Goal: Task Accomplishment & Management: Manage account settings

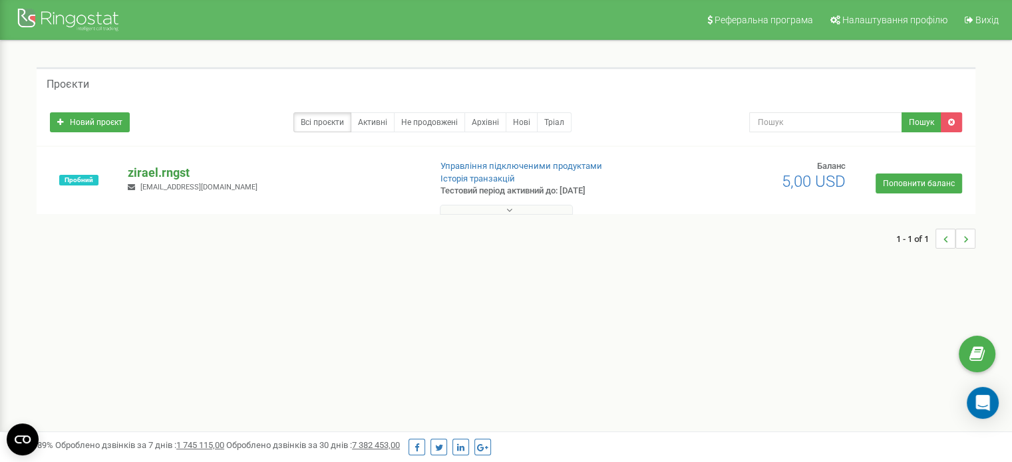
click at [162, 174] on p "zirael.rngst" at bounding box center [273, 172] width 291 height 17
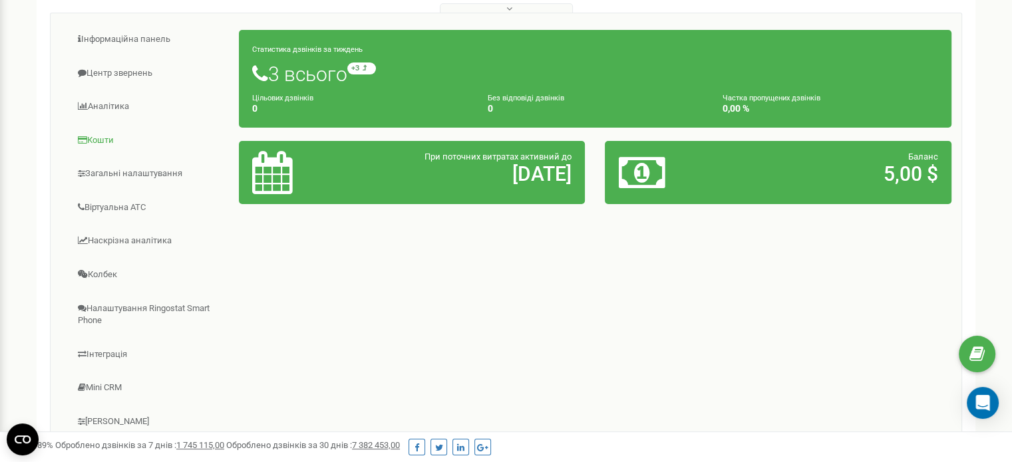
scroll to position [137, 0]
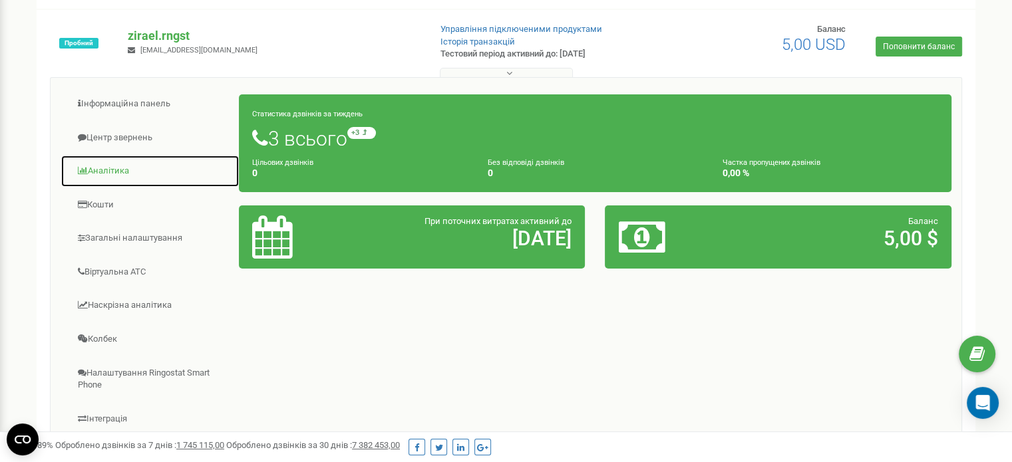
click at [107, 172] on link "Аналiтика" at bounding box center [150, 171] width 179 height 33
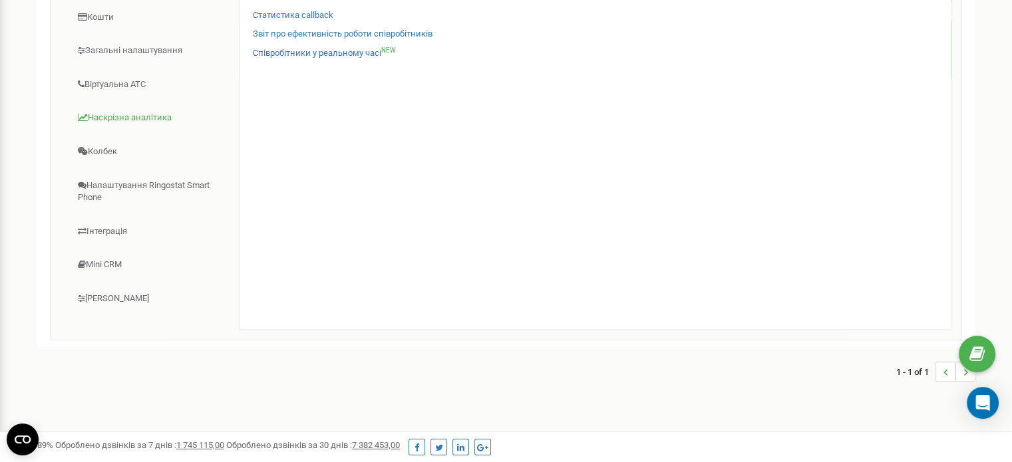
scroll to position [325, 0]
click at [118, 229] on link "Інтеграція" at bounding box center [150, 231] width 179 height 33
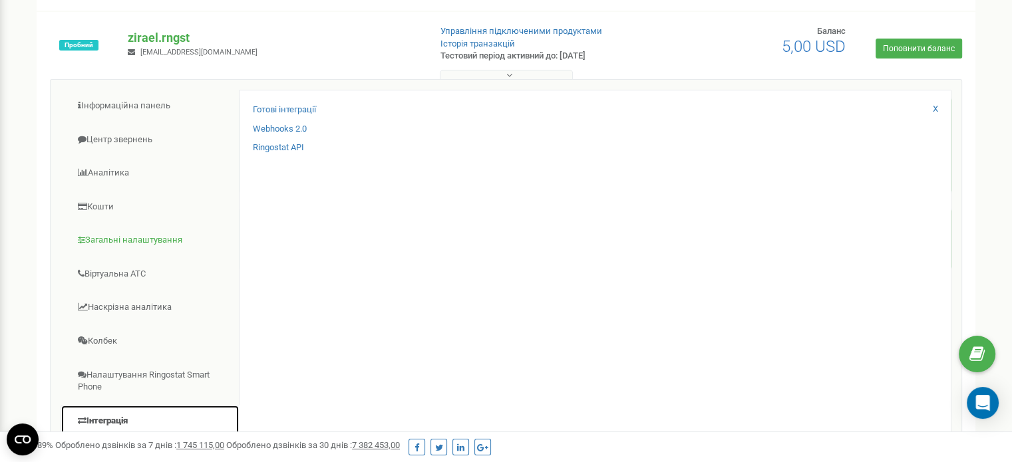
scroll to position [125, 0]
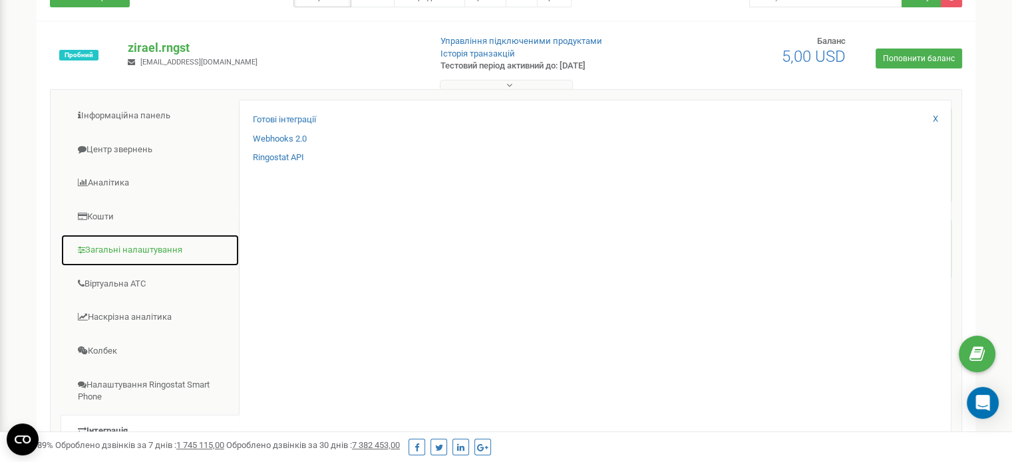
click at [121, 245] on link "Загальні налаштування" at bounding box center [150, 250] width 179 height 33
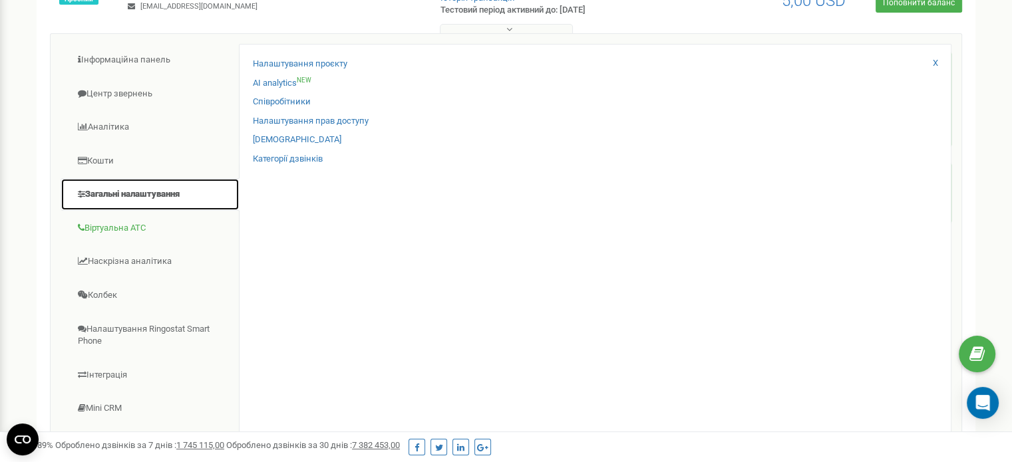
scroll to position [181, 0]
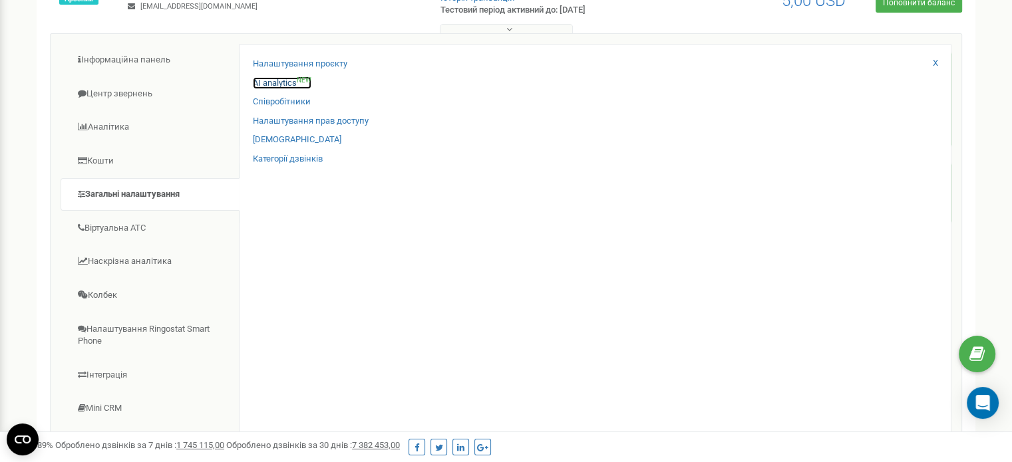
click at [266, 82] on link "AI analytics NEW" at bounding box center [282, 83] width 59 height 13
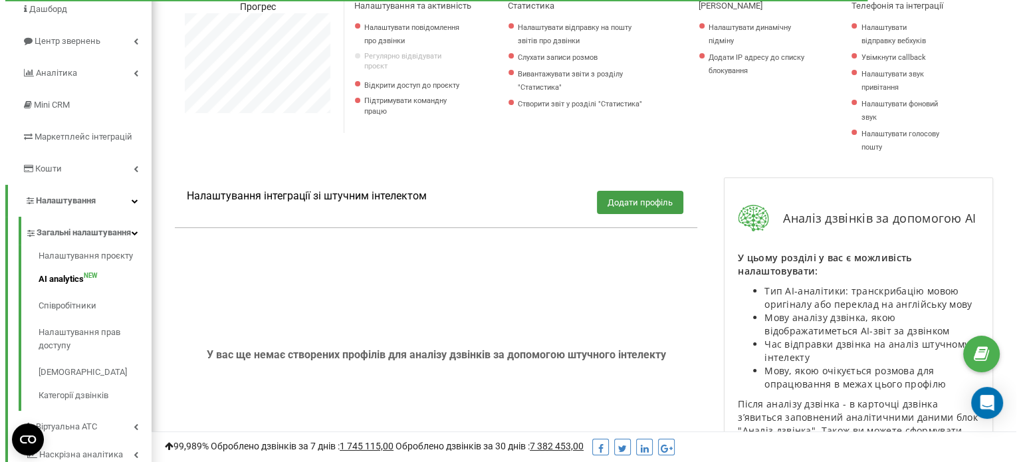
scroll to position [41, 0]
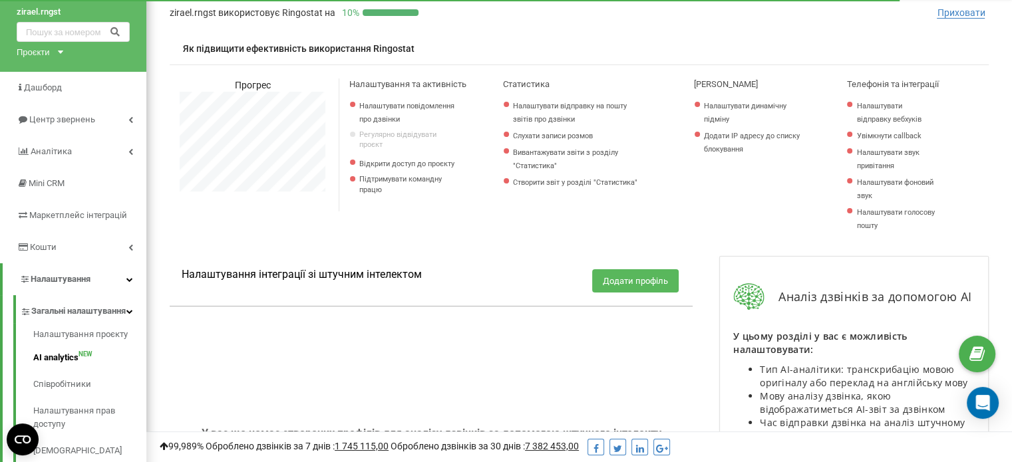
click at [633, 276] on button "Додати профіль" at bounding box center [635, 280] width 86 height 23
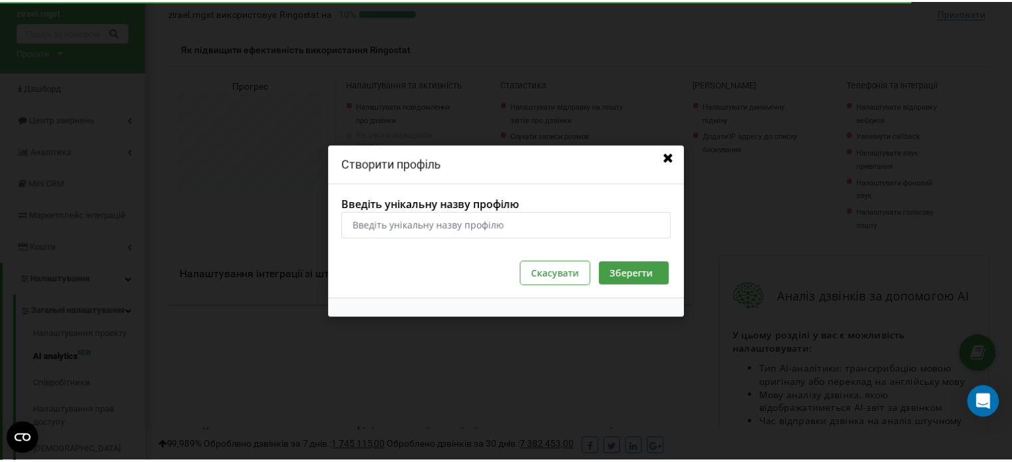
scroll to position [798, 875]
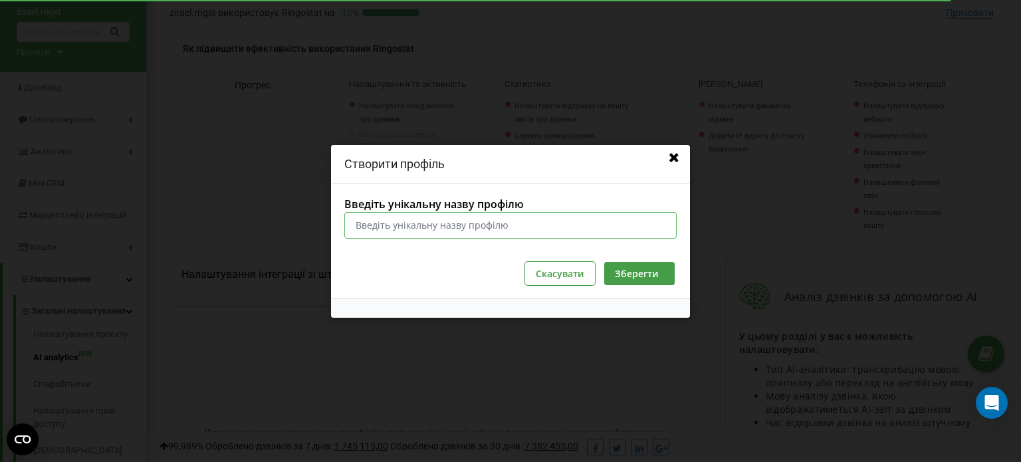
click at [548, 235] on input "Введіть унікальну назву профілю" at bounding box center [510, 224] width 333 height 27
click at [677, 160] on icon at bounding box center [674, 158] width 14 height 12
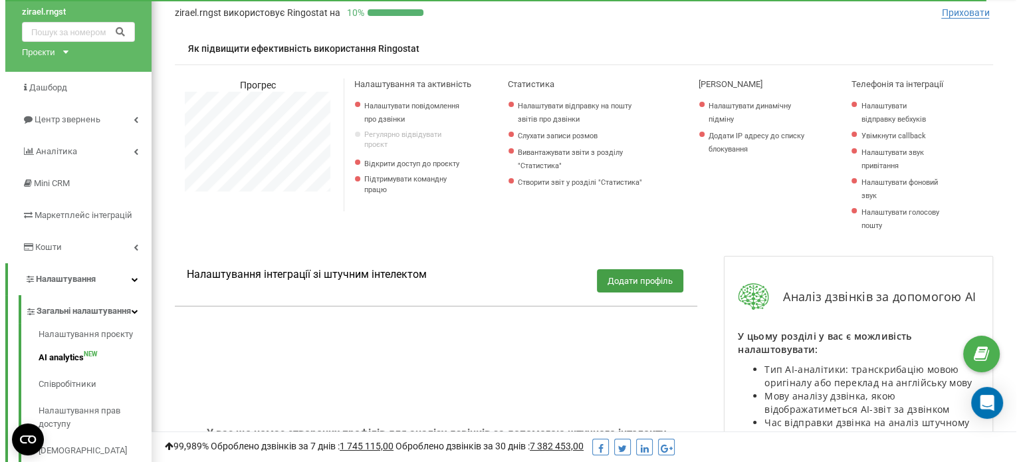
scroll to position [0, 0]
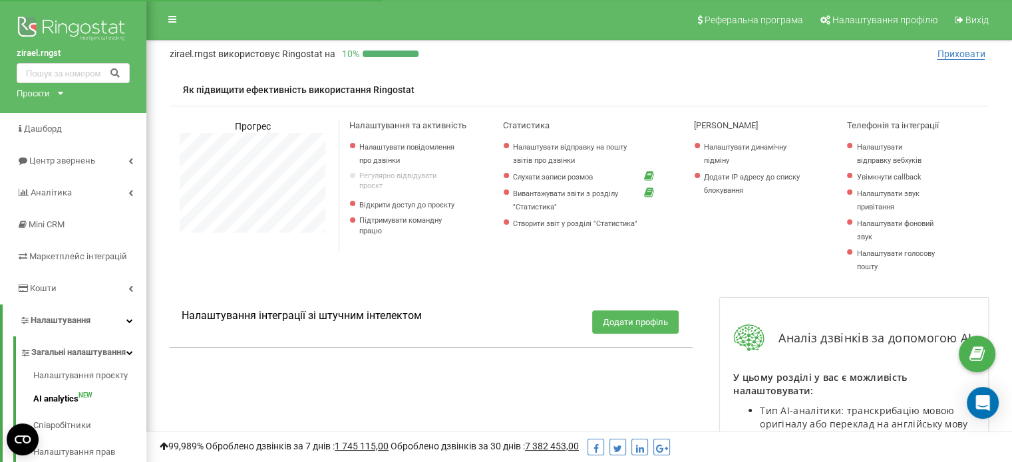
click at [609, 324] on button "Додати профіль" at bounding box center [635, 322] width 86 height 23
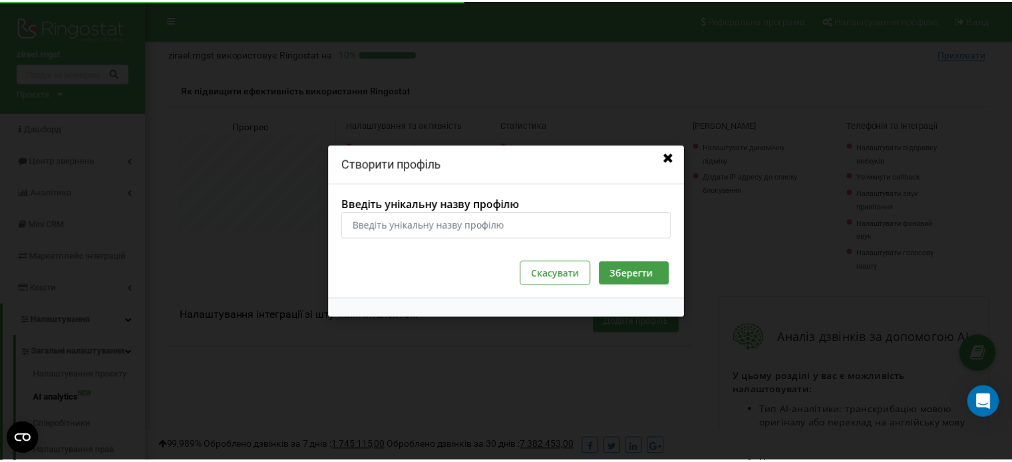
scroll to position [798, 875]
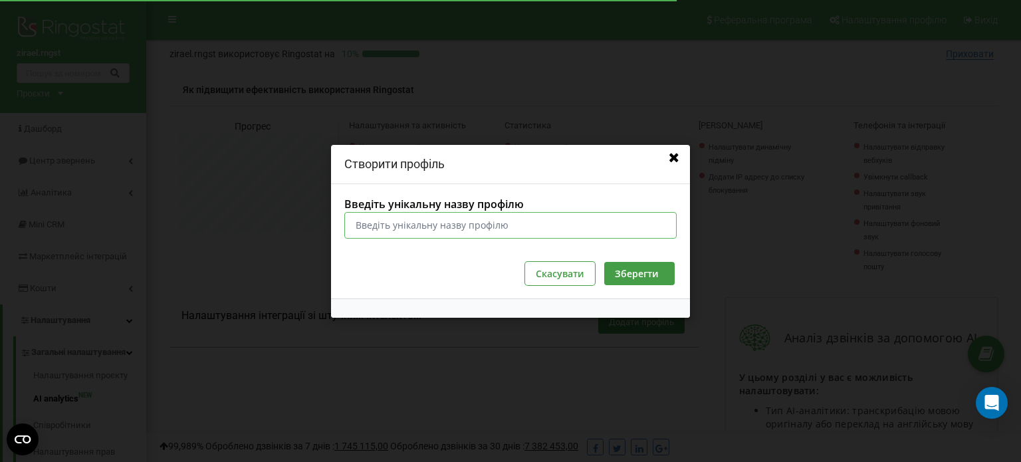
click at [480, 225] on input "Введіть унікальну назву профілю" at bounding box center [510, 224] width 333 height 27
type input "N"
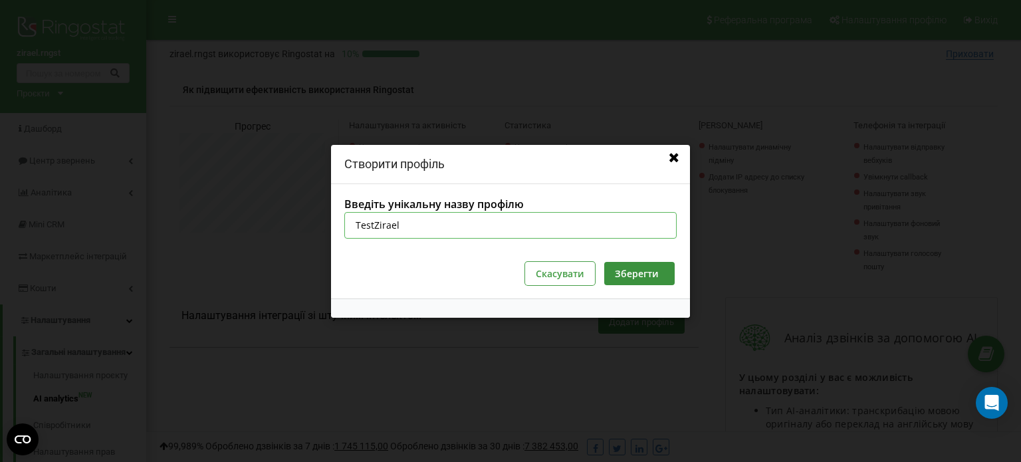
type input "TestZirael"
click at [628, 269] on button "Зберегти" at bounding box center [640, 272] width 70 height 23
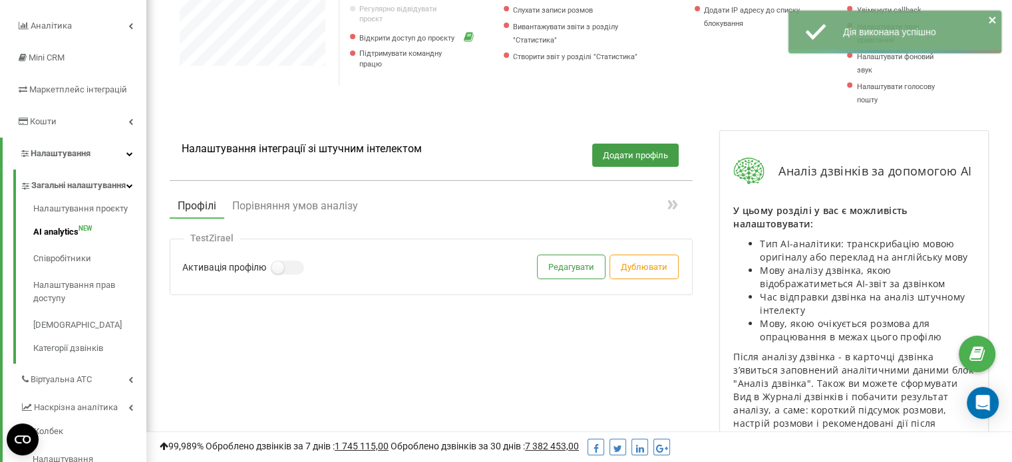
scroll to position [172, 0]
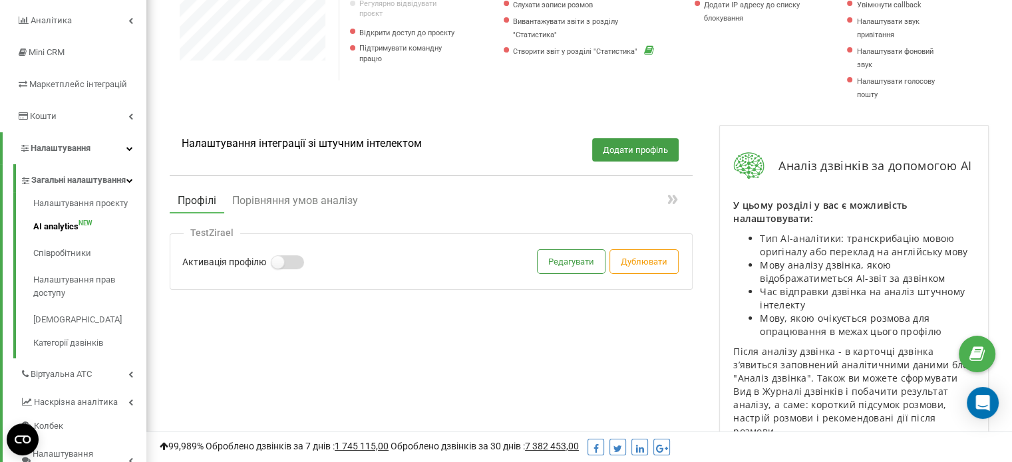
click at [282, 257] on label at bounding box center [276, 255] width 11 height 1
click at [0, 0] on input "Активація профілю" at bounding box center [0, 0] width 0 height 0
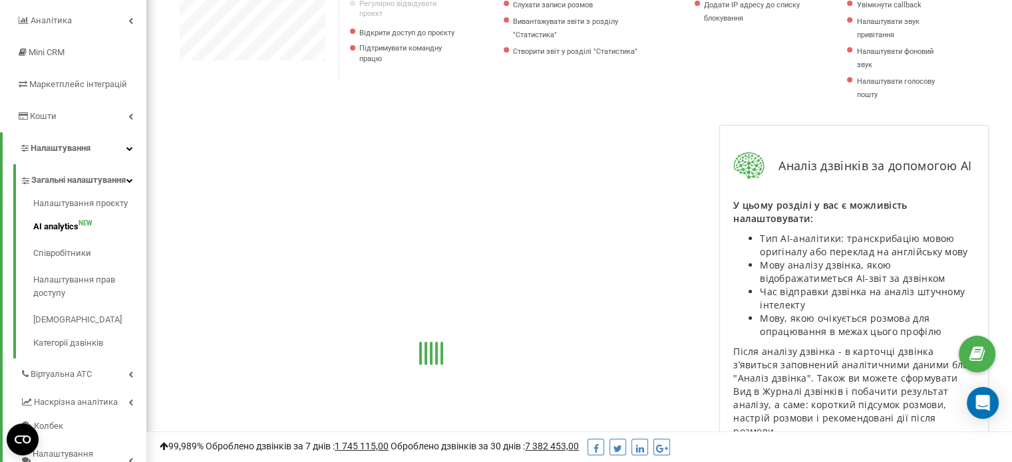
click at [577, 260] on div at bounding box center [431, 355] width 523 height 301
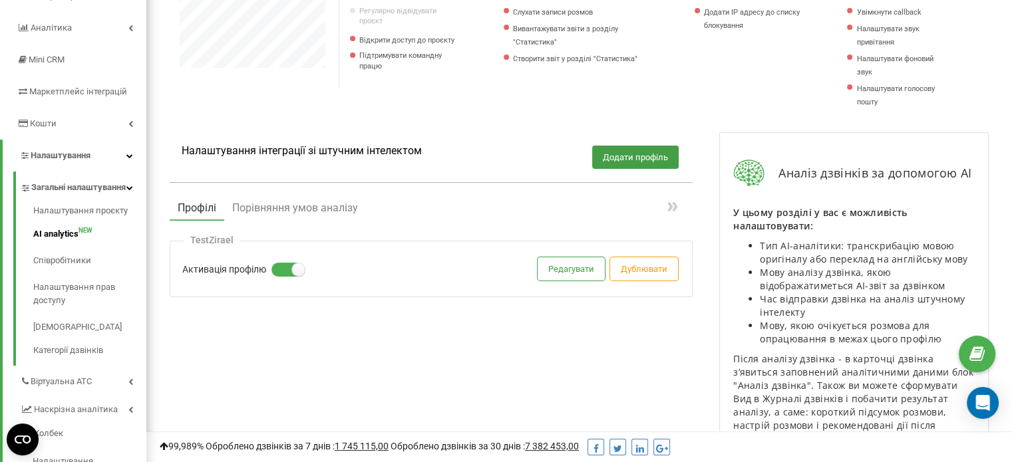
scroll to position [159, 0]
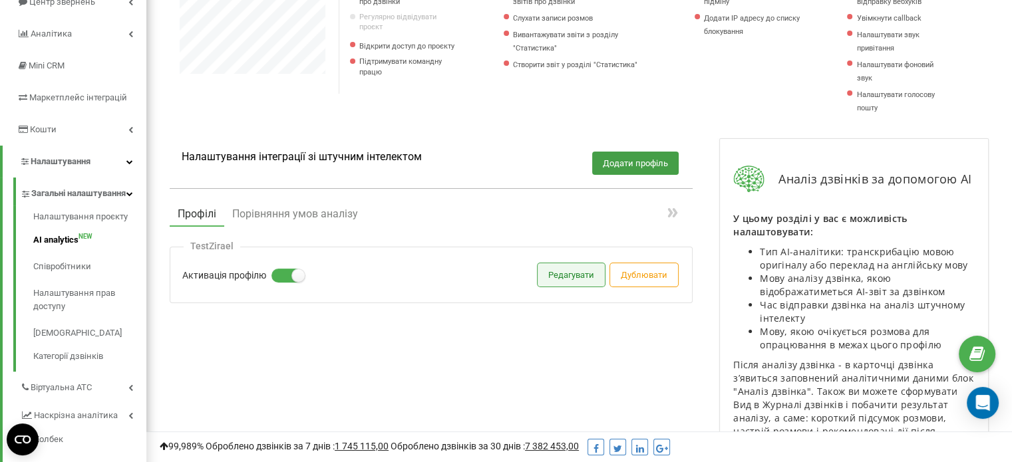
click at [572, 270] on button "Редагувати" at bounding box center [570, 274] width 67 height 23
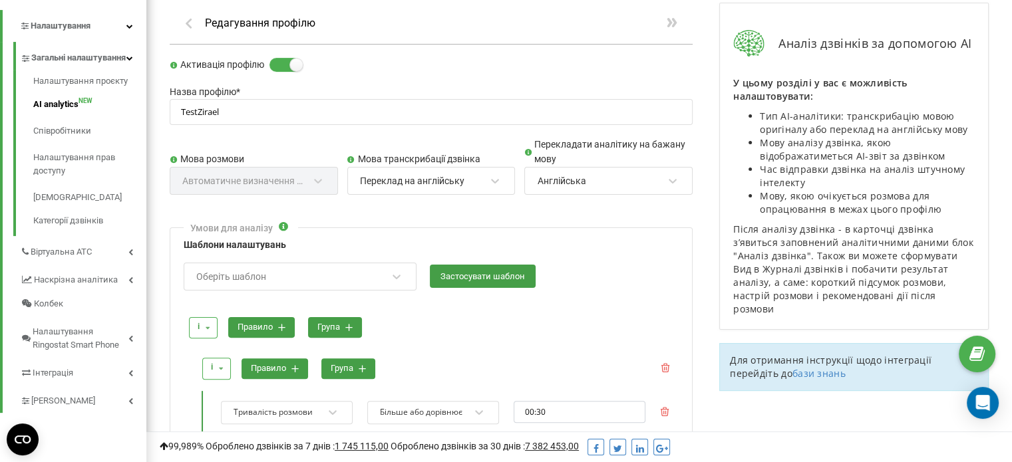
scroll to position [295, 0]
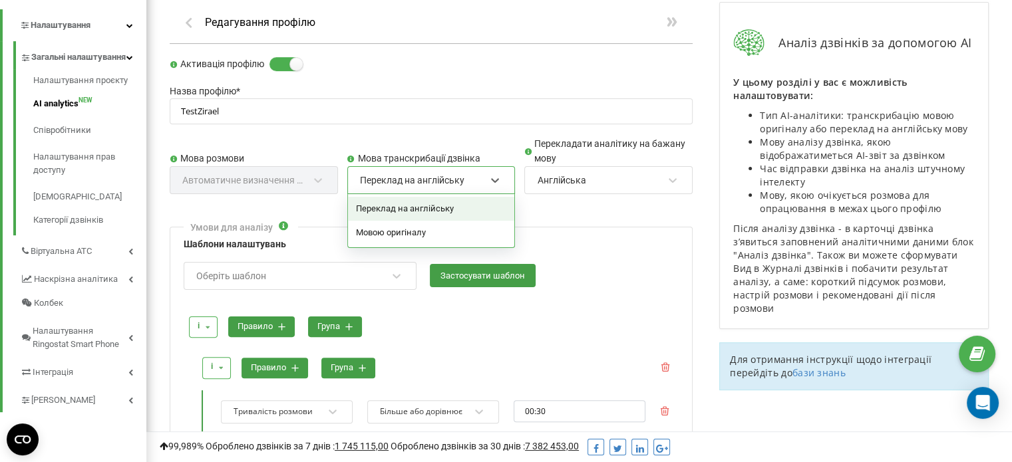
click at [439, 177] on div "Переклад на англійську" at bounding box center [412, 180] width 104 height 12
click at [431, 223] on div "Мовою оригіналу" at bounding box center [431, 233] width 167 height 24
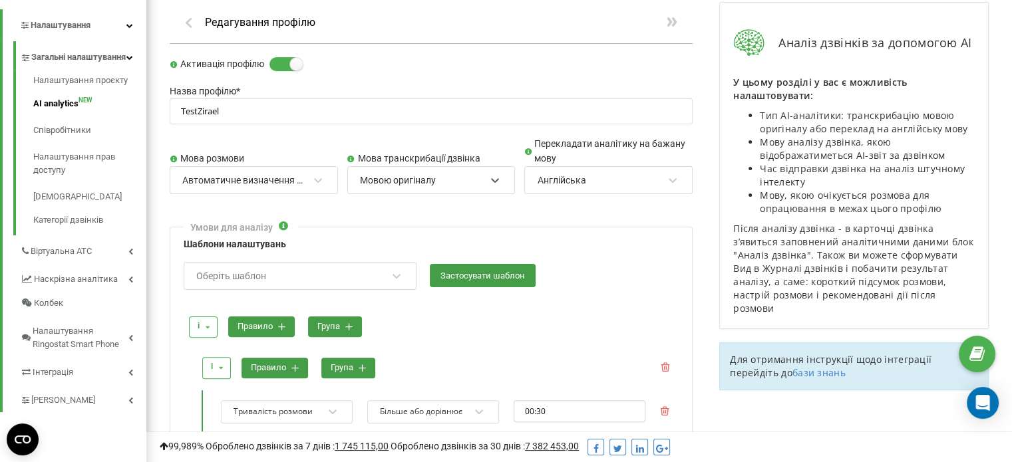
click at [613, 178] on div "Англійська" at bounding box center [599, 180] width 128 height 23
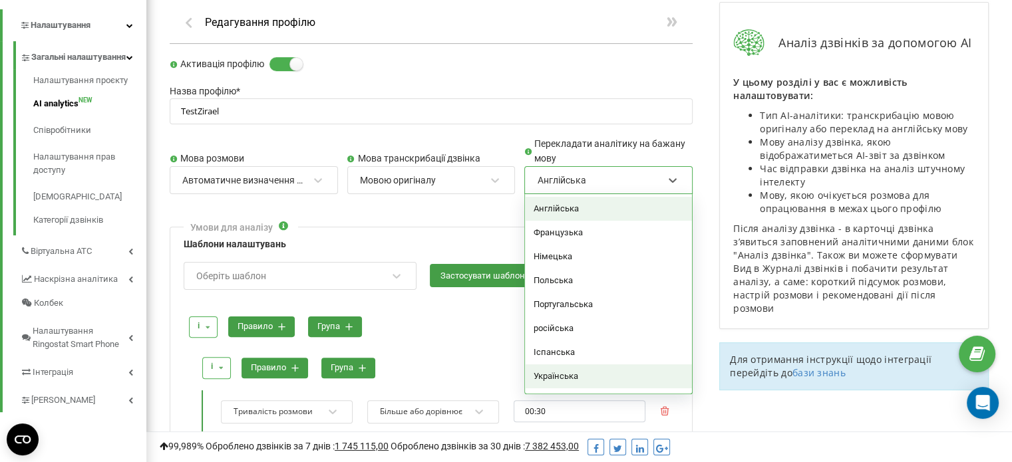
click at [567, 368] on div "Українська" at bounding box center [608, 376] width 167 height 24
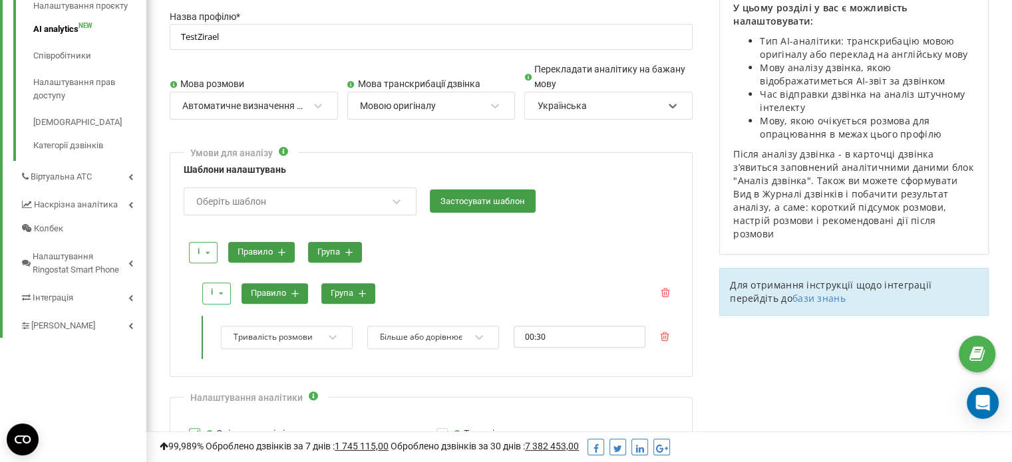
scroll to position [386, 0]
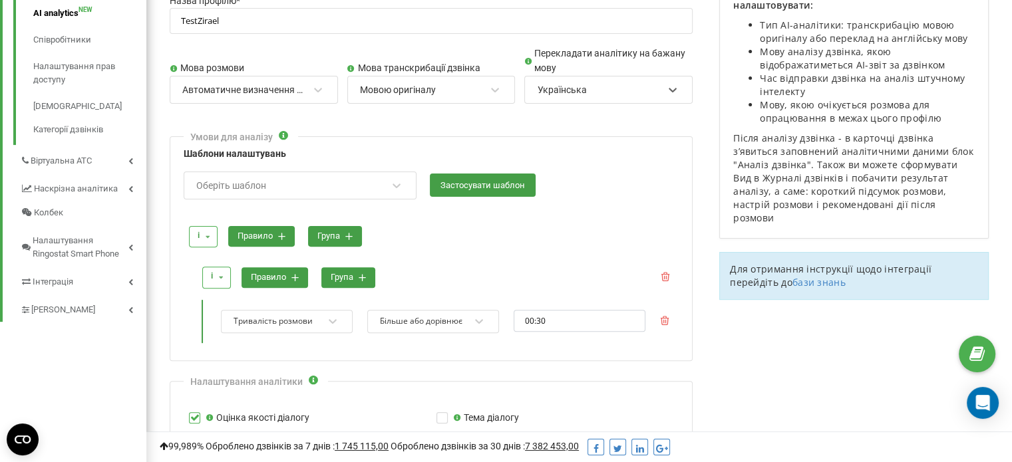
click at [333, 174] on div "Оберіть шаблон" at bounding box center [291, 185] width 193 height 23
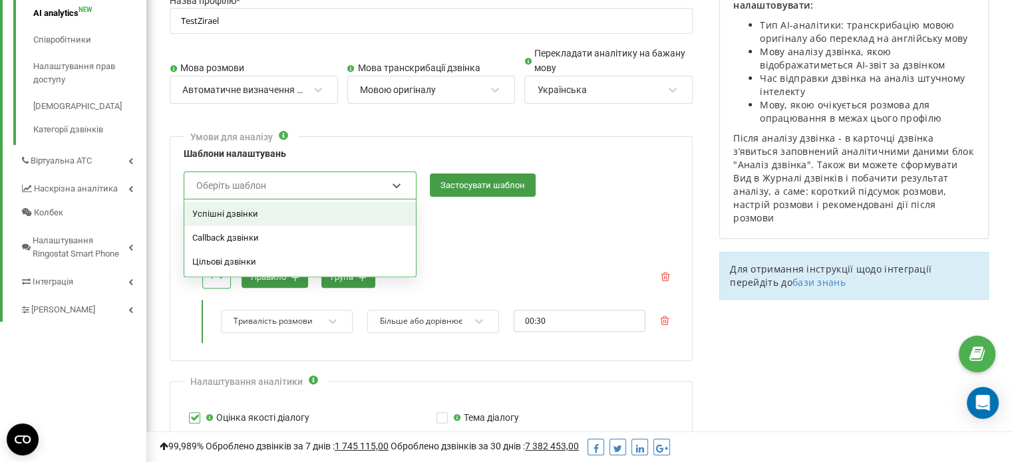
click at [298, 211] on div "Успішні дзвінки" at bounding box center [299, 214] width 231 height 24
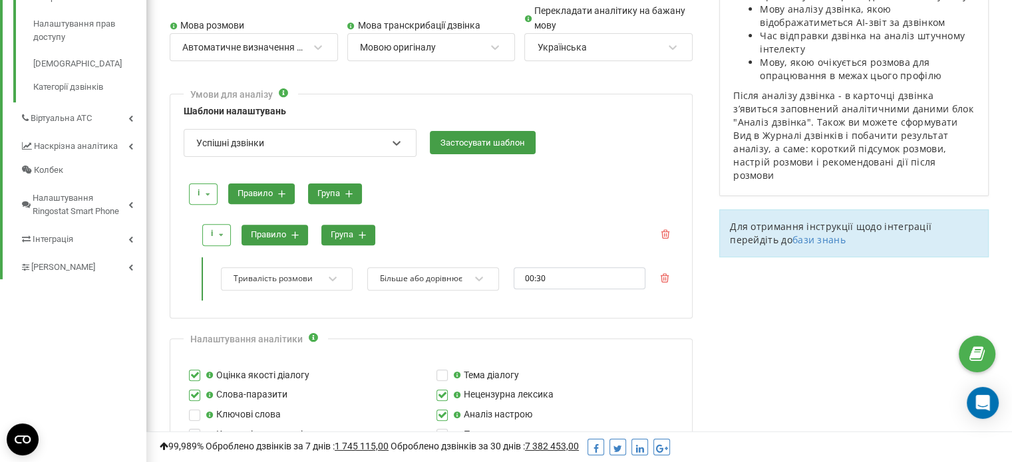
scroll to position [430, 0]
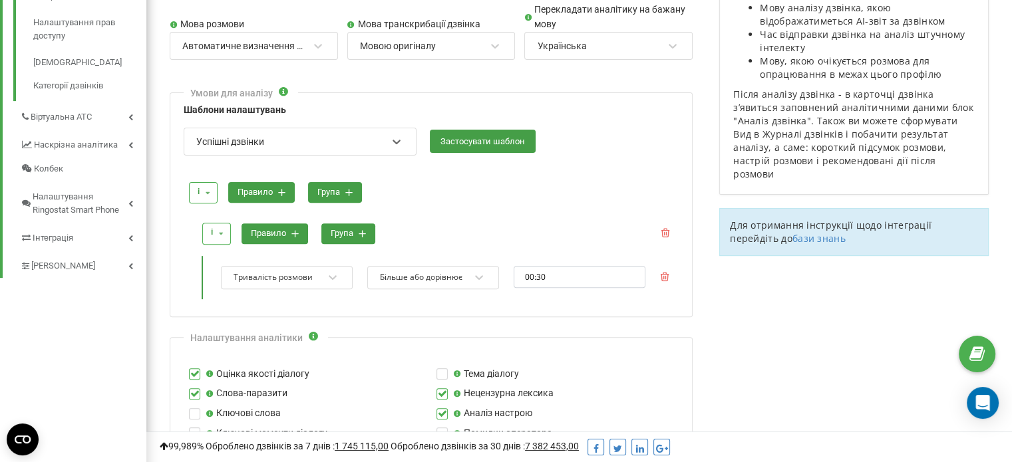
click at [275, 194] on button "правило" at bounding box center [261, 192] width 67 height 21
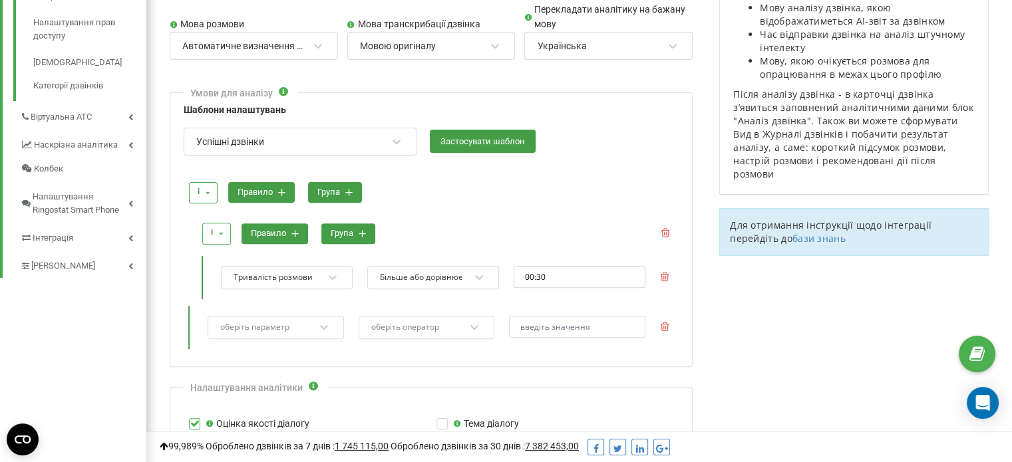
scroll to position [1596, 865]
click at [275, 194] on button "правило" at bounding box center [261, 192] width 67 height 21
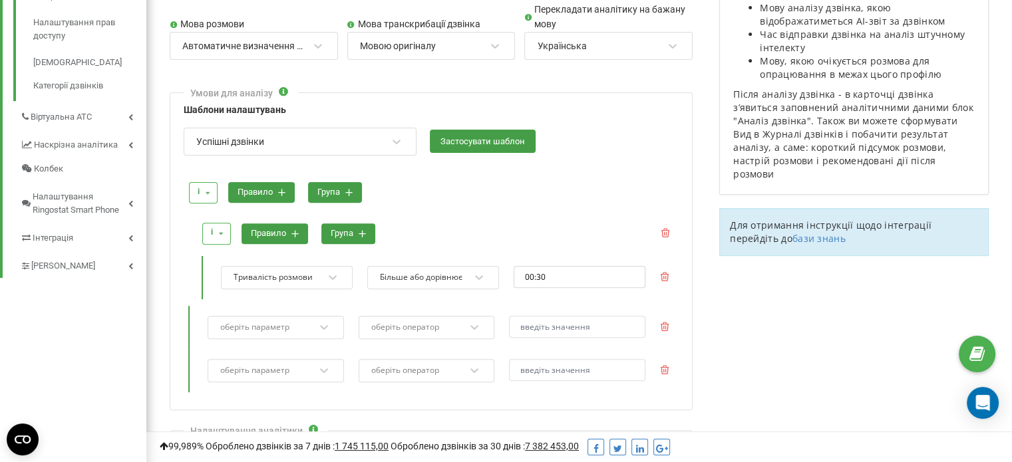
scroll to position [455, 0]
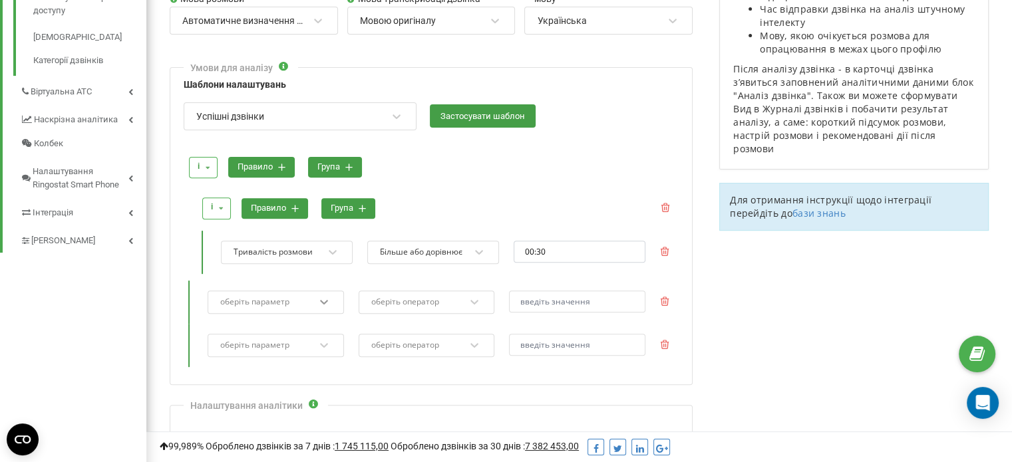
click at [329, 303] on div "оберіть параметр" at bounding box center [275, 302] width 136 height 23
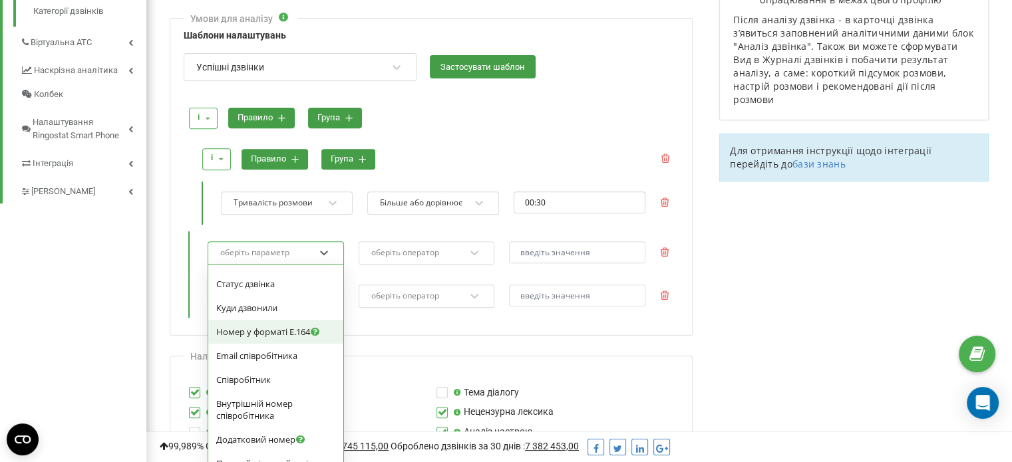
scroll to position [808, 0]
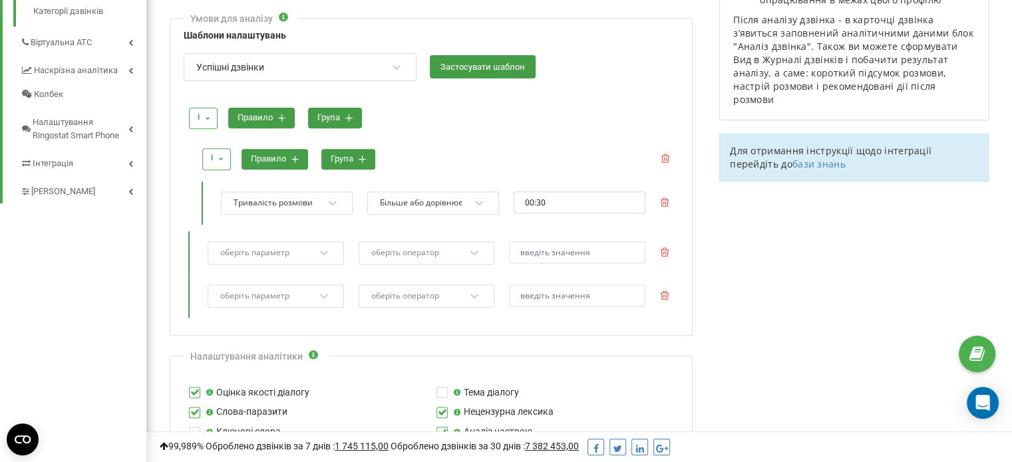
click at [689, 319] on div "Умови для аналізу Шаблони налаштувань Успішні дзвінки Застосувати шаблон і і аб…" at bounding box center [431, 177] width 523 height 318
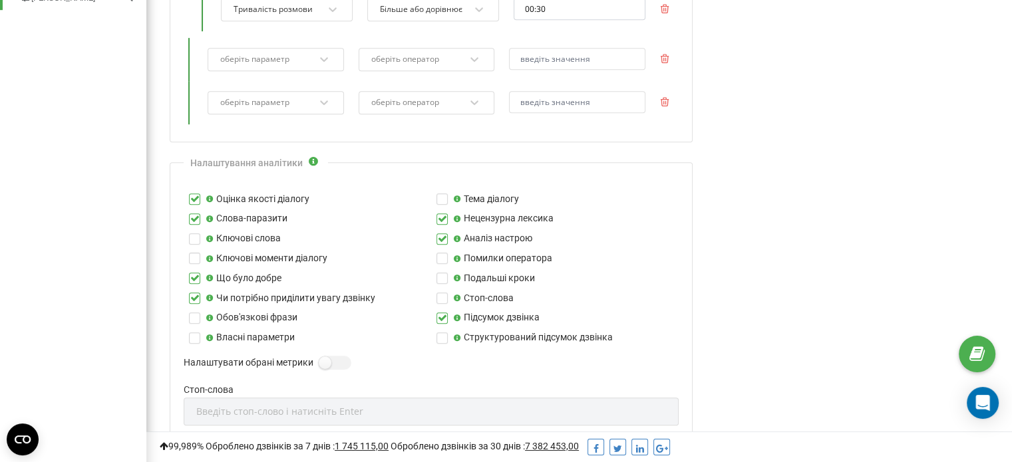
scroll to position [698, 0]
click at [192, 213] on label at bounding box center [194, 213] width 11 height 0
click at [0, 0] on input "Слова-паразити" at bounding box center [0, 0] width 0 height 0
click at [199, 272] on label at bounding box center [194, 272] width 11 height 0
click at [0, 0] on input "Що було добре" at bounding box center [0, 0] width 0 height 0
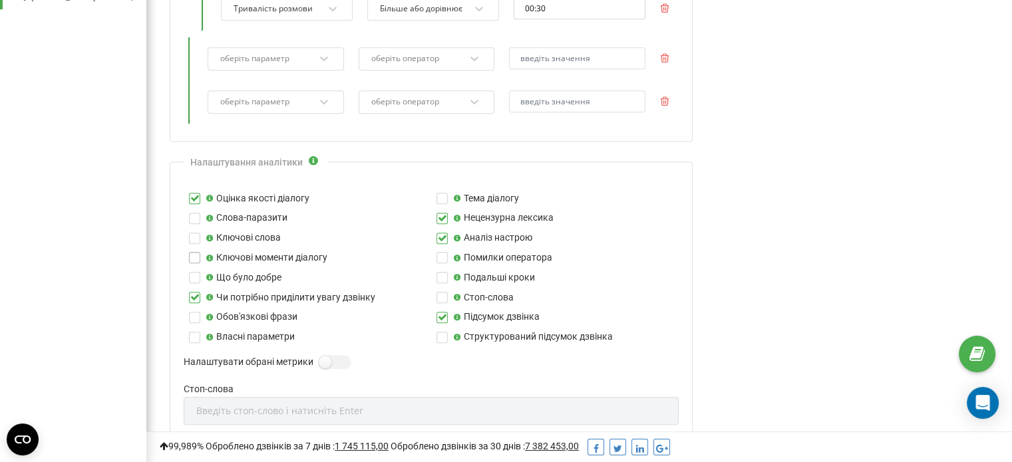
click at [194, 252] on label at bounding box center [194, 252] width 11 height 0
click at [0, 0] on input "Ключові моменти діалогу" at bounding box center [0, 0] width 0 height 0
click at [441, 213] on label at bounding box center [441, 213] width 11 height 0
click at [0, 0] on input "Нецензурна лексика" at bounding box center [0, 0] width 0 height 0
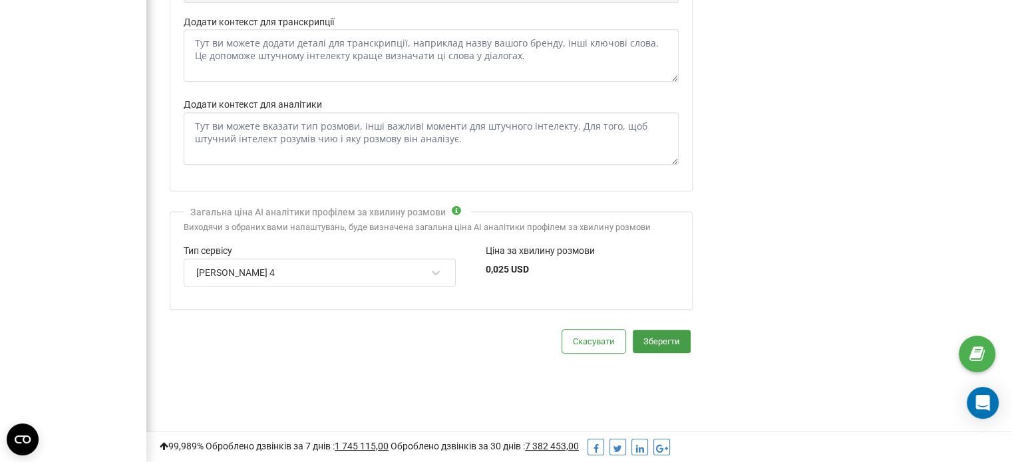
scroll to position [1176, 0]
click at [665, 329] on button "Зберегти" at bounding box center [661, 340] width 58 height 23
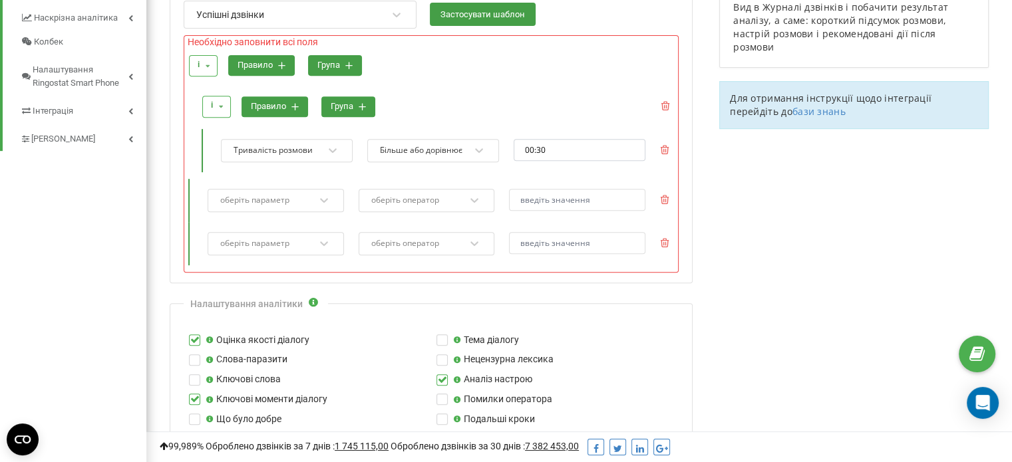
scroll to position [479, 0]
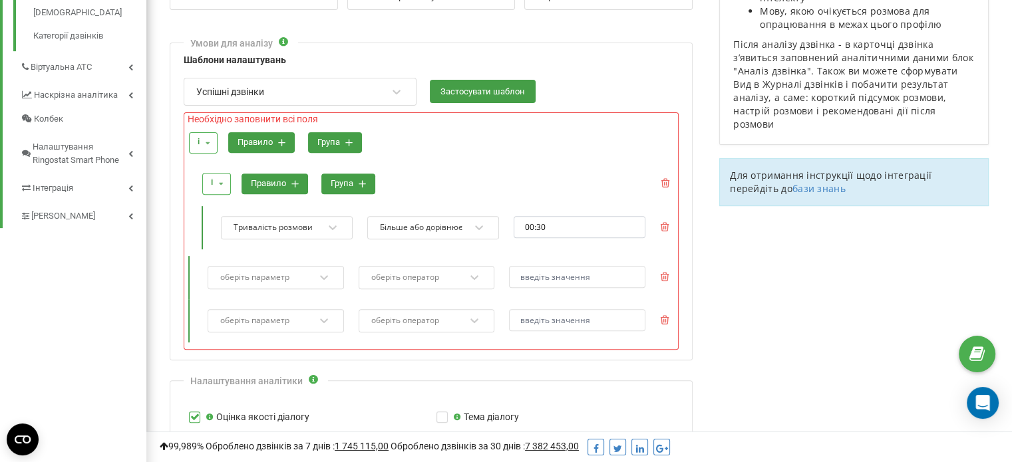
click at [293, 269] on div "оберіть параметр" at bounding box center [267, 278] width 96 height 18
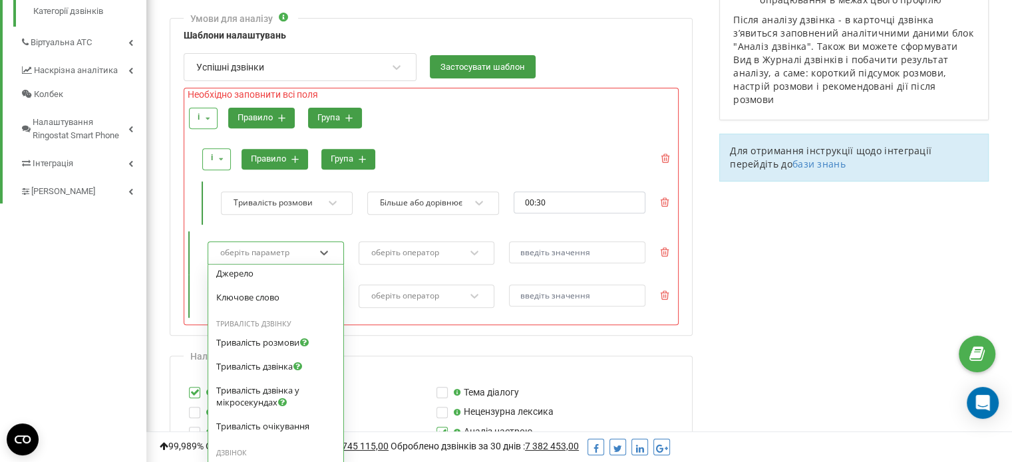
scroll to position [372, 0]
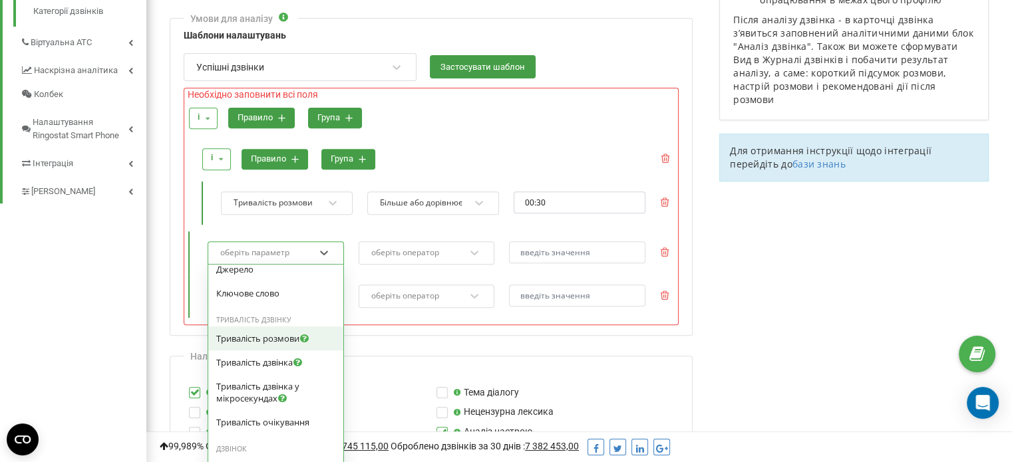
click at [271, 336] on span "Тривалість розмови" at bounding box center [257, 339] width 83 height 12
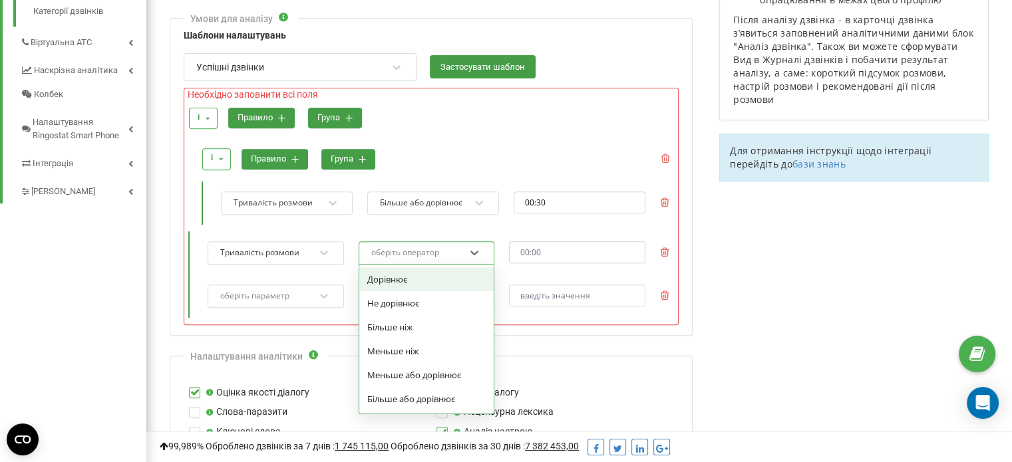
click at [445, 248] on div "оберіть оператор" at bounding box center [418, 253] width 96 height 18
click at [444, 275] on div "Дорівнює" at bounding box center [426, 279] width 135 height 24
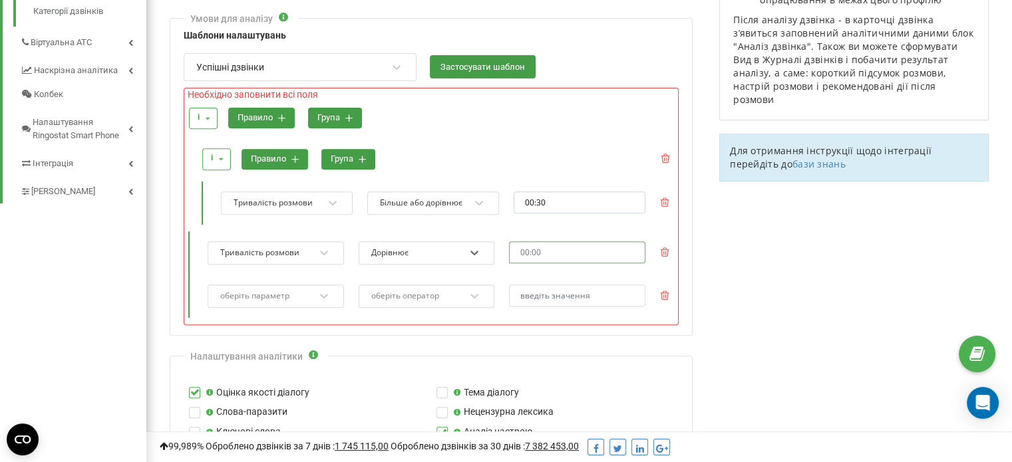
click at [542, 252] on input "text" at bounding box center [577, 252] width 136 height 22
click at [527, 261] on li "00" at bounding box center [528, 267] width 37 height 16
click at [567, 281] on li "30" at bounding box center [565, 283] width 37 height 16
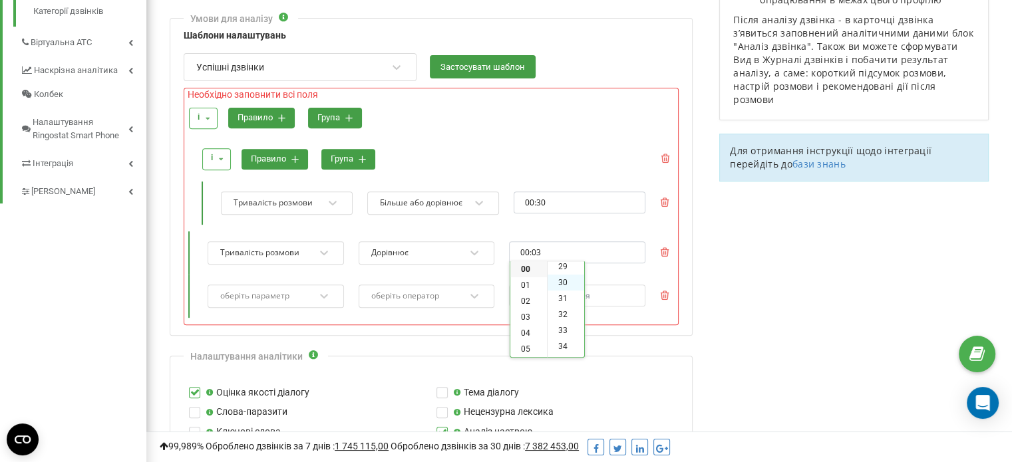
type input "00:30"
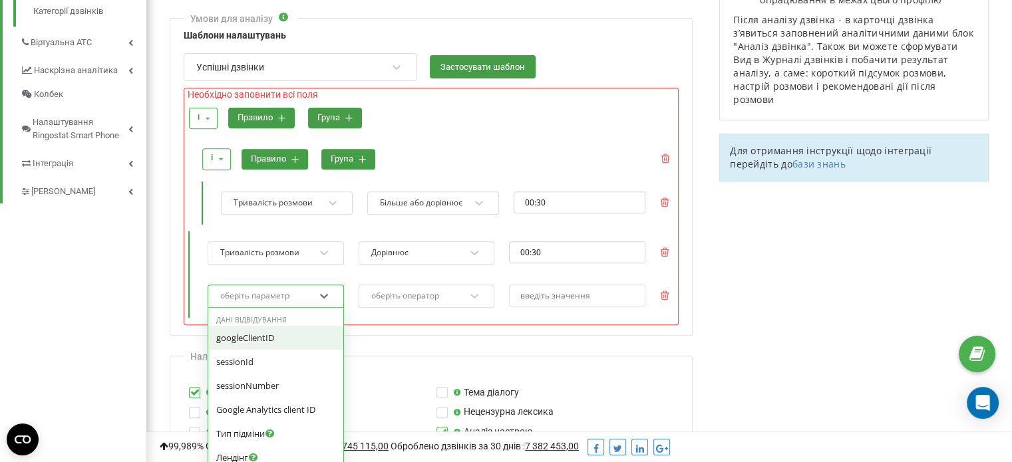
click at [312, 301] on div "option googleClientID focused, 0 of 4. 51 results available. Use Up and Down to…" at bounding box center [275, 296] width 136 height 23
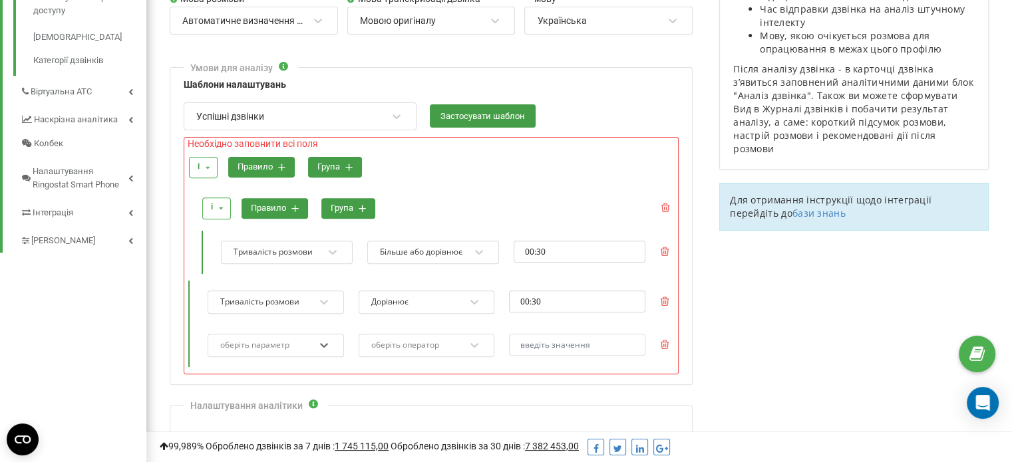
scroll to position [456, 0]
click at [209, 164] on icon at bounding box center [207, 167] width 17 height 21
click at [441, 169] on div "і і або правило група" at bounding box center [430, 167] width 493 height 35
click at [663, 296] on icon at bounding box center [664, 300] width 9 height 9
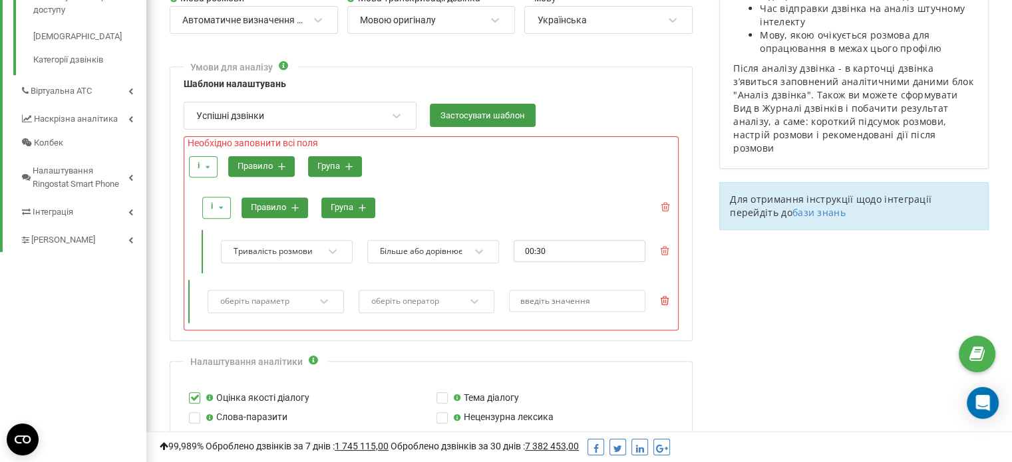
click at [666, 300] on icon at bounding box center [664, 300] width 9 height 9
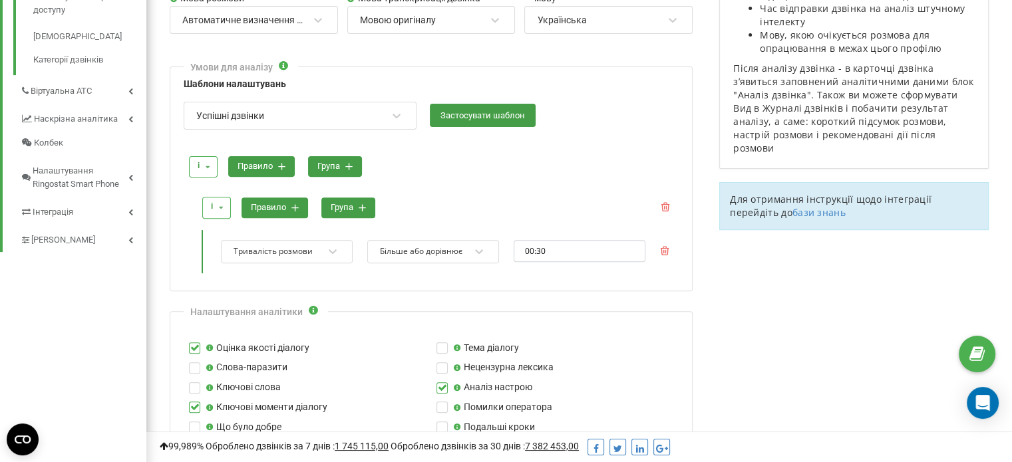
scroll to position [663482, 664164]
click at [348, 206] on button "група" at bounding box center [348, 208] width 54 height 21
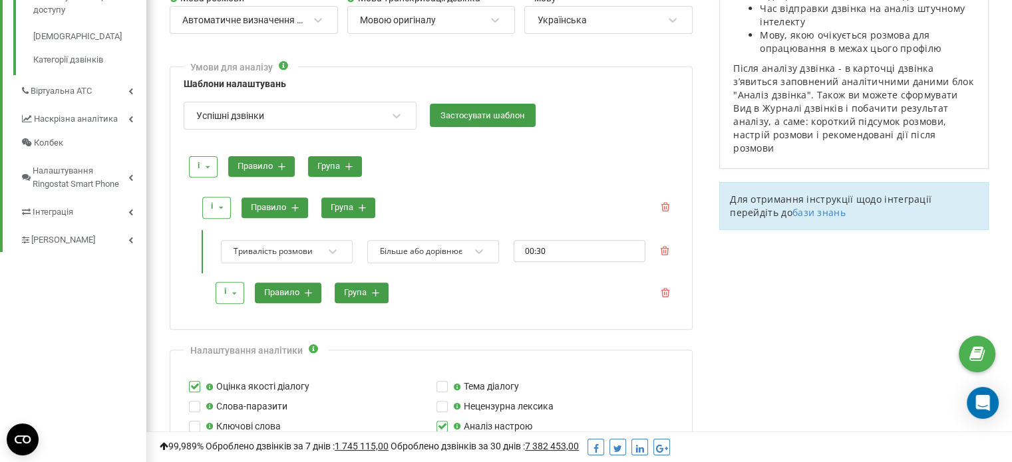
scroll to position [1585, 865]
click at [673, 292] on div "і і або правило група" at bounding box center [444, 293] width 467 height 37
click at [660, 288] on icon at bounding box center [664, 292] width 9 height 9
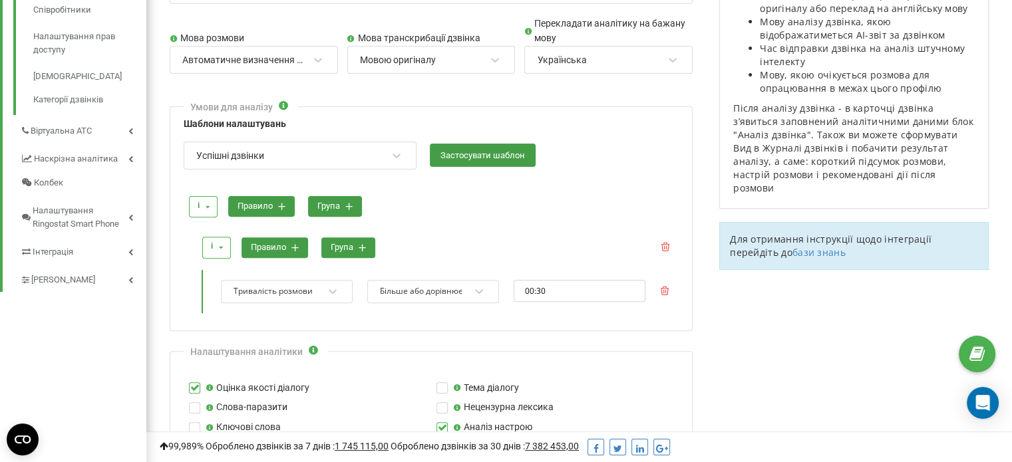
scroll to position [418, 0]
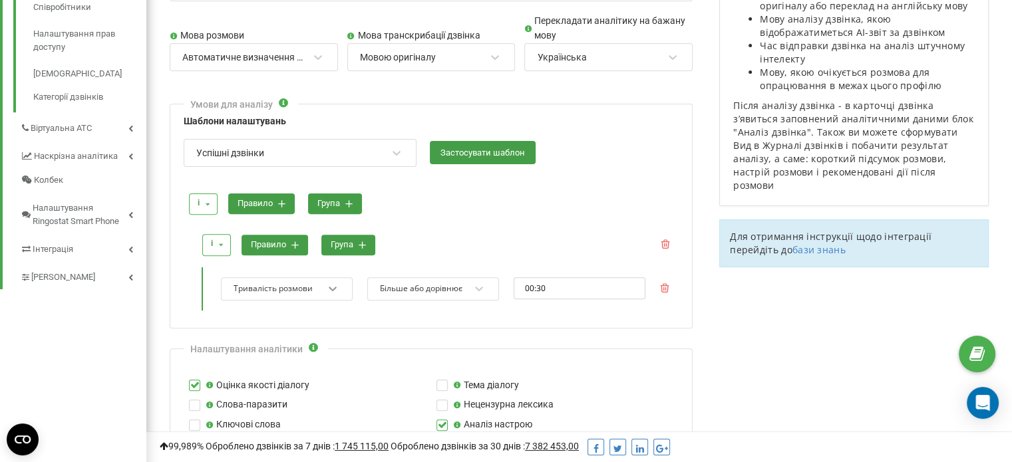
click at [330, 287] on div "Тривалість розмови" at bounding box center [287, 288] width 132 height 23
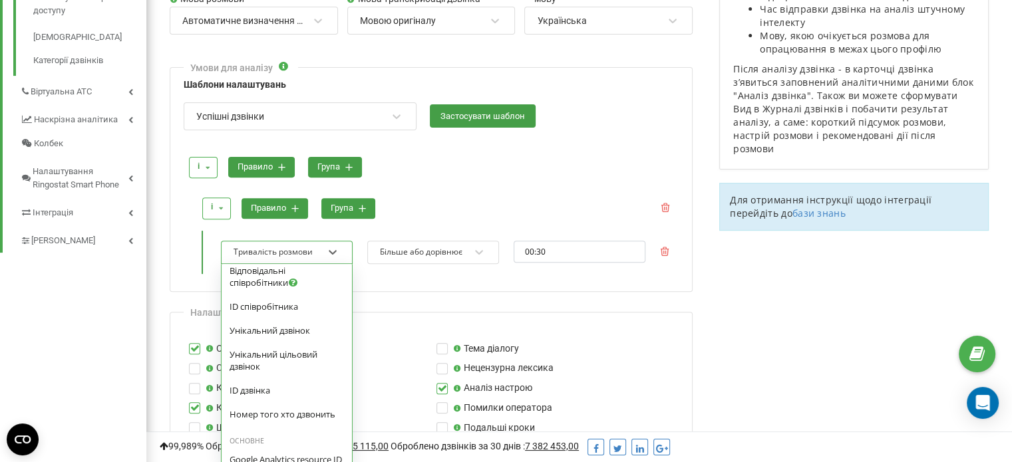
scroll to position [1174, 0]
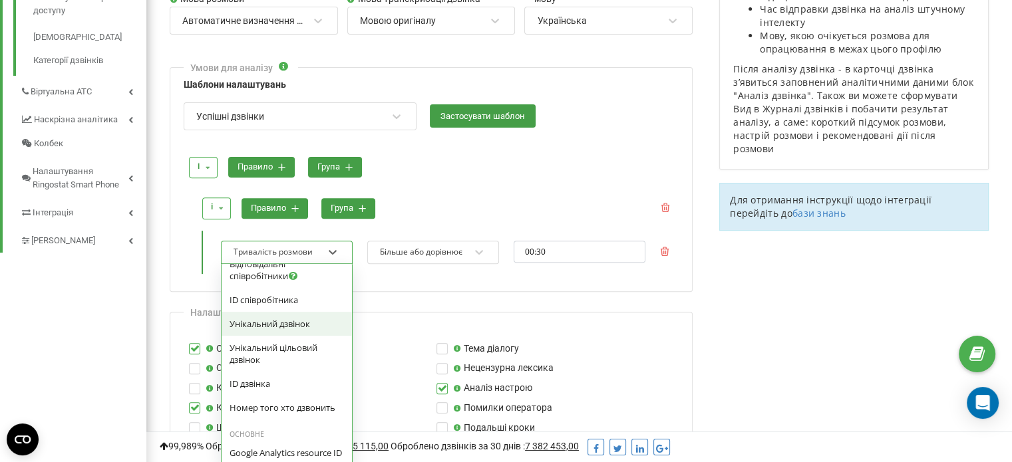
click at [488, 209] on div "і і або правило група" at bounding box center [438, 208] width 480 height 37
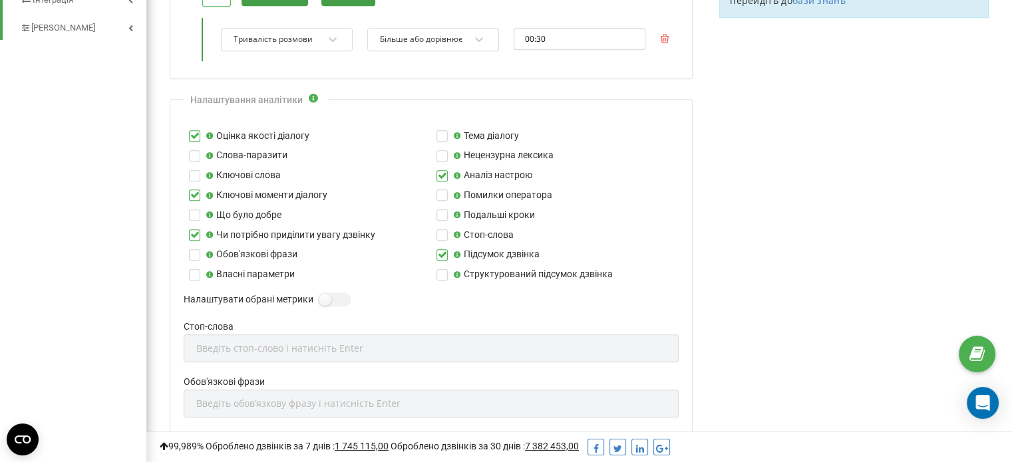
scroll to position [663, 0]
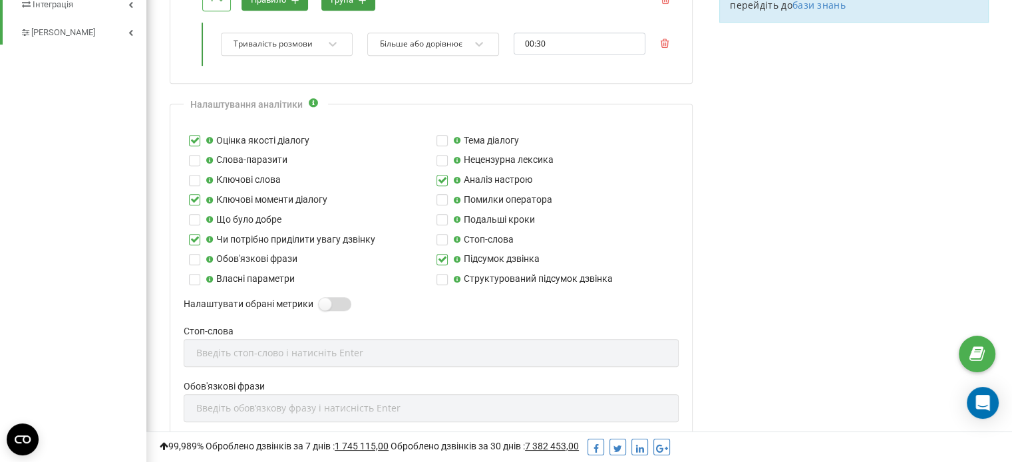
click at [330, 299] on label at bounding box center [324, 297] width 11 height 1
click at [0, 0] on input "Налаштувати обрані метрики" at bounding box center [0, 0] width 0 height 0
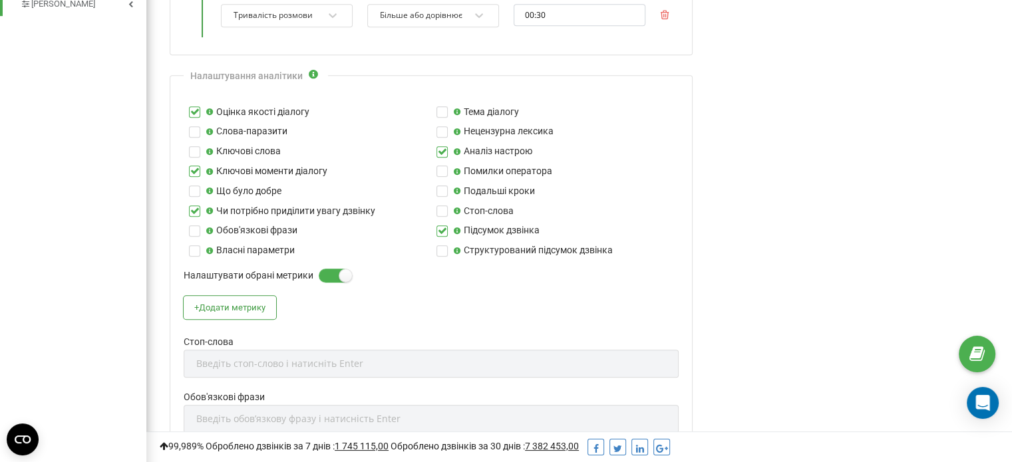
scroll to position [692, 0]
click at [259, 305] on button "+ Додати метрику" at bounding box center [230, 306] width 92 height 23
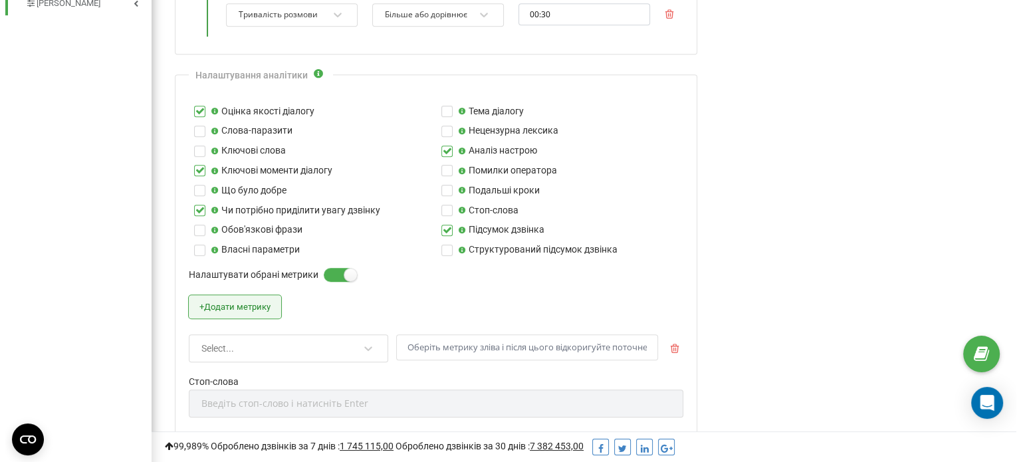
scroll to position [734, 0]
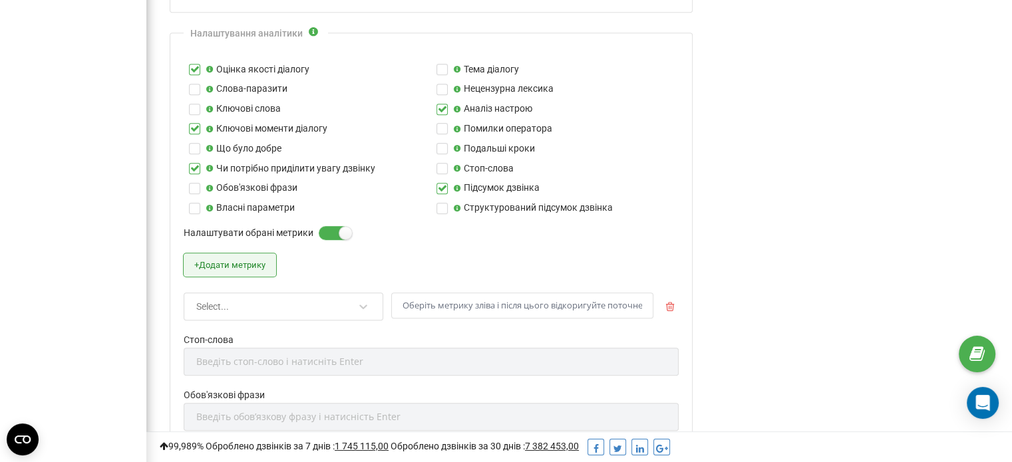
click at [325, 227] on label at bounding box center [324, 226] width 11 height 1
click at [0, 0] on input "Налаштувати обрані метрики" at bounding box center [0, 0] width 0 height 0
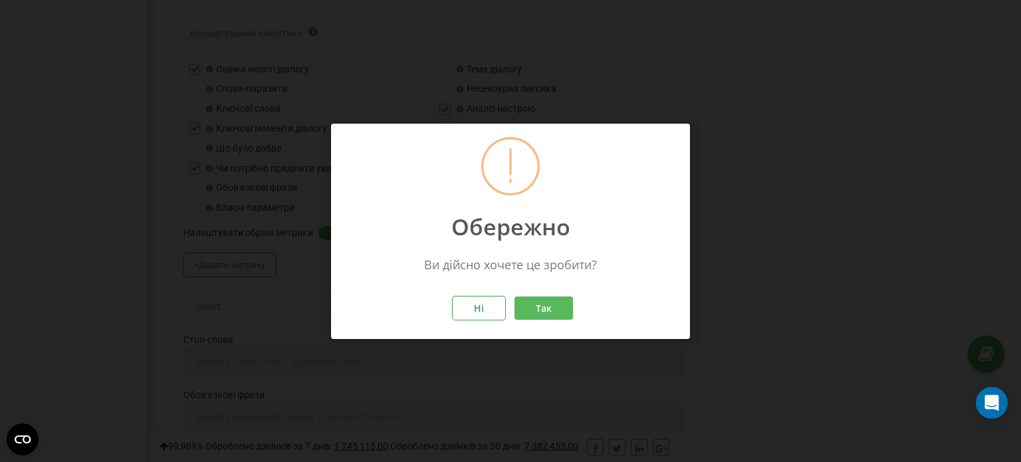
click at [545, 315] on button "Так" at bounding box center [544, 307] width 59 height 23
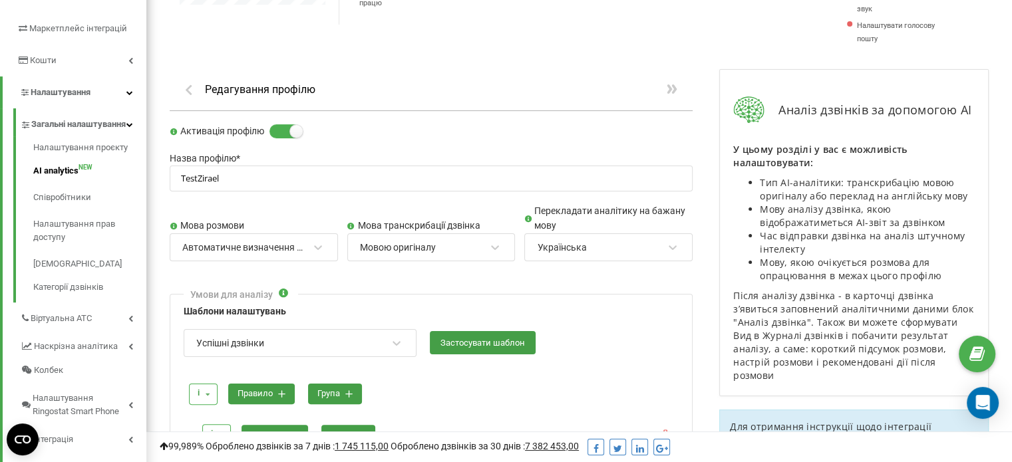
scroll to position [255, 0]
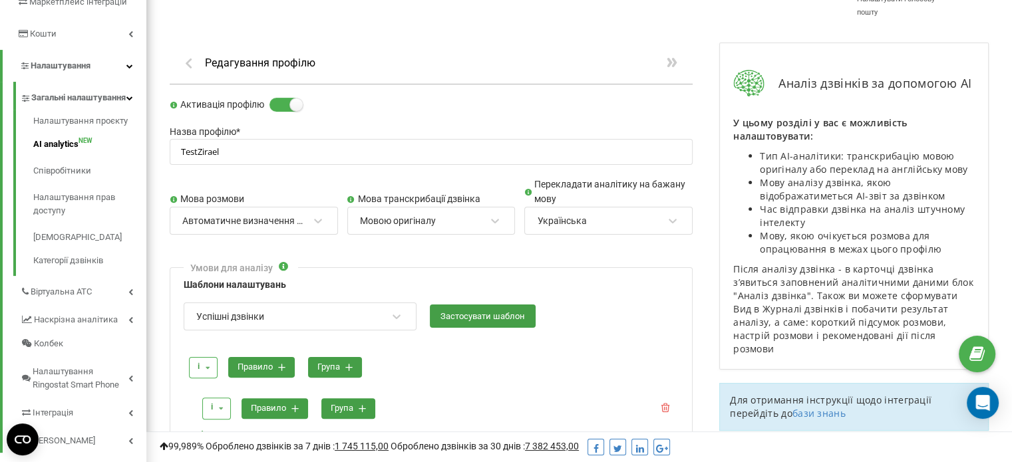
click at [332, 220] on div "Автоматичне визначення мови" at bounding box center [254, 221] width 168 height 28
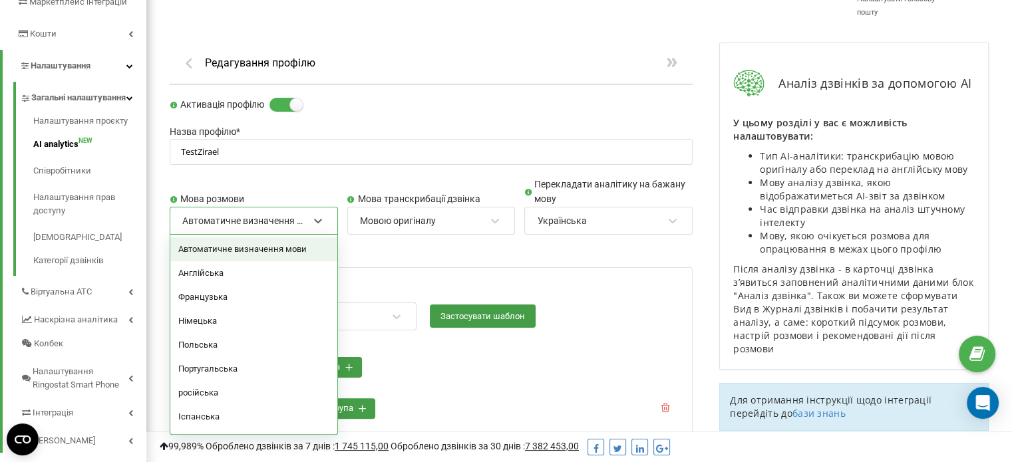
click at [309, 219] on div "Автоматичне визначення мови" at bounding box center [245, 220] width 128 height 23
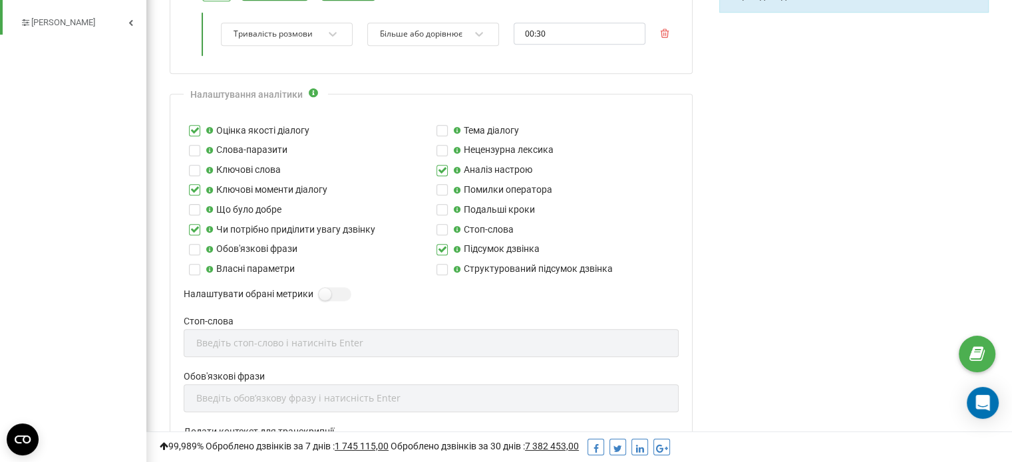
scroll to position [672, 0]
click at [309, 94] on icon at bounding box center [313, 92] width 11 height 9
click at [445, 265] on label at bounding box center [441, 265] width 11 height 0
click at [0, 0] on input "Структурований підсумок дзвінка" at bounding box center [0, 0] width 0 height 0
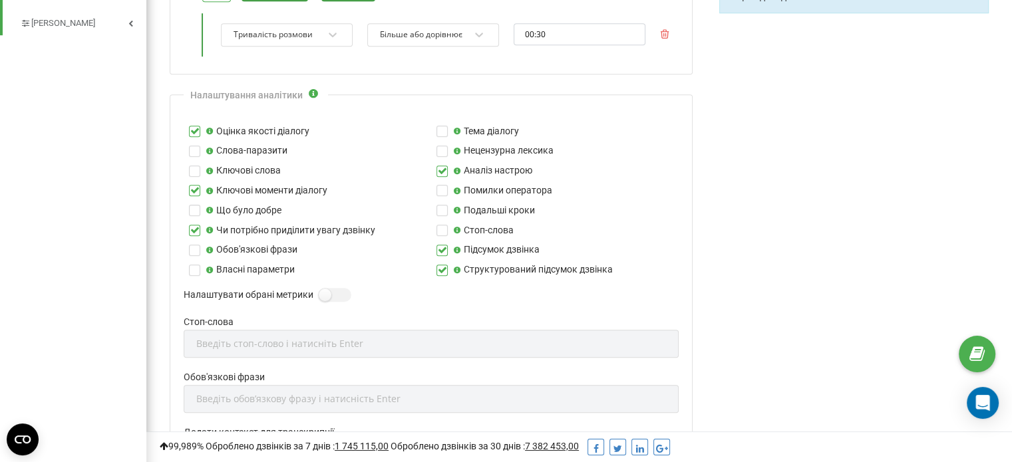
scroll to position [681, 0]
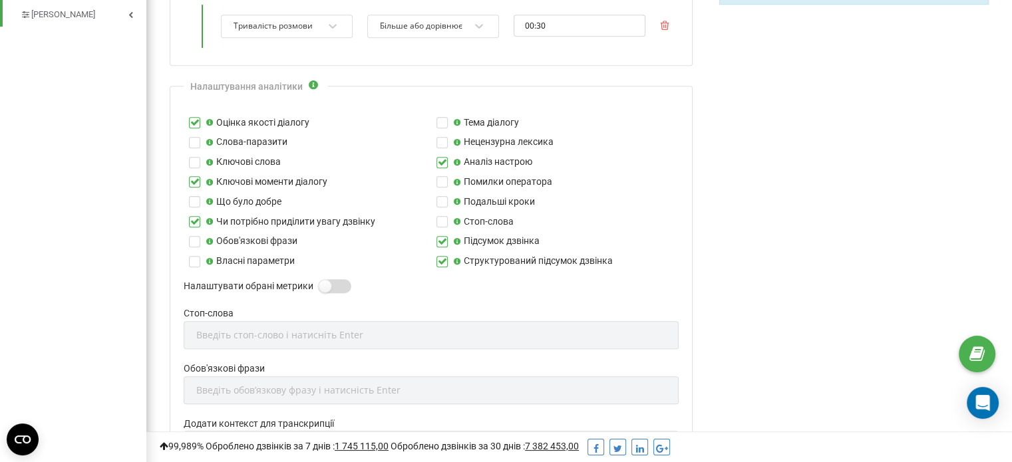
click at [330, 281] on label at bounding box center [324, 279] width 11 height 1
click at [0, 0] on input "Налаштувати обрані метрики" at bounding box center [0, 0] width 0 height 0
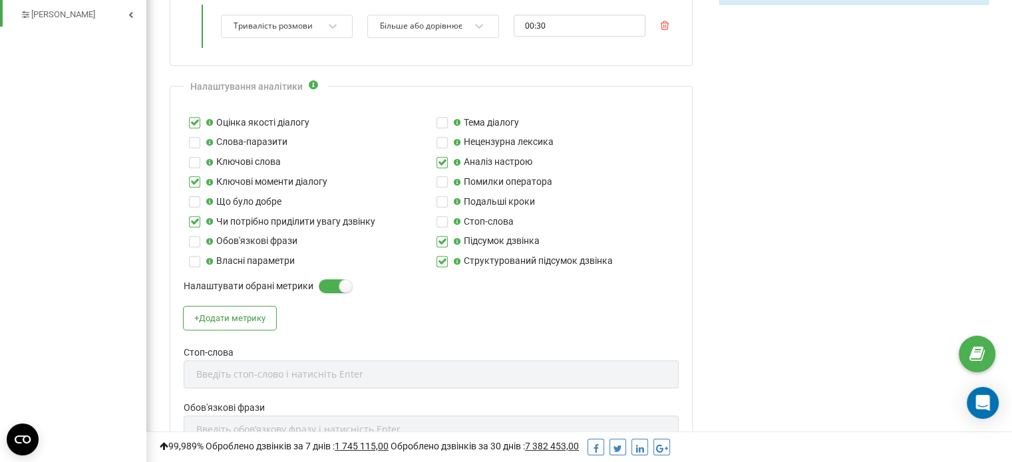
scroll to position [1585, 865]
click at [253, 319] on button "+ Додати метрику" at bounding box center [230, 318] width 92 height 23
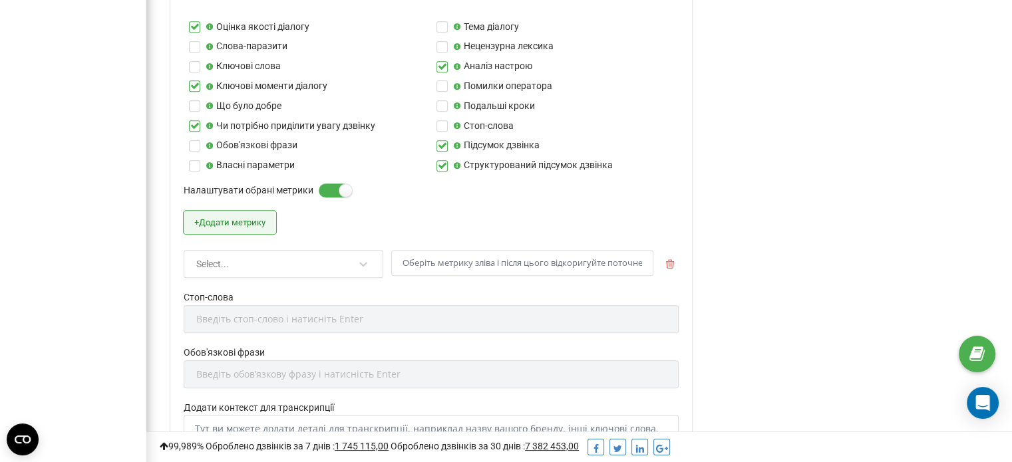
scroll to position [777, 0]
click at [259, 270] on div "Select..." at bounding box center [275, 264] width 160 height 23
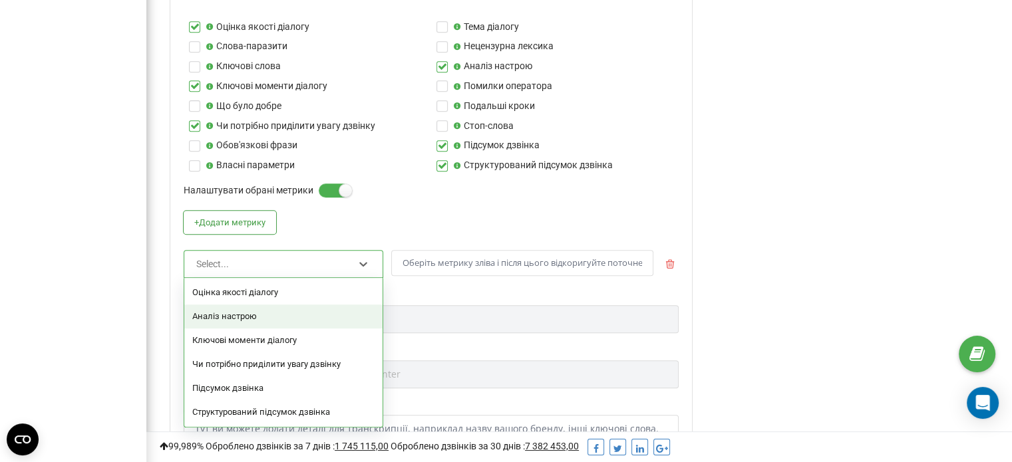
click at [253, 321] on div "Аналіз настрою" at bounding box center [283, 317] width 198 height 24
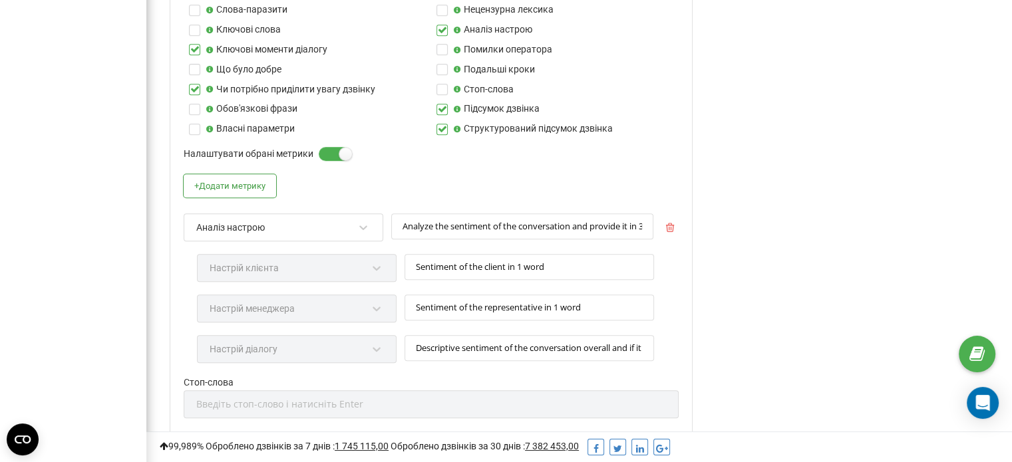
scroll to position [822, 0]
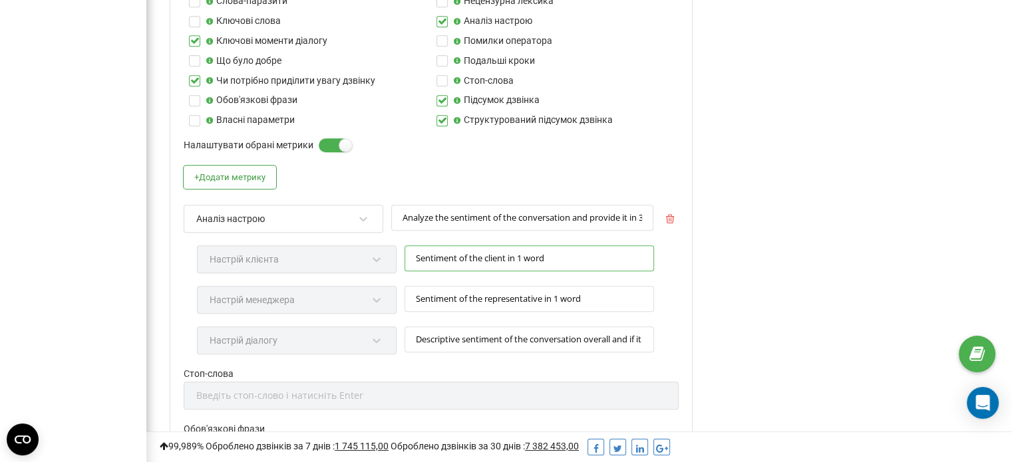
click at [487, 258] on input "Sentiment of the client in 1 word" at bounding box center [528, 258] width 249 height 26
click at [569, 252] on input "Sentiment of the client in 1 word" at bounding box center [528, 258] width 249 height 26
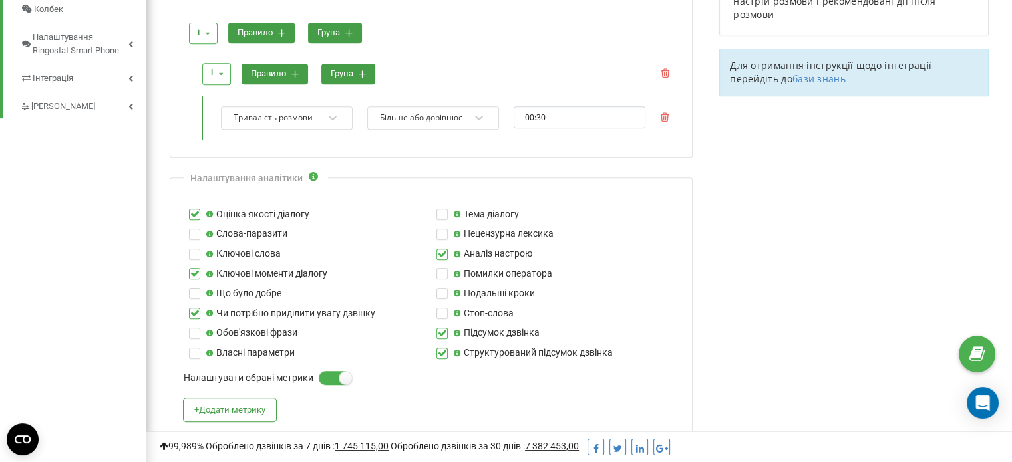
scroll to position [593, 0]
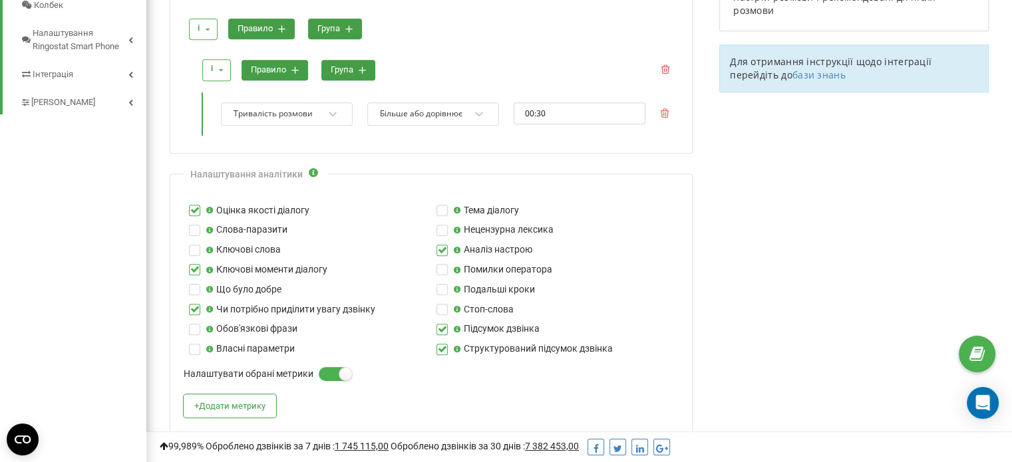
click at [435, 249] on div "Аналіз настрою" at bounding box center [554, 250] width 247 height 15
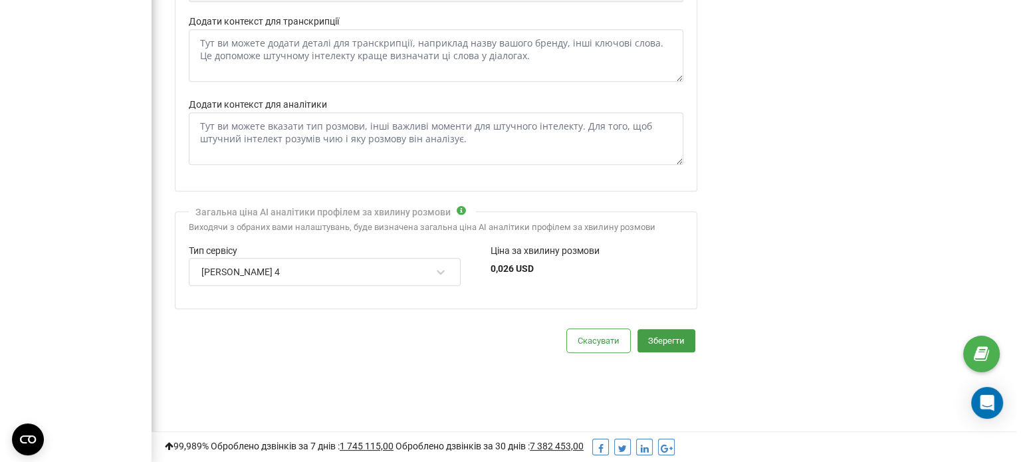
scroll to position [1284, 0]
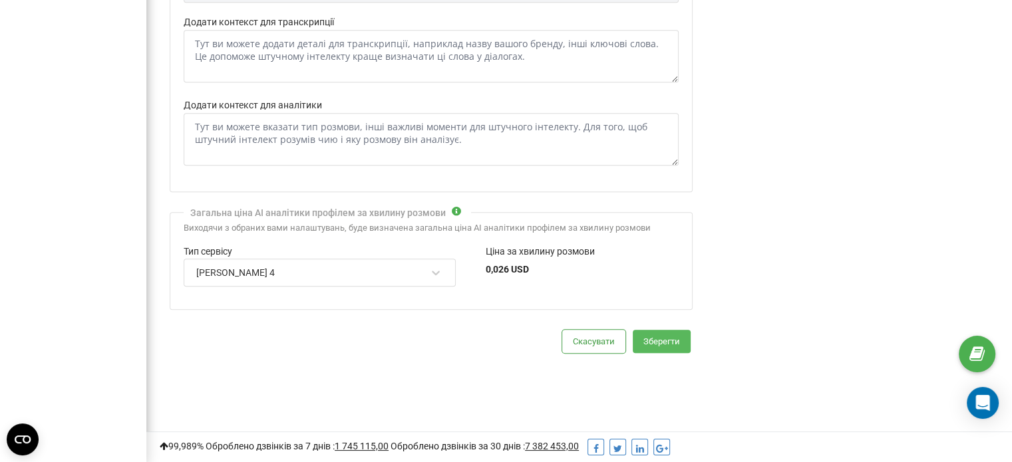
click at [660, 332] on button "Зберегти" at bounding box center [661, 341] width 58 height 23
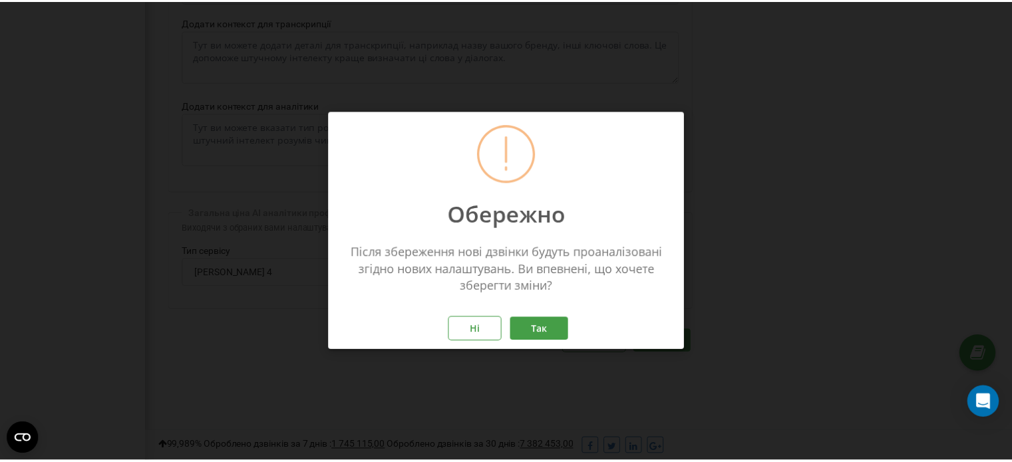
scroll to position [1746, 875]
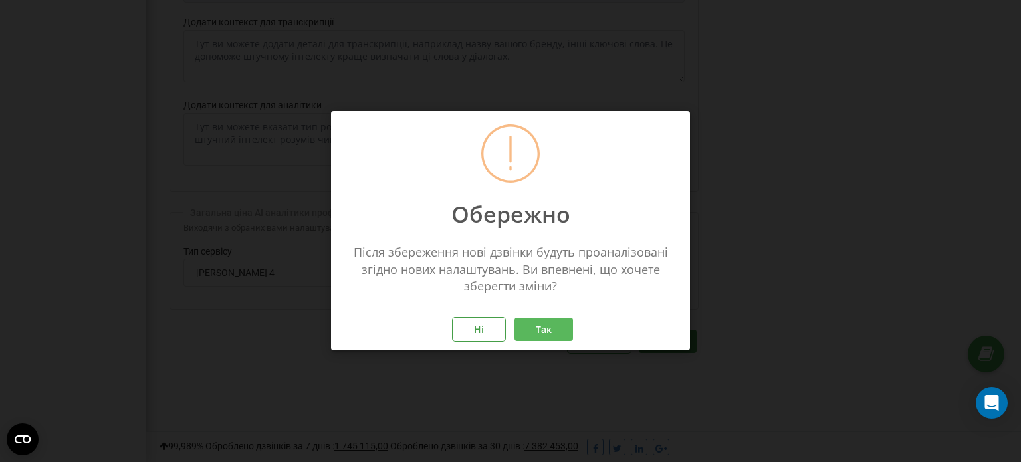
click at [551, 329] on button "Так" at bounding box center [544, 330] width 59 height 23
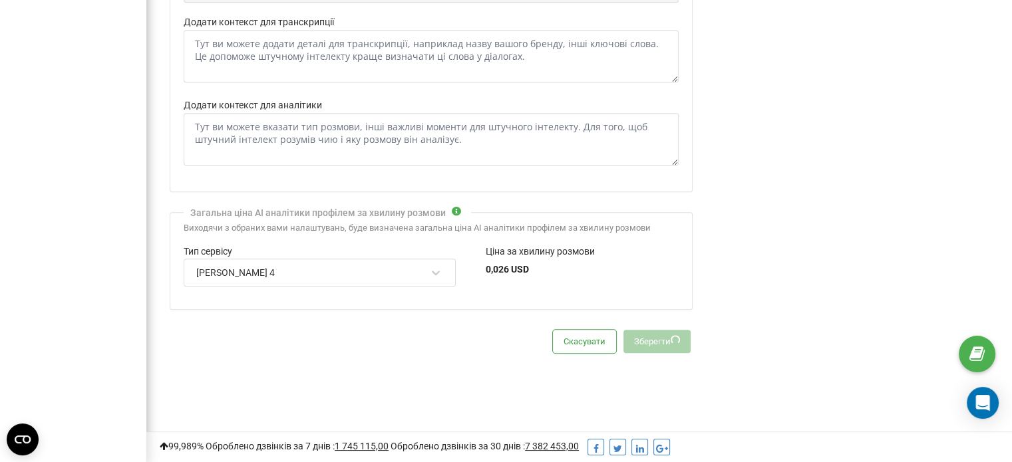
scroll to position [1285, 0]
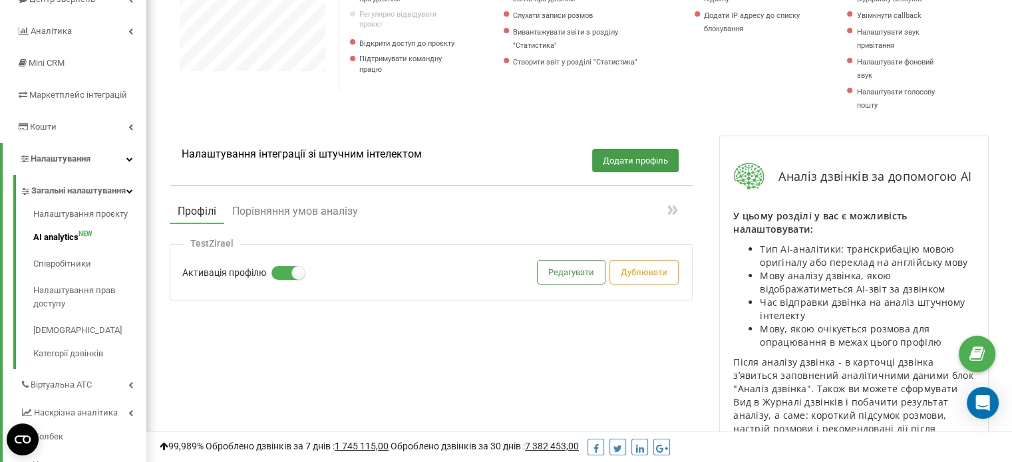
scroll to position [122, 0]
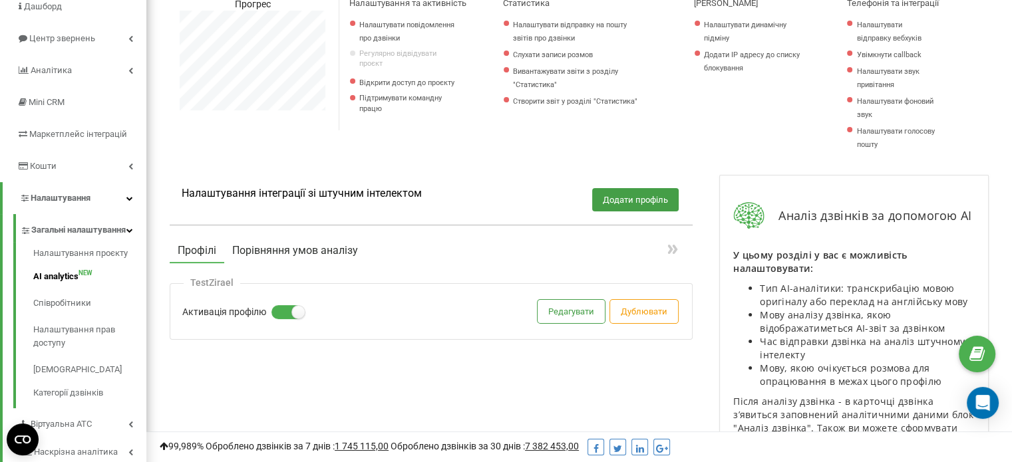
click at [314, 241] on button "Порівняння умов аналізу" at bounding box center [295, 251] width 142 height 24
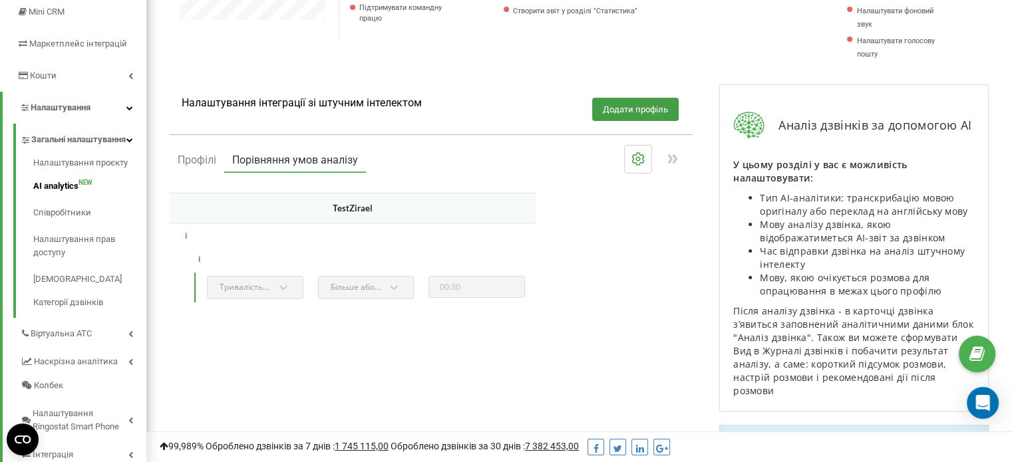
scroll to position [0, 0]
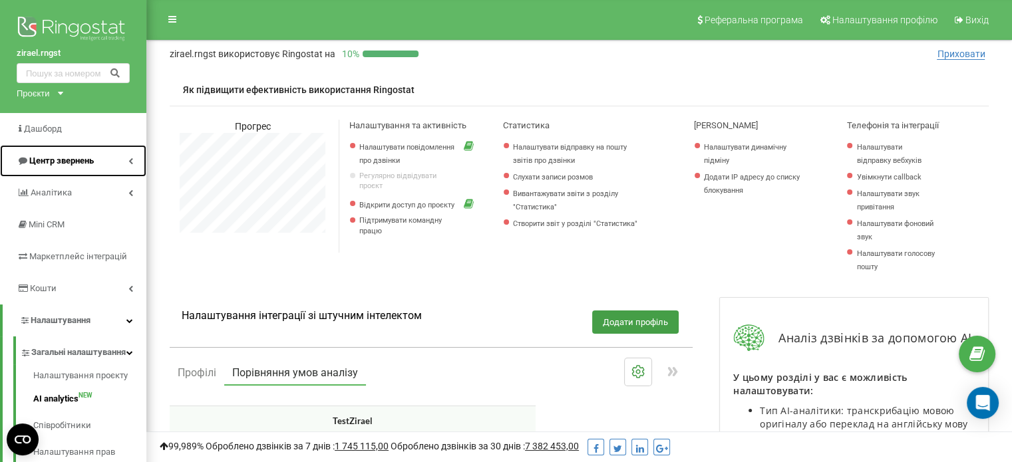
click at [51, 162] on span "Центр звернень" at bounding box center [61, 161] width 65 height 10
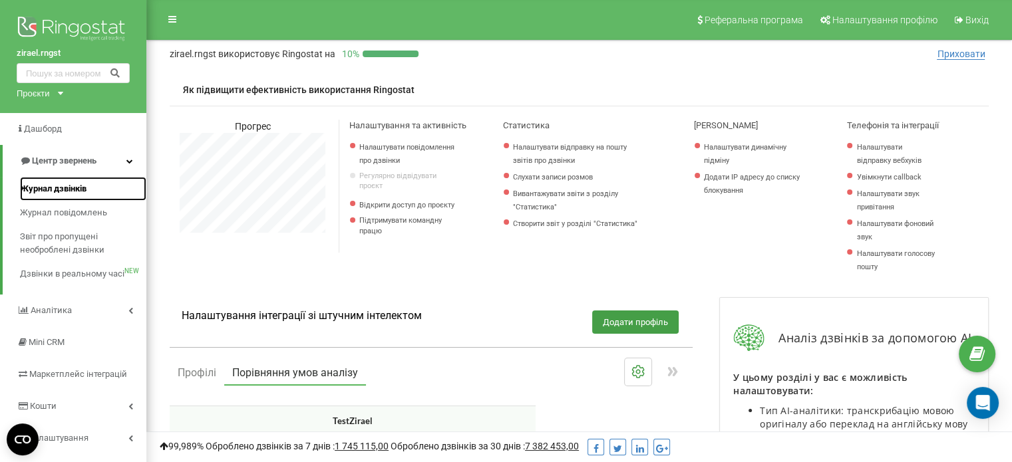
click at [74, 196] on link "Журнал дзвінків" at bounding box center [83, 189] width 126 height 24
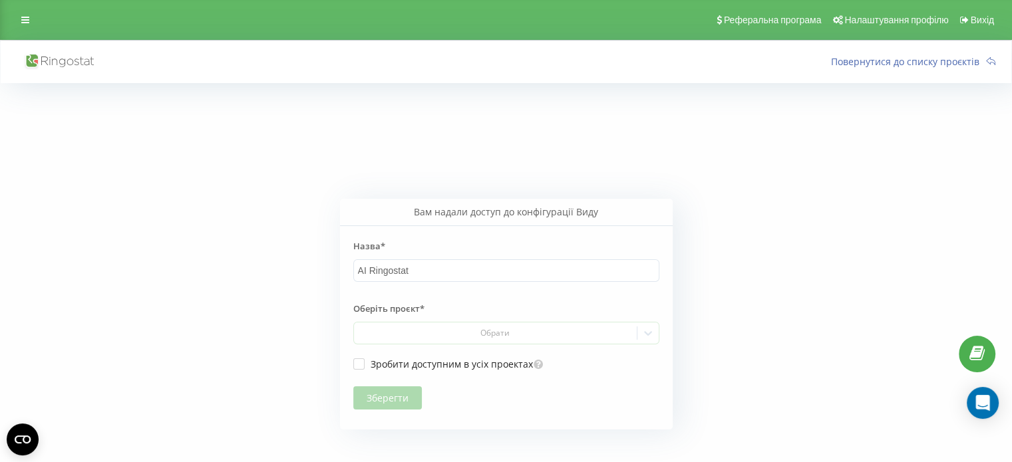
scroll to position [24, 0]
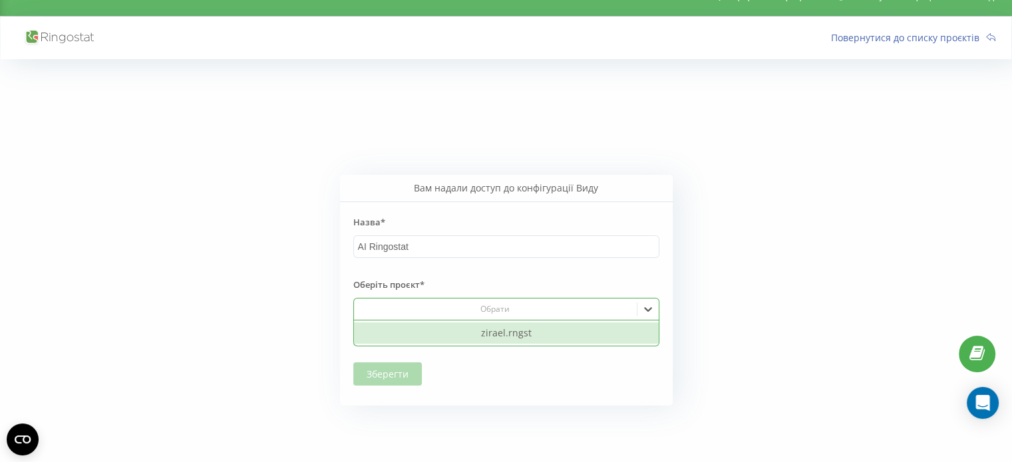
click at [439, 311] on div "Обрати" at bounding box center [494, 309] width 273 height 11
click at [454, 329] on div "zirael.rngst" at bounding box center [506, 333] width 305 height 21
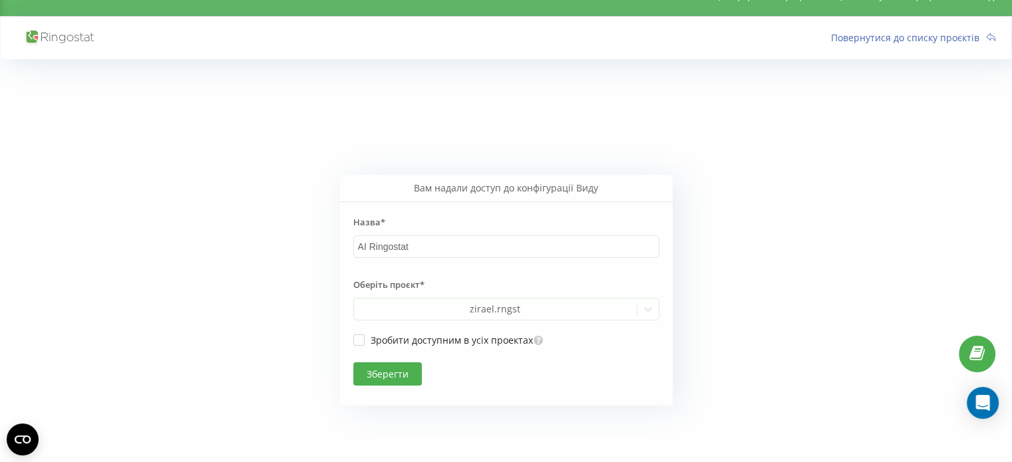
click at [381, 374] on button "Зберегти" at bounding box center [387, 373] width 68 height 23
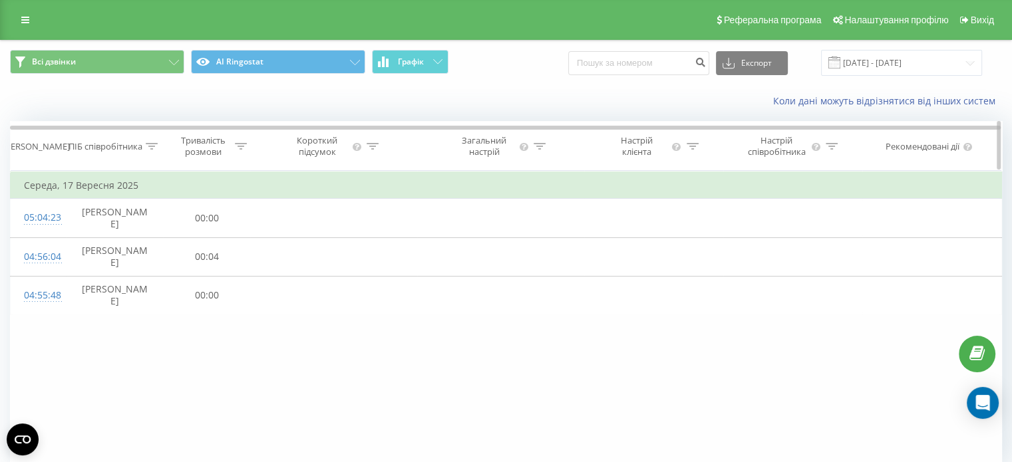
click at [775, 138] on div "Настрій співробітника" at bounding box center [776, 146] width 64 height 23
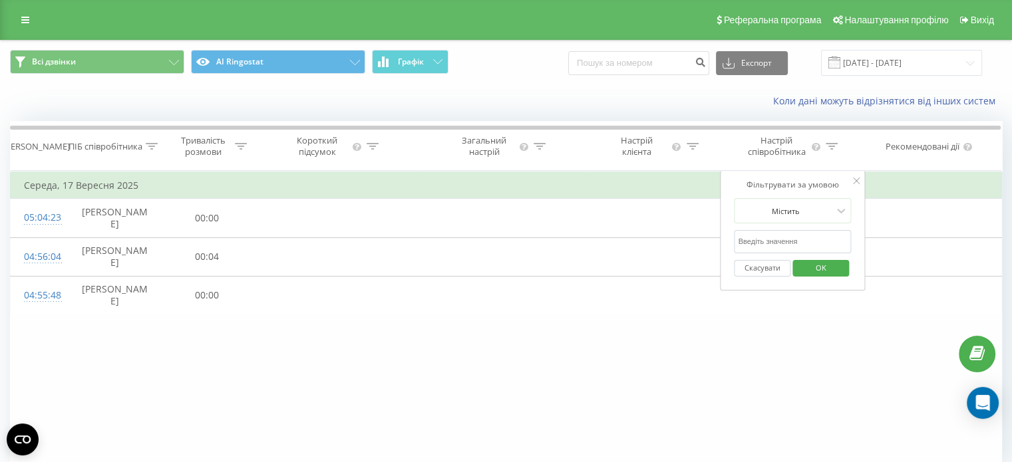
click at [472, 382] on div "Фільтрувати за умовою Містить Скасувати OK Фільтрувати за умовою Дорівнює Скасу…" at bounding box center [506, 320] width 992 height 299
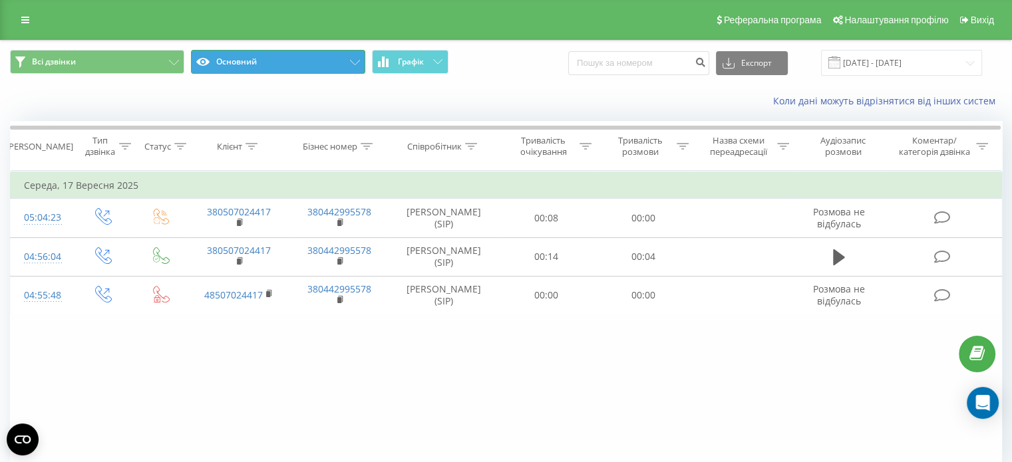
click at [311, 61] on button "Основний" at bounding box center [278, 62] width 174 height 24
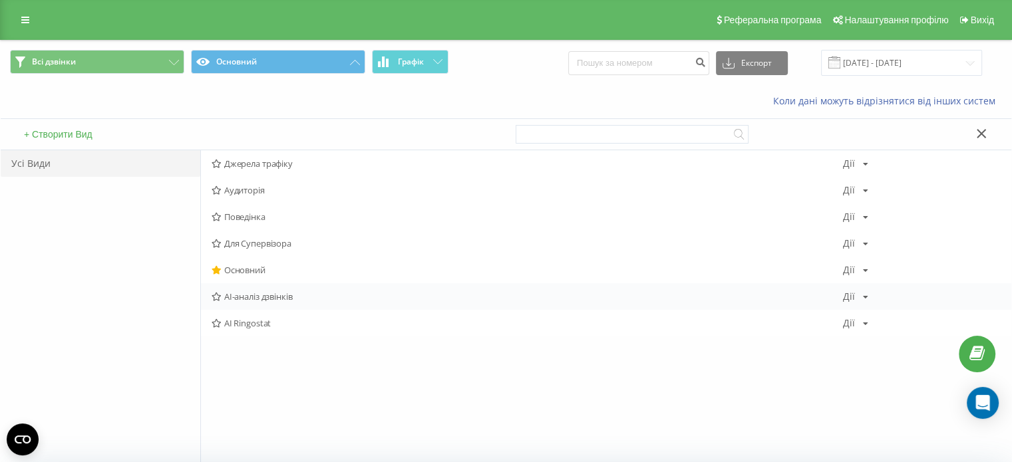
click at [274, 292] on span "AI-аналіз дзвінків" at bounding box center [526, 296] width 631 height 9
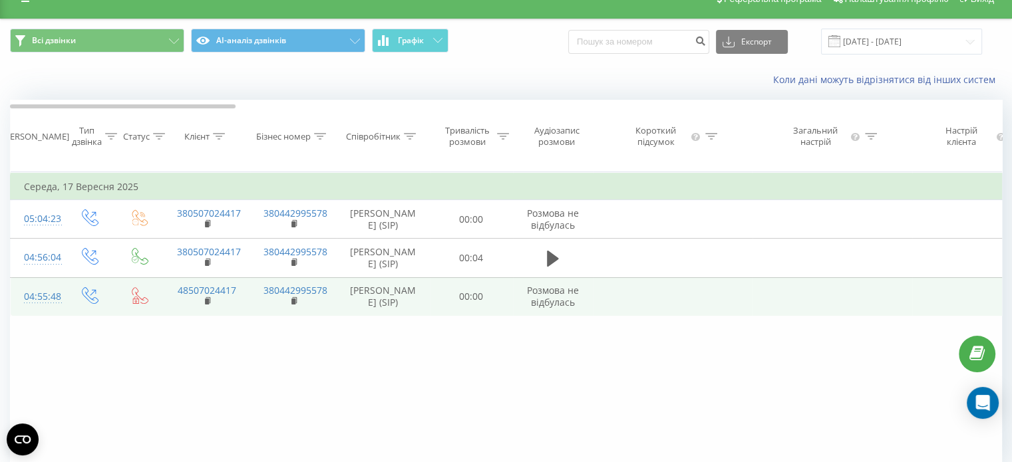
scroll to position [21, 0]
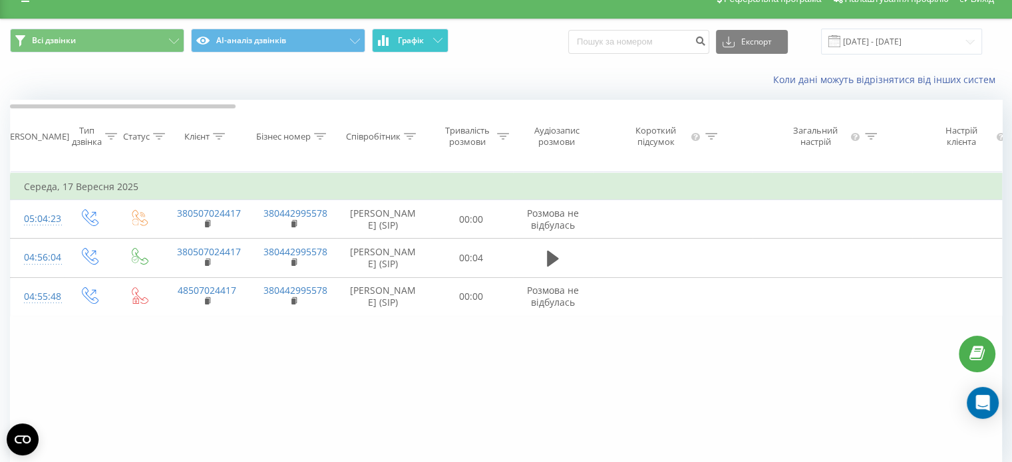
click at [408, 37] on span "Графік" at bounding box center [411, 40] width 26 height 9
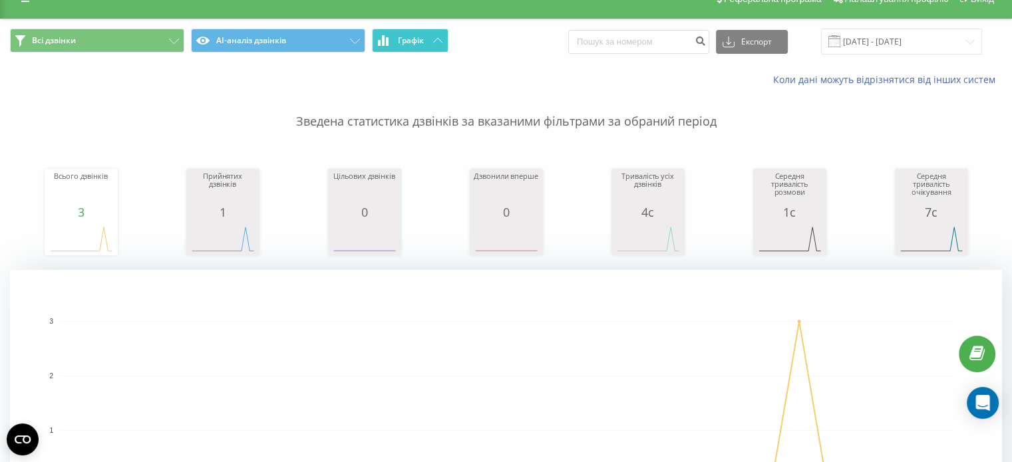
click at [407, 43] on span "Графік" at bounding box center [411, 40] width 26 height 9
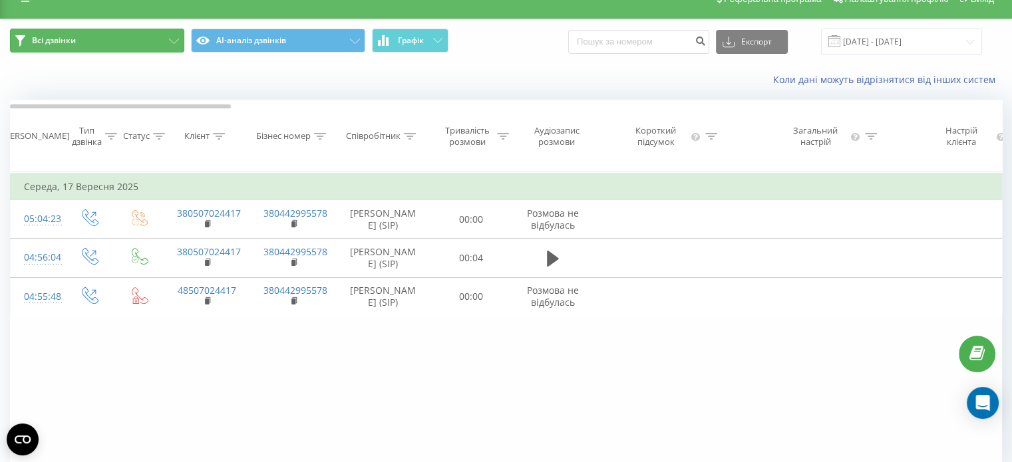
click at [146, 46] on button "Всі дзвінки" at bounding box center [97, 41] width 174 height 24
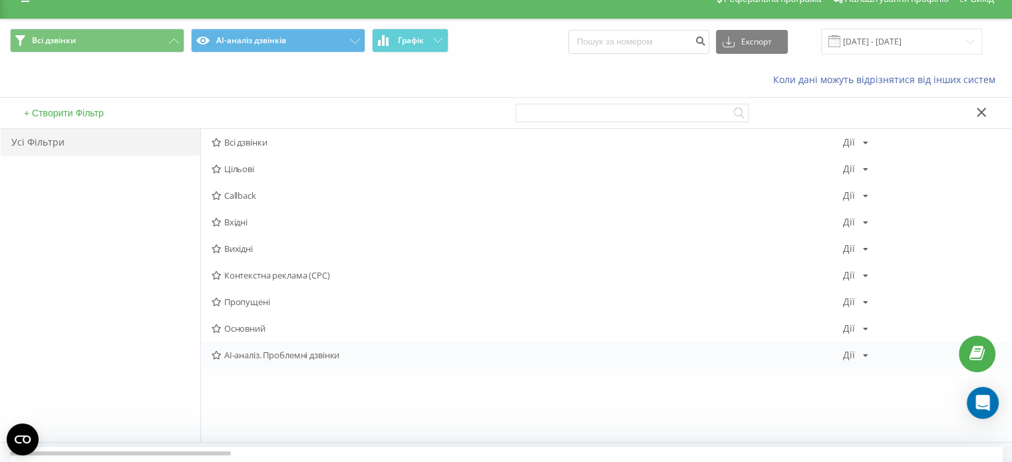
click at [249, 350] on span "AI-аналіз. Проблемні дзвінки" at bounding box center [526, 354] width 631 height 9
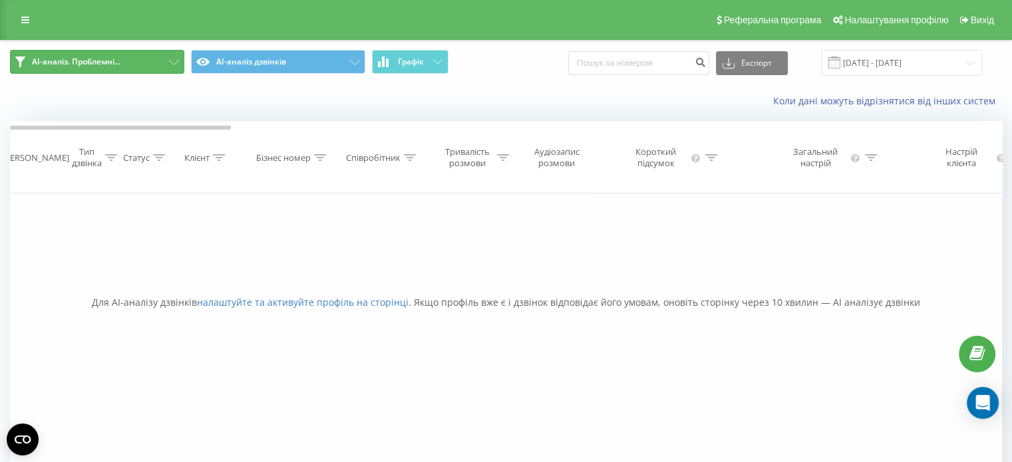
click at [115, 61] on span "AI-аналіз. Проблемні..." at bounding box center [76, 62] width 88 height 11
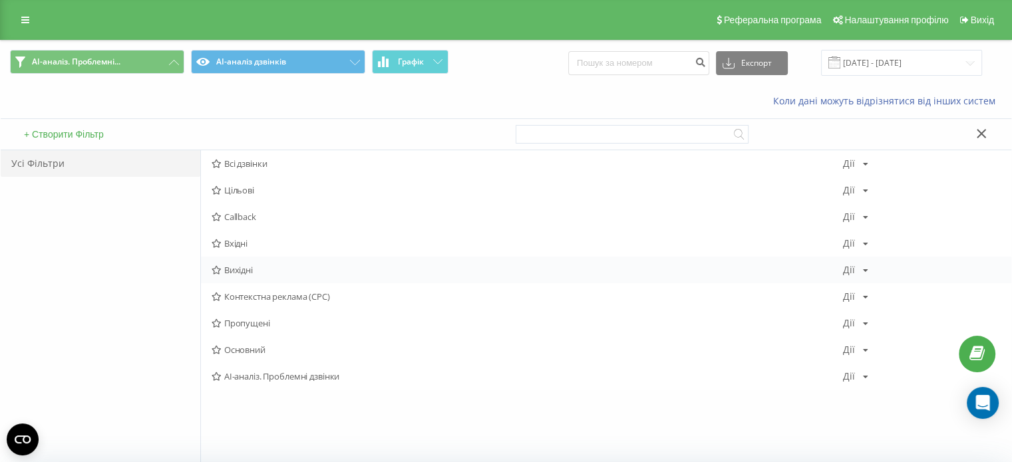
click at [239, 269] on span "Вихідні" at bounding box center [526, 269] width 631 height 9
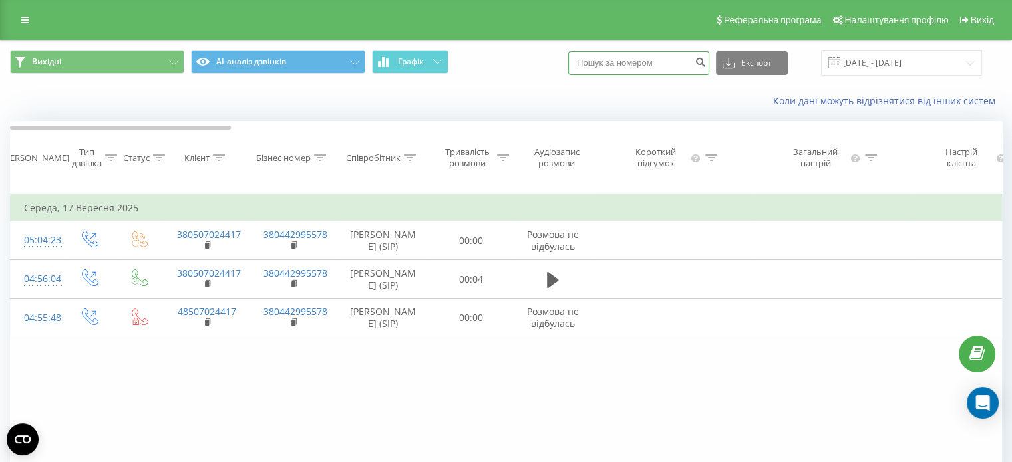
click at [623, 58] on input at bounding box center [638, 63] width 141 height 24
type input "0507024417"
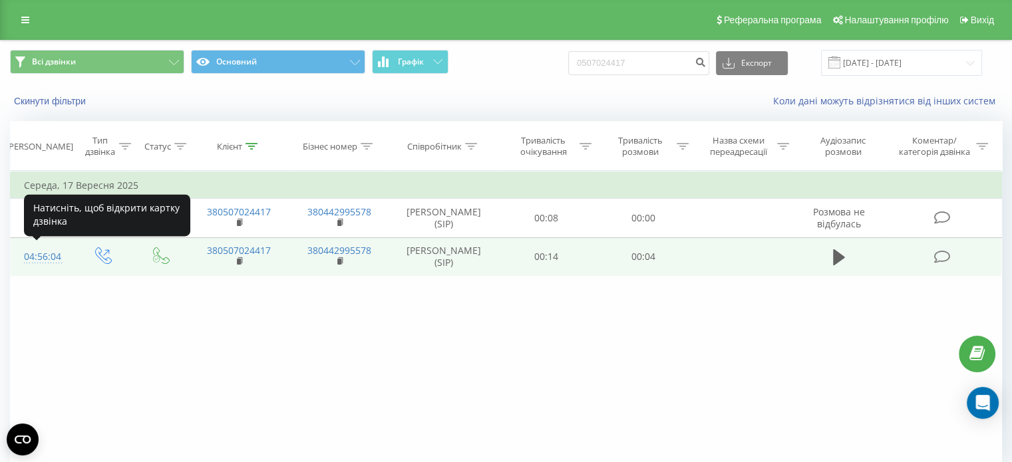
click at [48, 248] on div "04:56:04" at bounding box center [41, 257] width 35 height 26
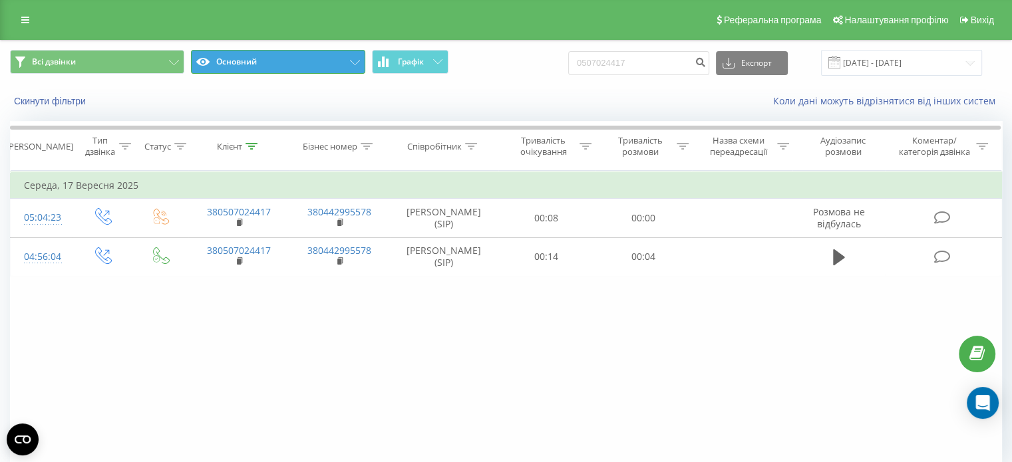
click at [257, 56] on button "Основний" at bounding box center [278, 62] width 174 height 24
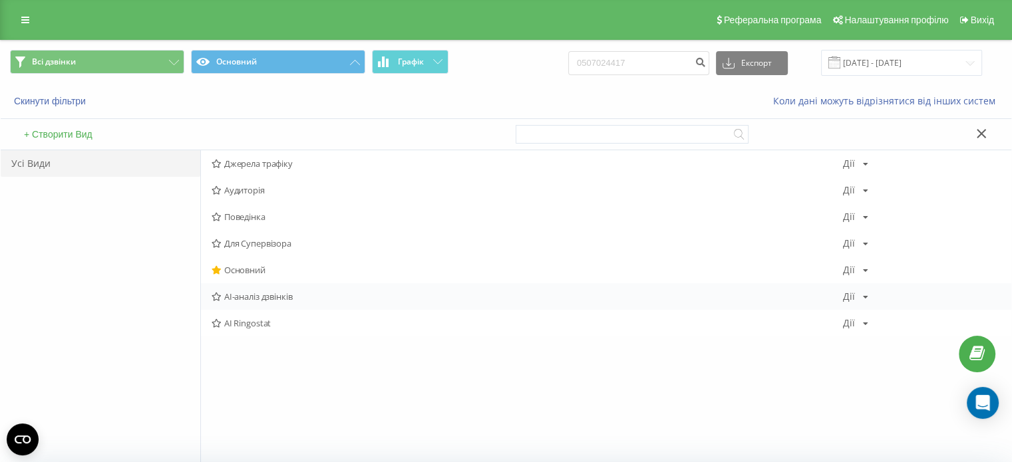
click at [244, 292] on span "AI-аналіз дзвінків" at bounding box center [526, 296] width 631 height 9
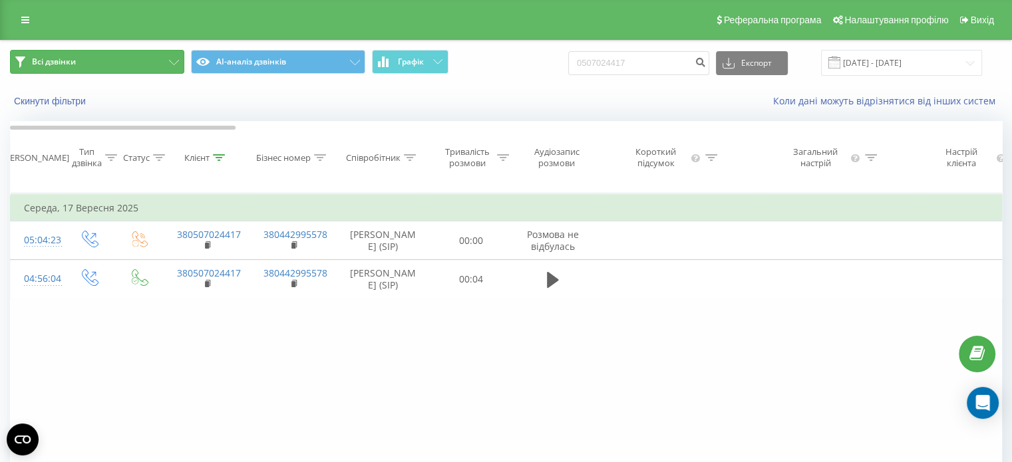
click at [142, 61] on button "Всі дзвінки" at bounding box center [97, 62] width 174 height 24
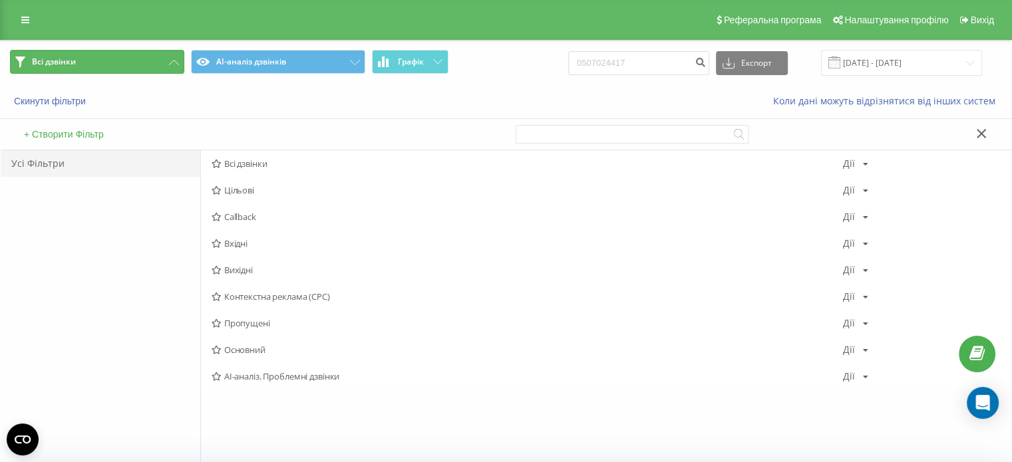
click at [142, 61] on button "Всі дзвінки" at bounding box center [97, 62] width 174 height 24
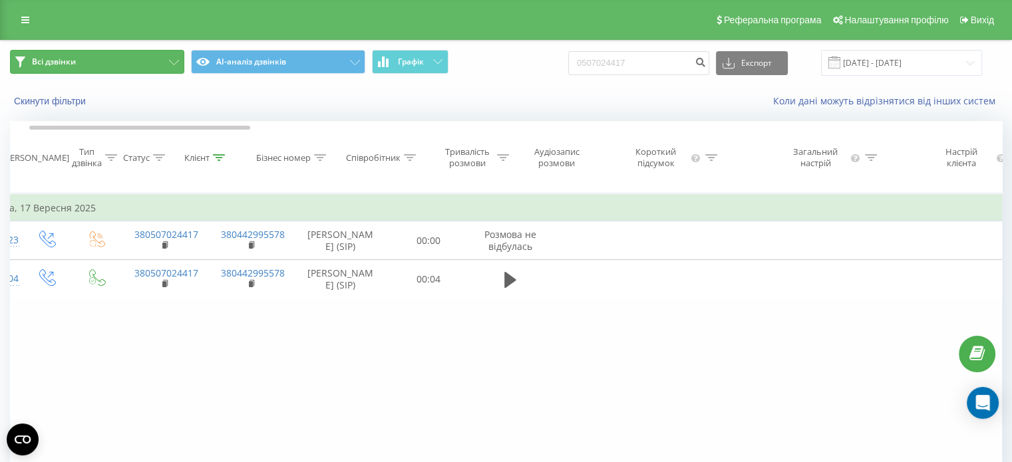
scroll to position [0, 69]
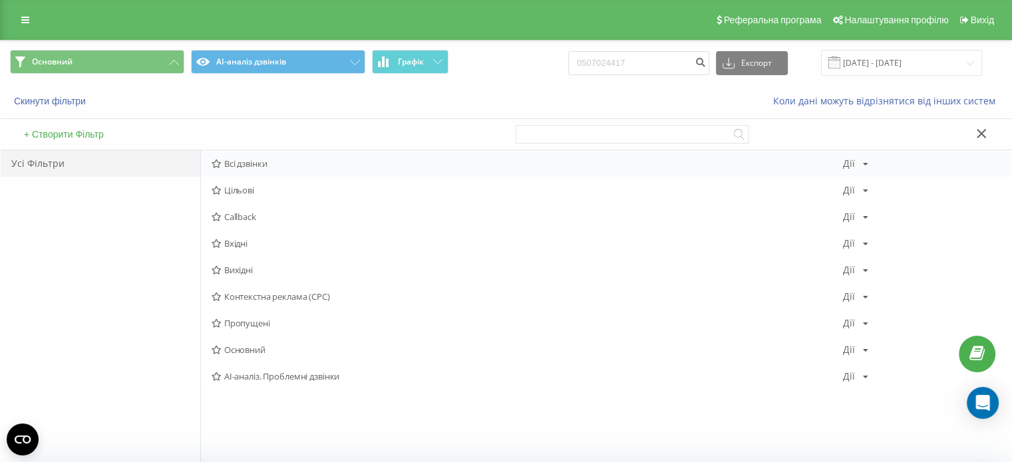
click at [231, 170] on div "Всі дзвінки [PERSON_NAME] Копіювати Видалити За замовчуванням Поділитися" at bounding box center [606, 163] width 810 height 27
click at [307, 166] on span "Всі дзвінки" at bounding box center [526, 163] width 631 height 9
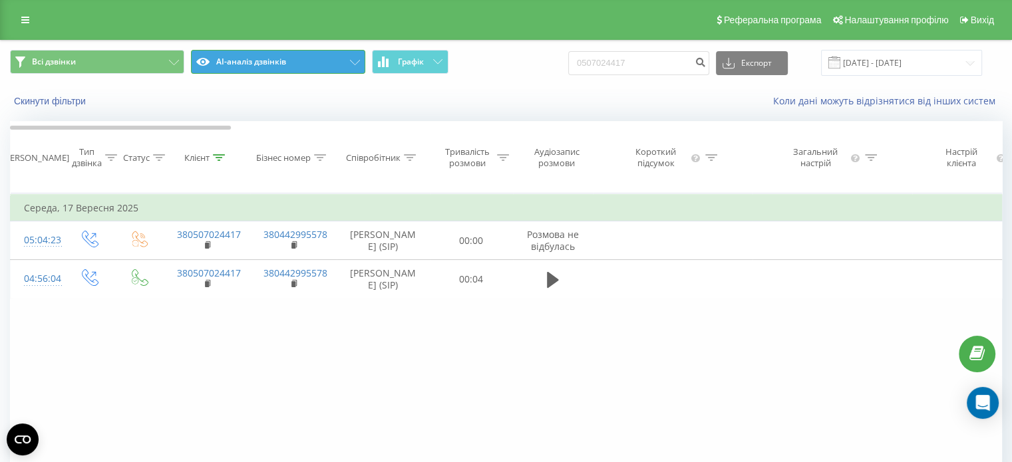
click at [306, 65] on button "AI-аналіз дзвінків" at bounding box center [278, 62] width 174 height 24
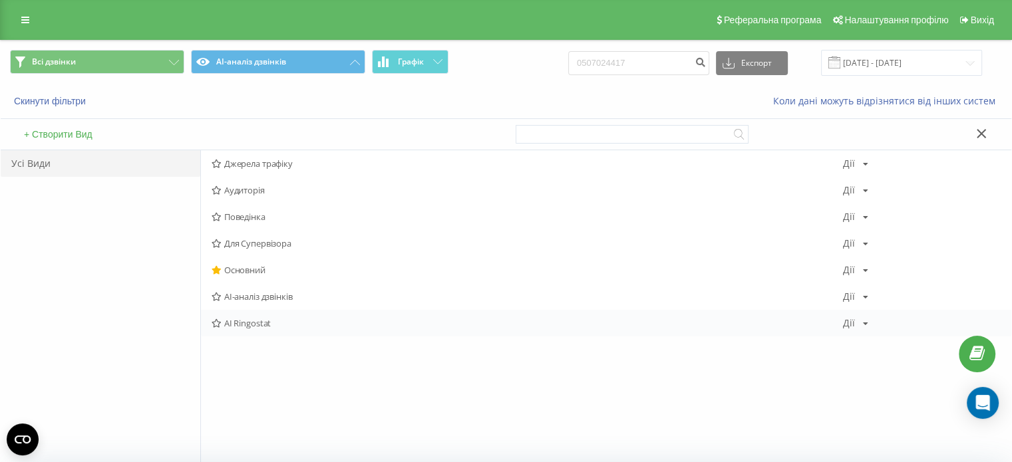
click at [255, 329] on div "AI Ringostat Дії Редагувати Копіювати Видалити За замовчуванням Поділитися" at bounding box center [606, 323] width 810 height 27
click at [251, 323] on span "AI Ringostat" at bounding box center [526, 323] width 631 height 9
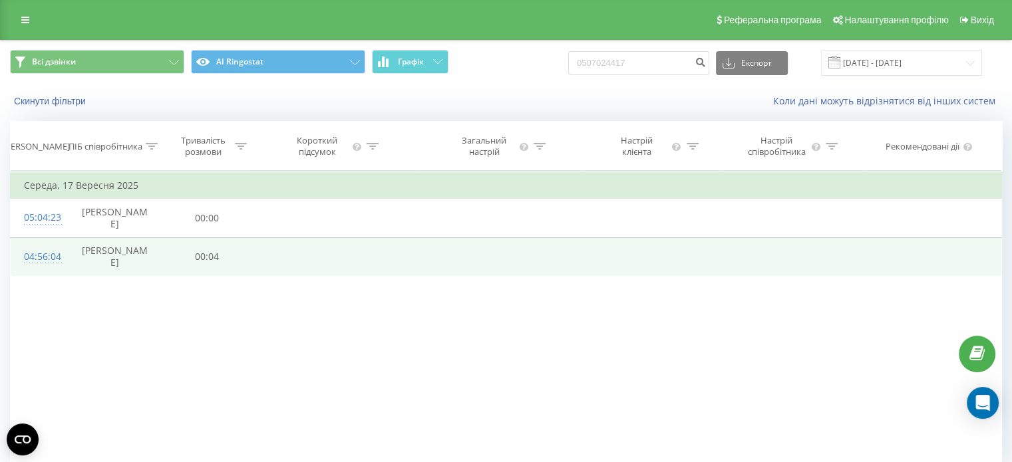
click at [239, 263] on td "00:04" at bounding box center [206, 256] width 87 height 39
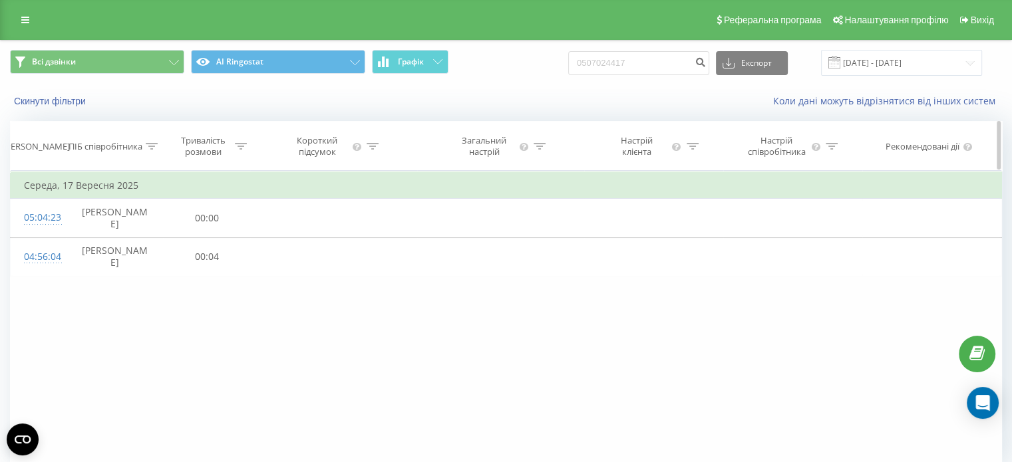
click at [328, 148] on div "Короткий підсумок" at bounding box center [317, 146] width 64 height 23
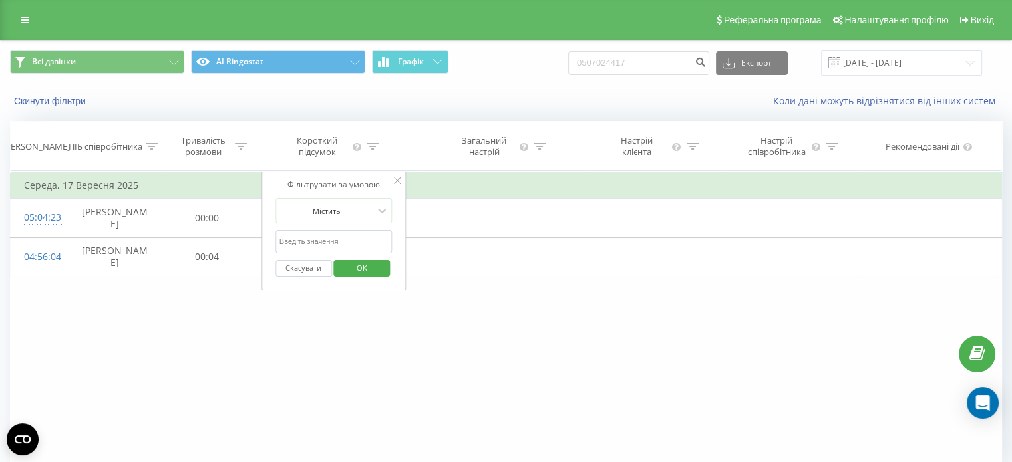
click at [358, 264] on span "OK" at bounding box center [361, 267] width 37 height 21
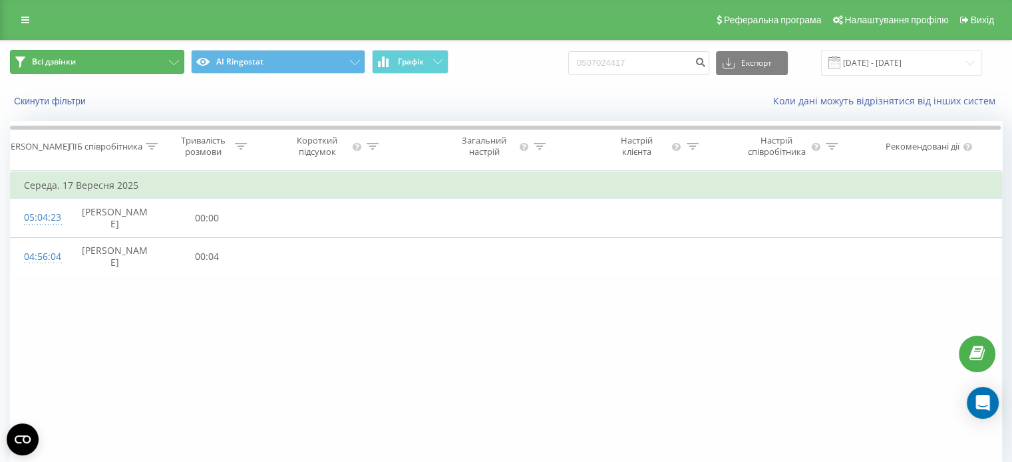
click at [166, 59] on button "Всі дзвінки" at bounding box center [97, 62] width 174 height 24
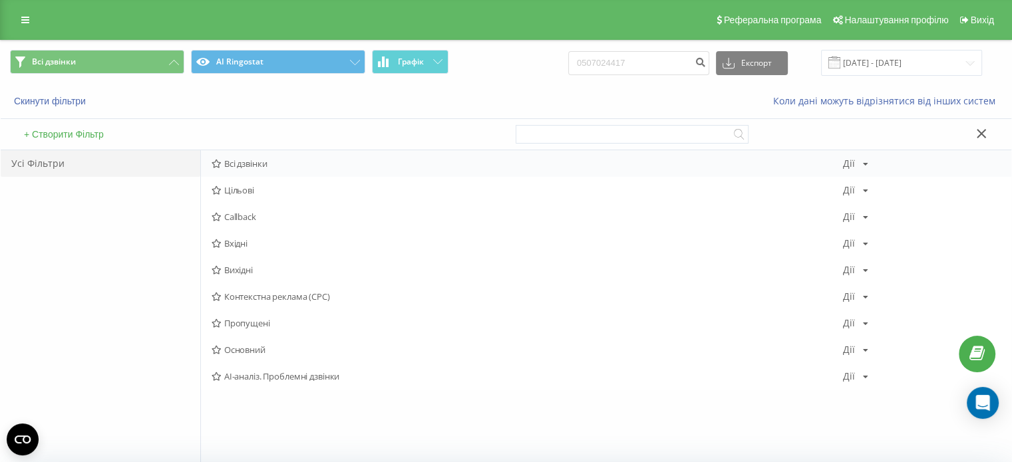
click at [256, 164] on span "Всі дзвінки" at bounding box center [526, 163] width 631 height 9
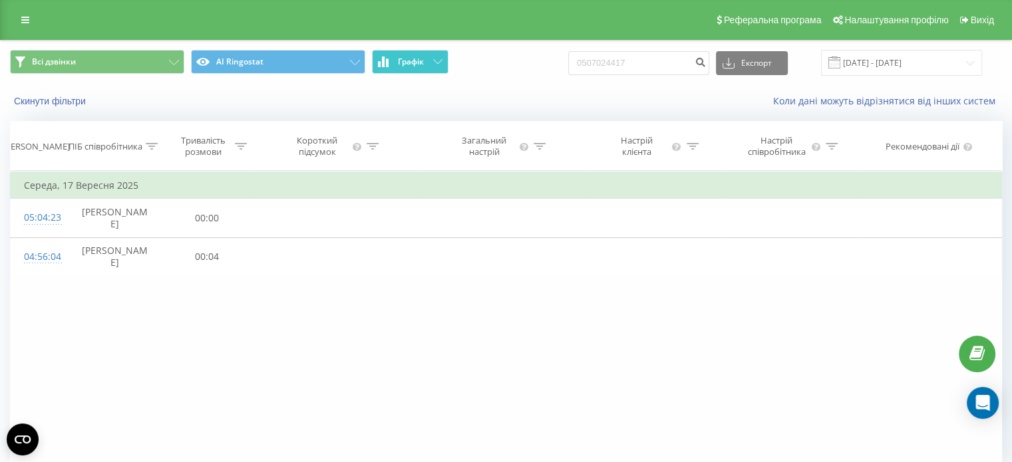
click at [429, 66] on button "Графік" at bounding box center [410, 62] width 76 height 24
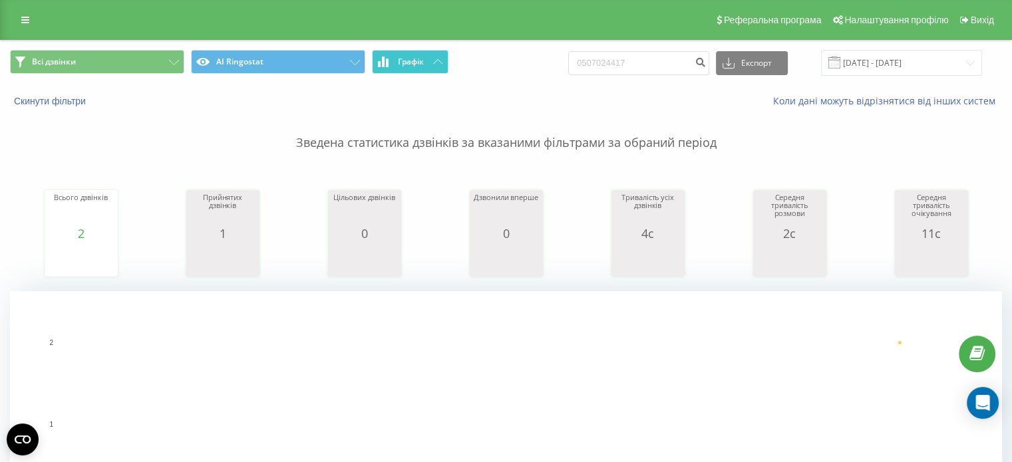
click at [429, 66] on button "Графік" at bounding box center [410, 62] width 76 height 24
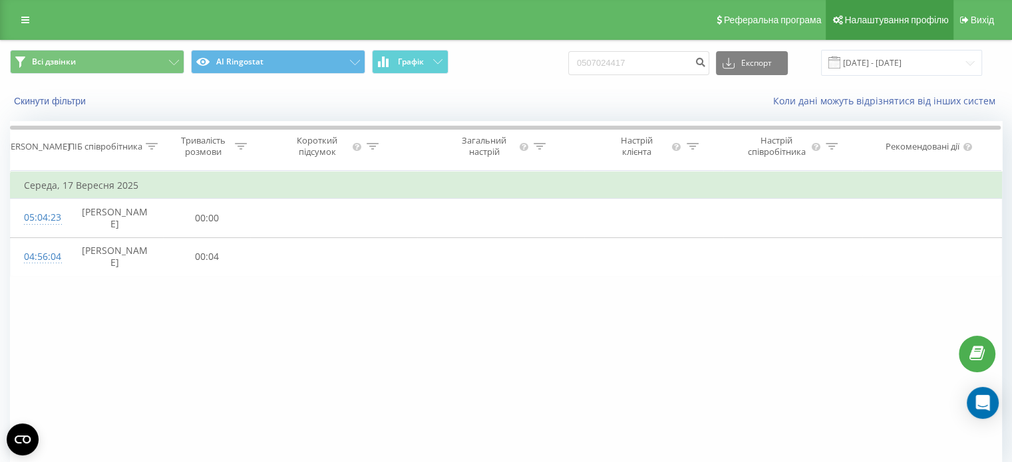
click at [882, 24] on span "Налаштування профілю" at bounding box center [896, 20] width 104 height 11
click at [862, 15] on span "Налаштування профілю" at bounding box center [896, 20] width 104 height 11
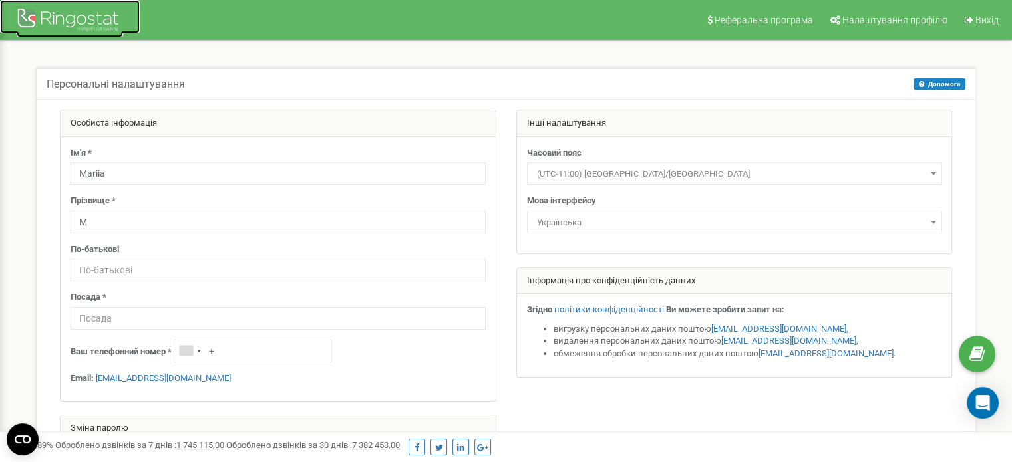
click at [100, 23] on div at bounding box center [70, 21] width 106 height 32
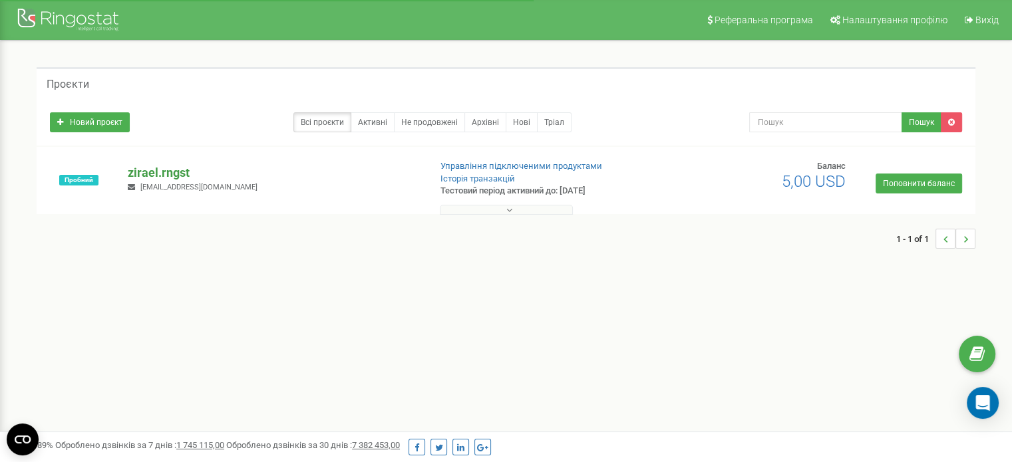
click at [162, 172] on p "zirael.rngst" at bounding box center [273, 172] width 291 height 17
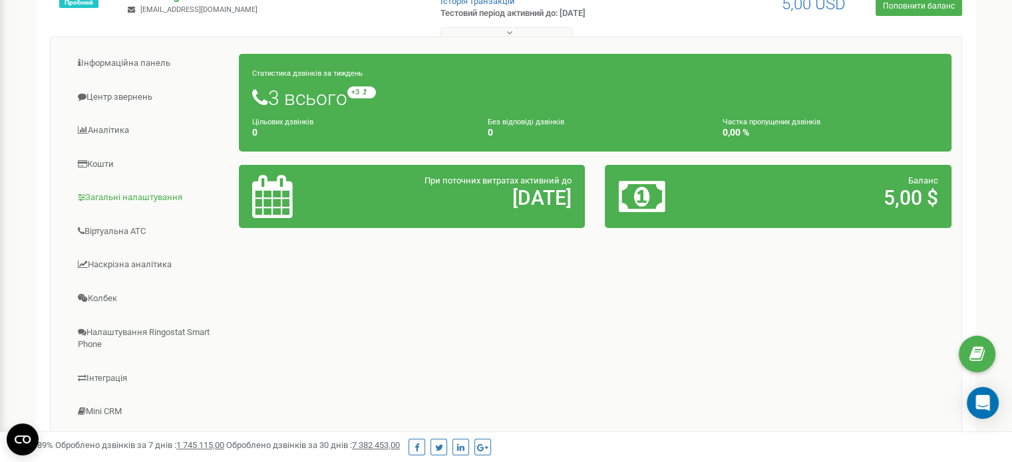
scroll to position [122, 0]
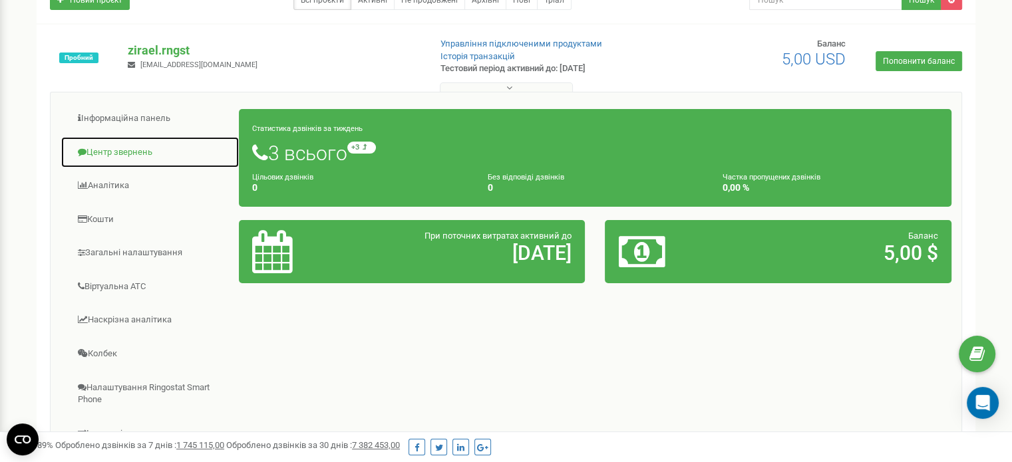
click at [129, 146] on link "Центр звернень" at bounding box center [150, 152] width 179 height 33
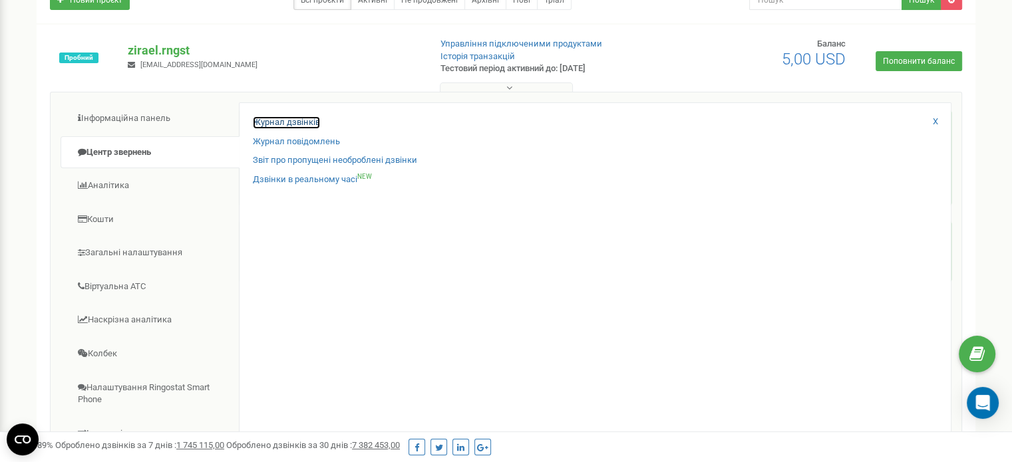
click at [280, 121] on link "Журнал дзвінків" at bounding box center [286, 122] width 67 height 13
click at [306, 120] on link "Журнал дзвінків" at bounding box center [286, 122] width 67 height 13
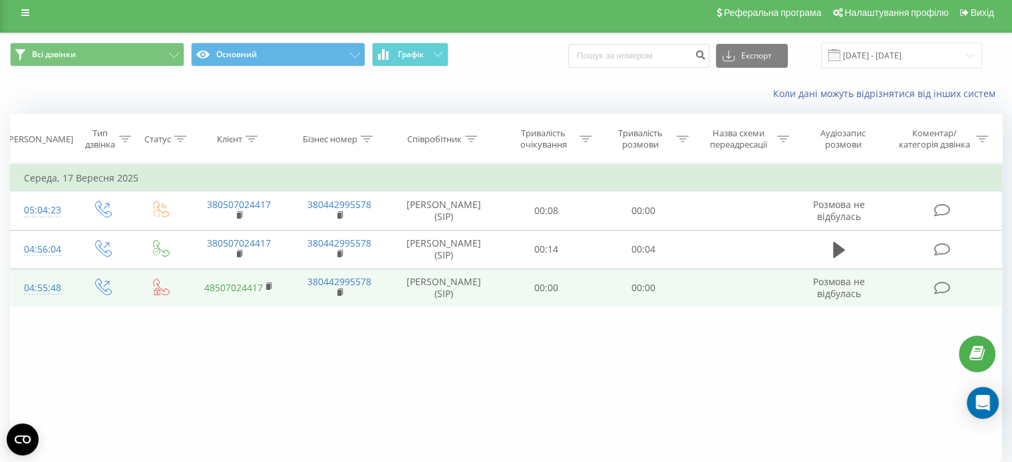
scroll to position [5, 0]
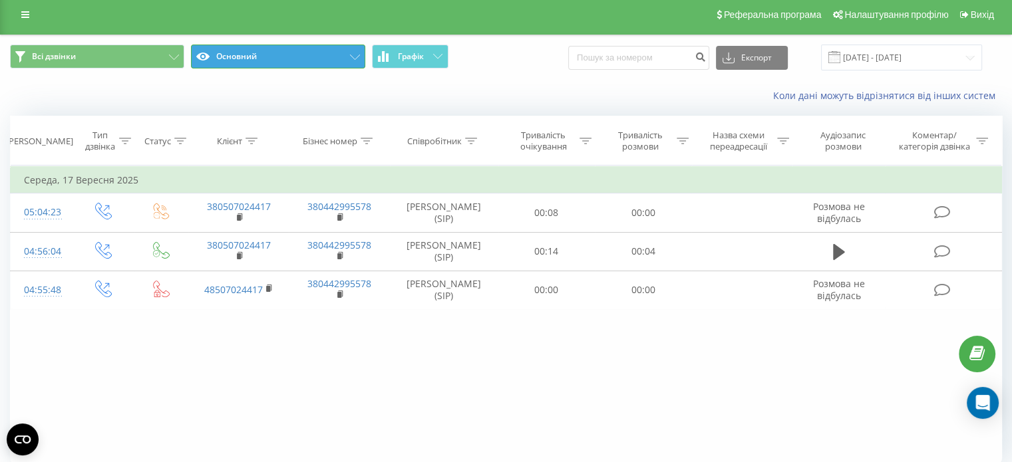
click at [213, 58] on button "Основний" at bounding box center [278, 57] width 174 height 24
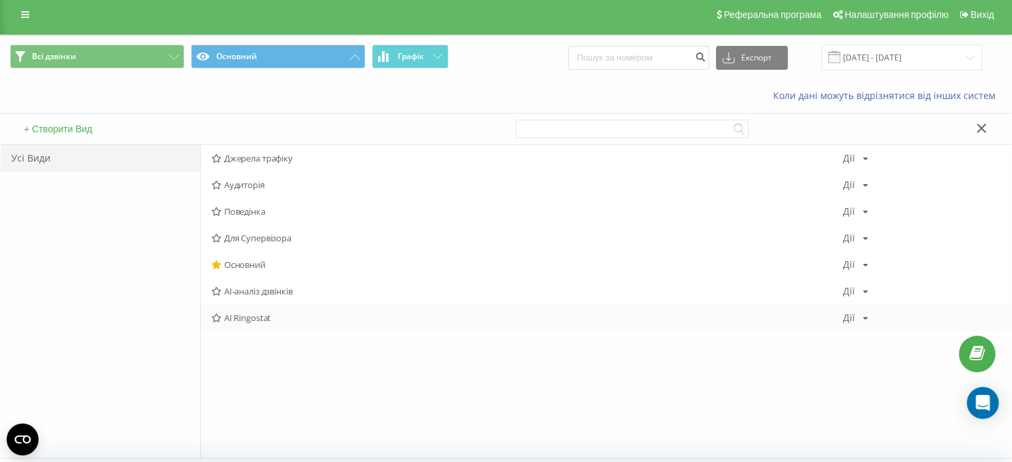
click at [237, 319] on span "AI Ringostat" at bounding box center [526, 317] width 631 height 9
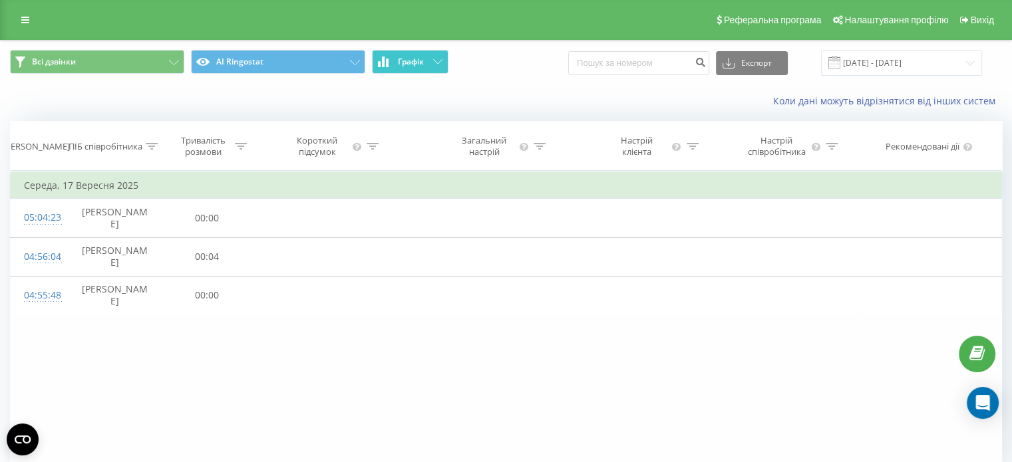
drag, startPoint x: 418, startPoint y: 55, endPoint x: 398, endPoint y: 64, distance: 21.4
click at [398, 64] on span "Графік" at bounding box center [411, 61] width 26 height 9
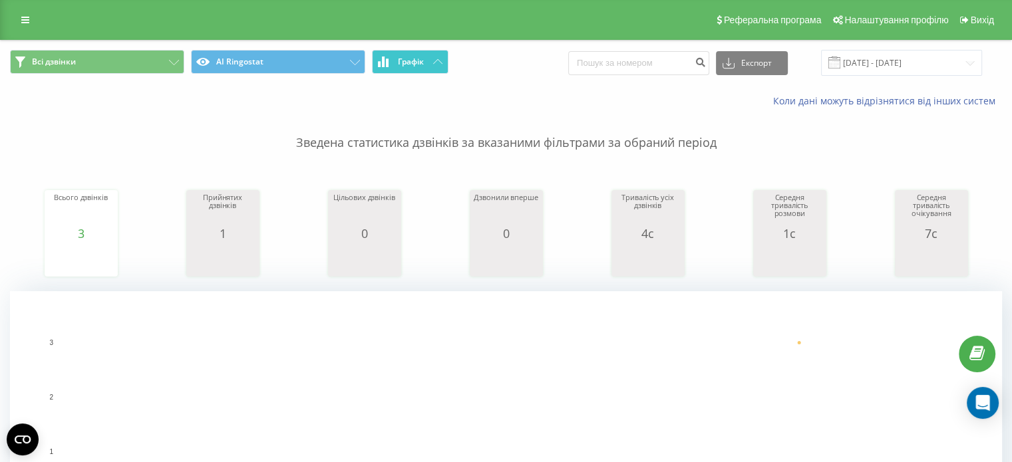
click at [398, 64] on span "Графік" at bounding box center [411, 61] width 26 height 9
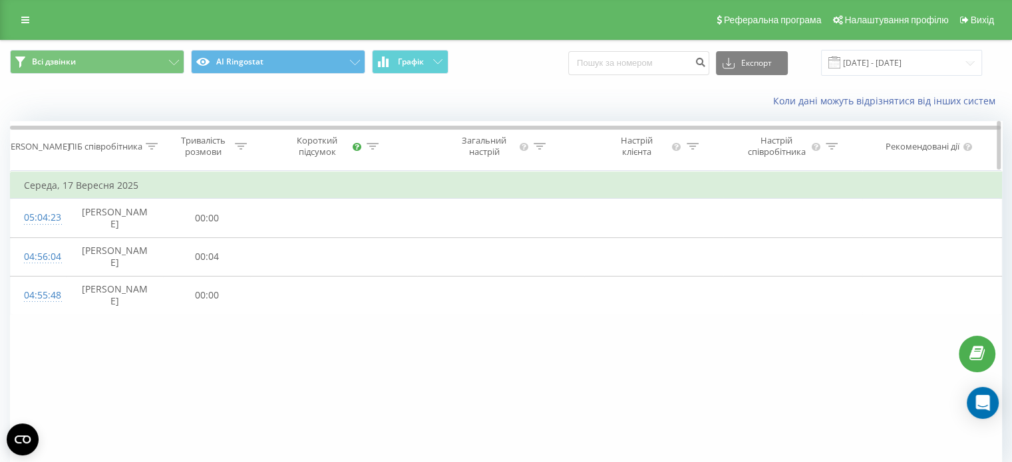
click at [356, 146] on icon at bounding box center [356, 146] width 9 height 9
click at [370, 143] on icon at bounding box center [372, 146] width 12 height 7
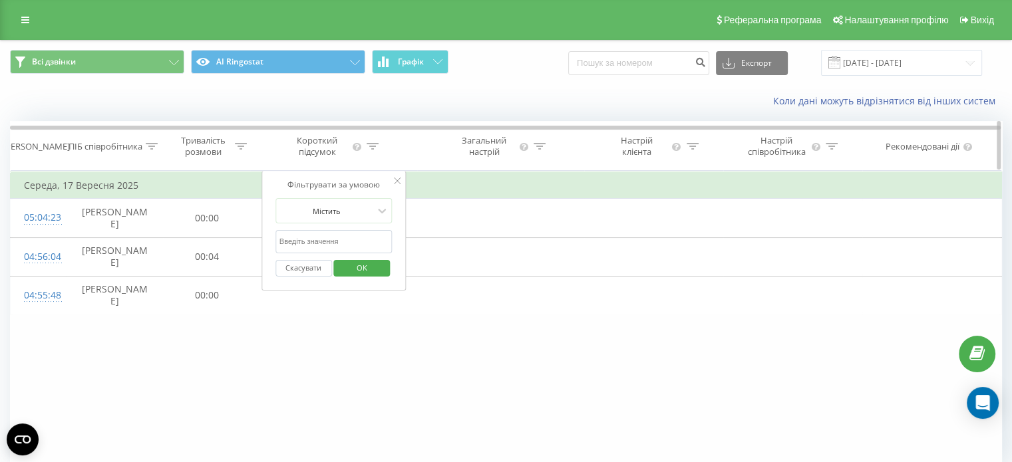
click at [543, 146] on icon at bounding box center [539, 146] width 12 height 7
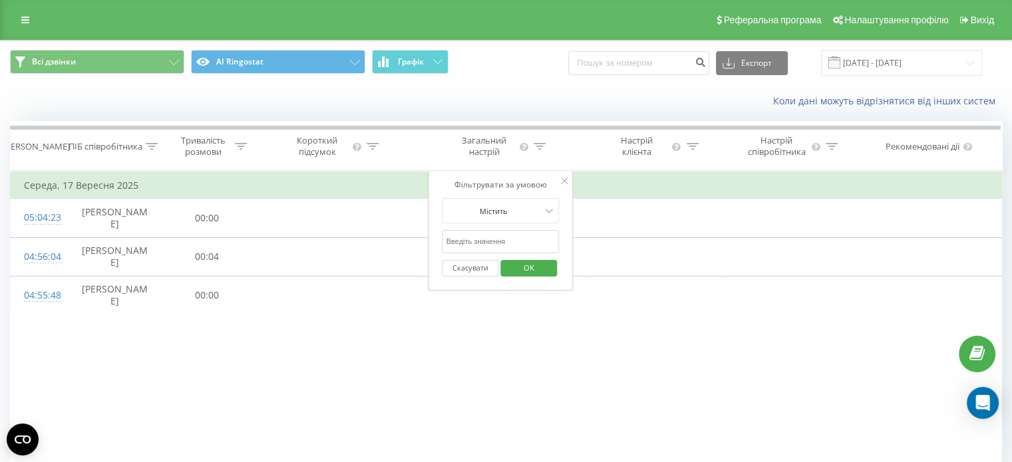
click at [396, 353] on div "Фільтрувати за умовою Містить Скасувати OK Фільтрувати за умовою Дорівнює Скасу…" at bounding box center [506, 320] width 992 height 299
click at [30, 26] on link at bounding box center [25, 20] width 24 height 19
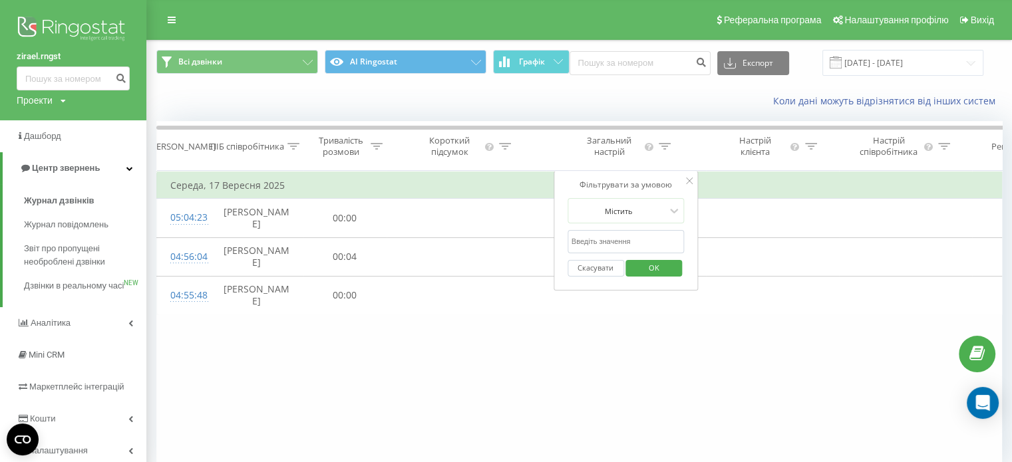
click at [37, 98] on div "Проекти" at bounding box center [35, 100] width 36 height 13
click at [49, 120] on link "zirael.rngst" at bounding box center [49, 120] width 42 height 11
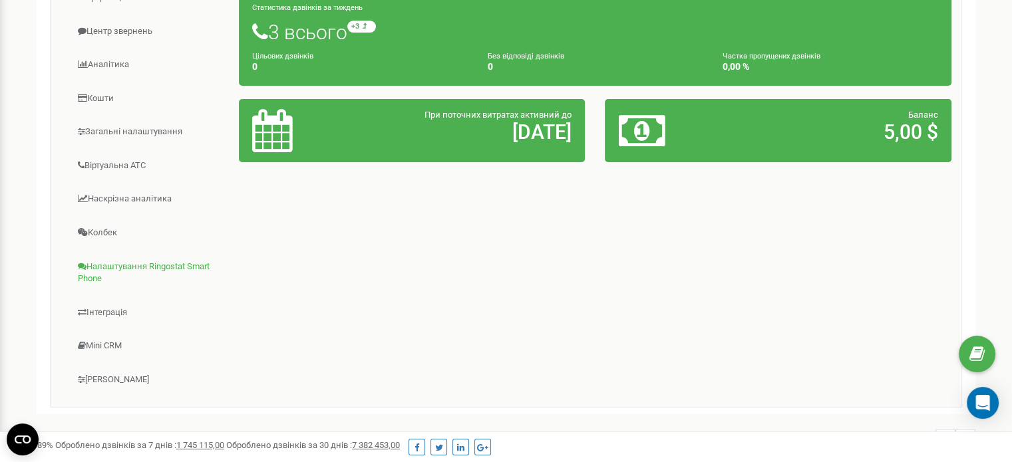
scroll to position [244, 0]
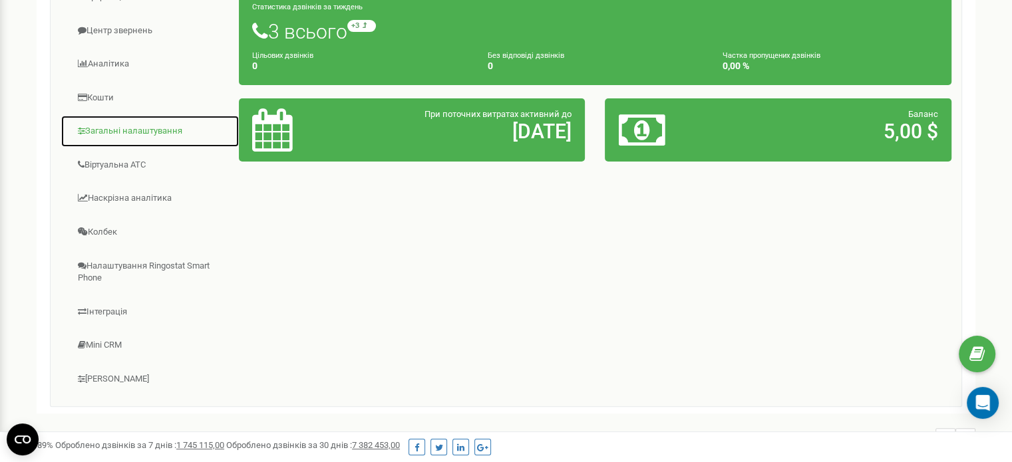
click at [125, 130] on link "Загальні налаштування" at bounding box center [150, 131] width 179 height 33
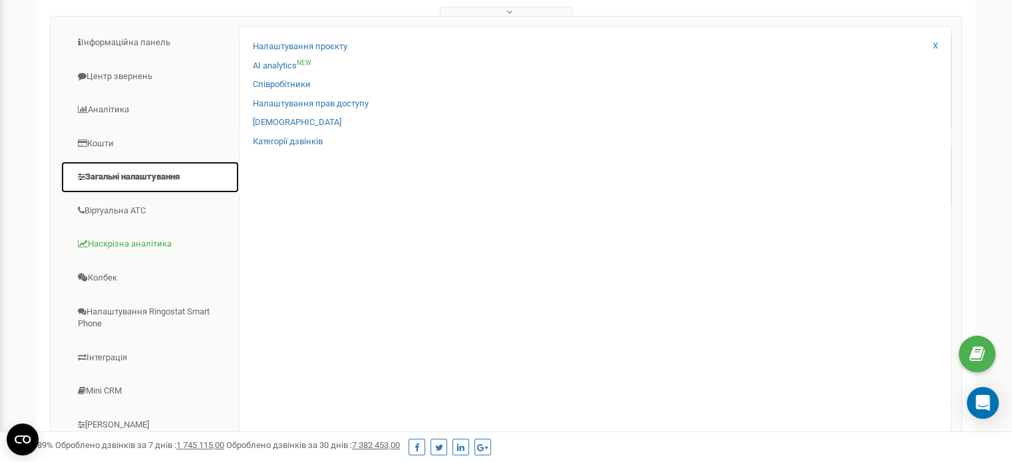
scroll to position [186, 0]
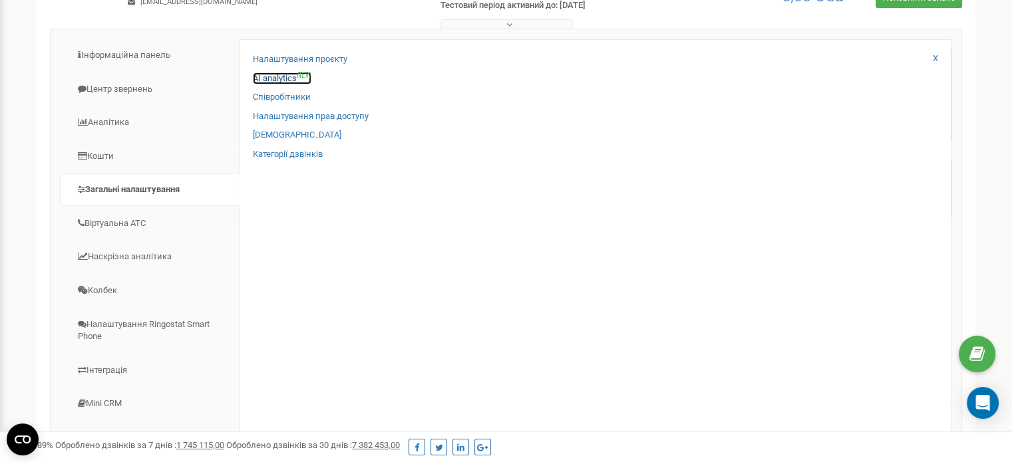
click at [275, 76] on link "AI analytics NEW" at bounding box center [282, 78] width 59 height 13
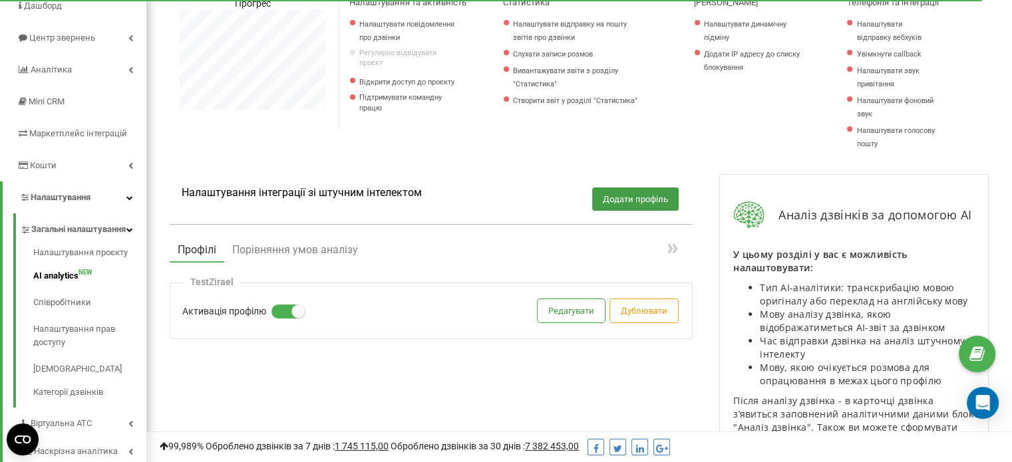
scroll to position [124, 0]
click at [543, 303] on button "Редагувати" at bounding box center [570, 310] width 67 height 23
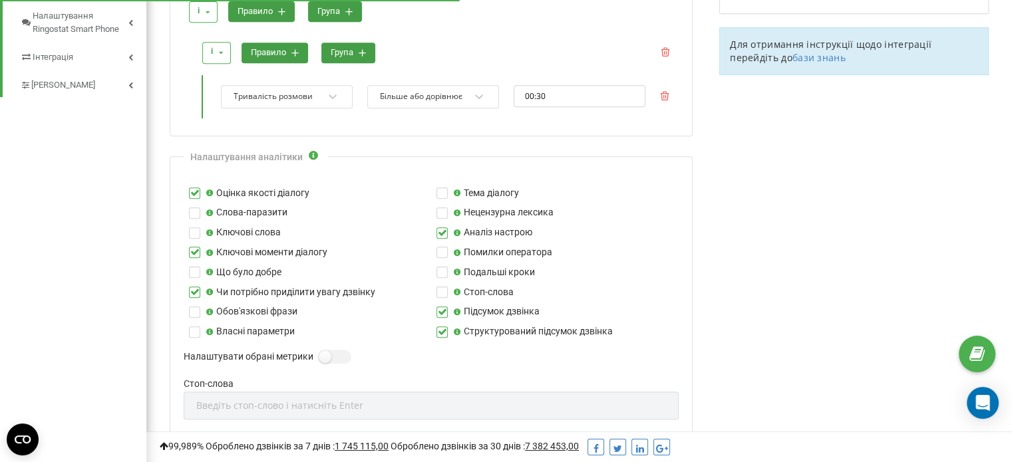
scroll to position [612, 0]
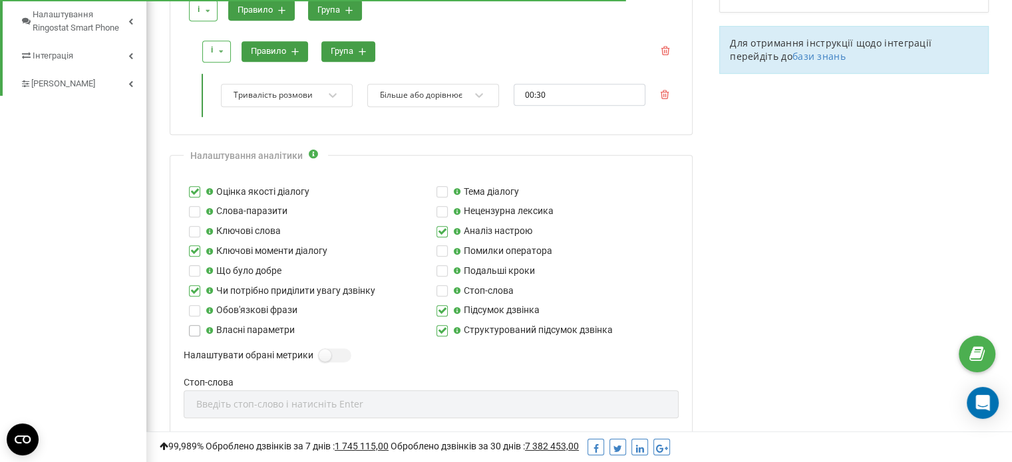
click at [191, 325] on label at bounding box center [194, 325] width 11 height 0
click at [0, 0] on input "Власні параметри" at bounding box center [0, 0] width 0 height 0
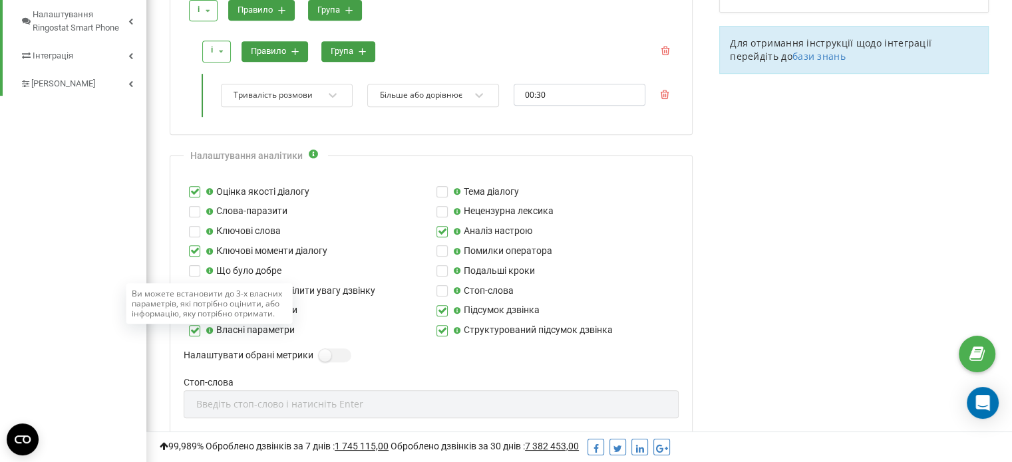
click at [213, 331] on icon at bounding box center [209, 330] width 8 height 7
click at [0, 0] on input "Власні параметри" at bounding box center [0, 0] width 0 height 0
click at [191, 325] on label at bounding box center [194, 325] width 11 height 0
click at [0, 0] on input "Власні параметри" at bounding box center [0, 0] width 0 height 0
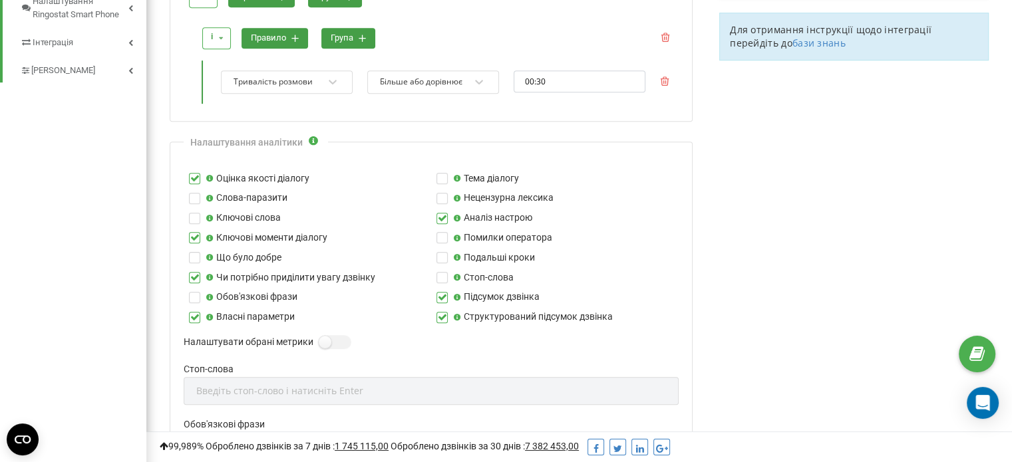
scroll to position [626, 0]
click at [311, 334] on label "Налаштувати обрані метрики" at bounding box center [249, 341] width 130 height 15
click at [0, 0] on input "Налаштувати обрані метрики" at bounding box center [0, 0] width 0 height 0
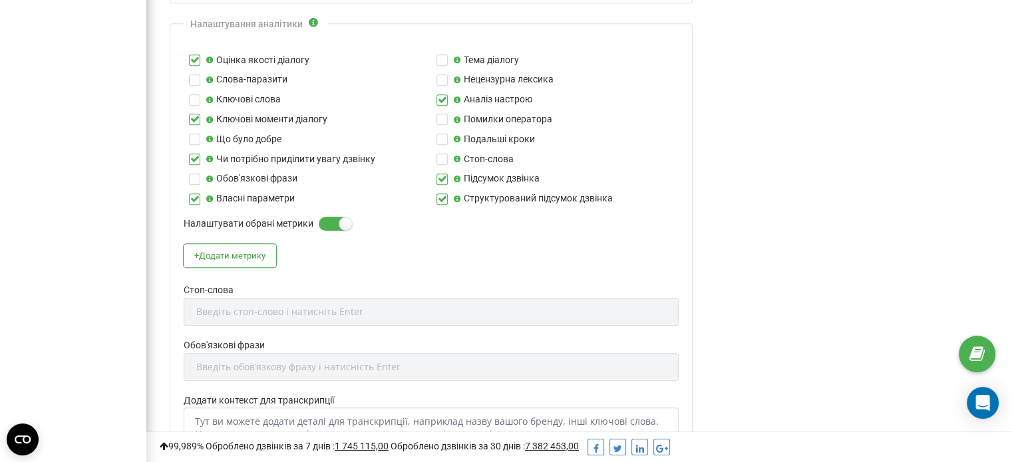
scroll to position [746, 0]
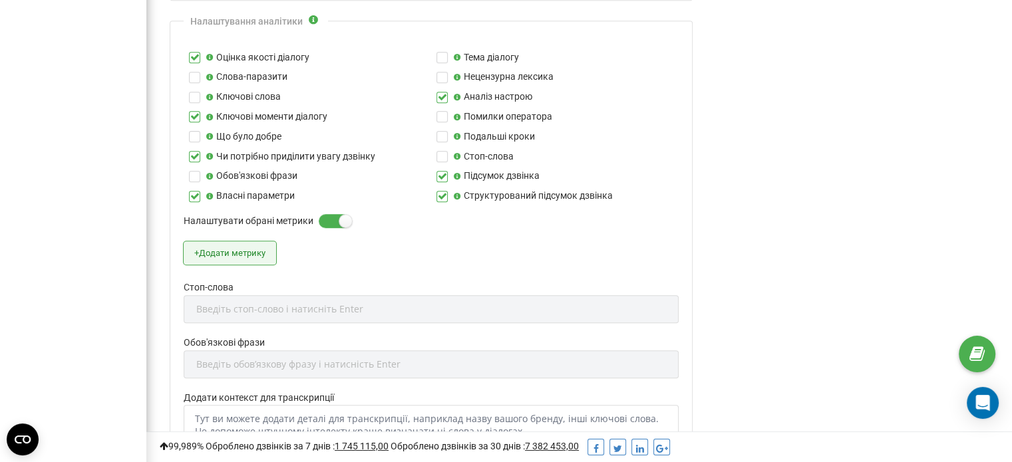
click at [251, 246] on button "+ Додати метрику" at bounding box center [230, 252] width 92 height 23
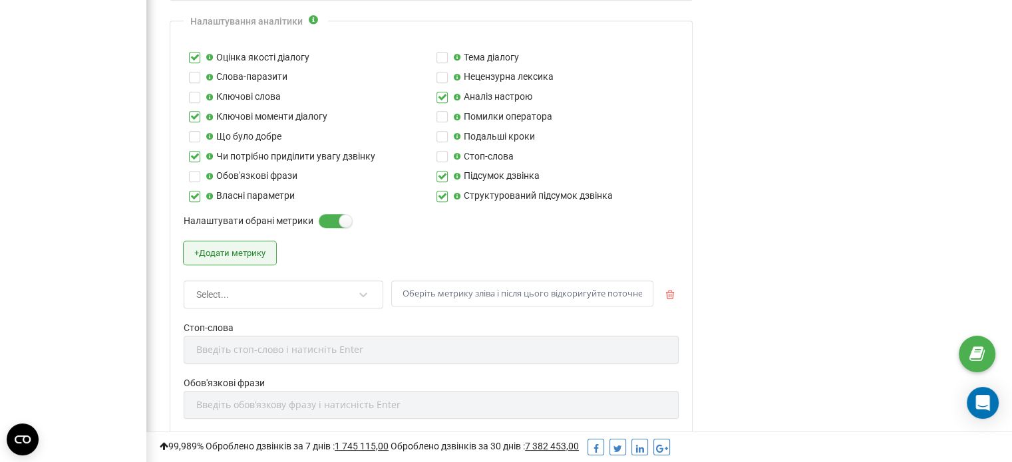
scroll to position [1625, 865]
click at [280, 295] on div "Select..." at bounding box center [284, 295] width 200 height 28
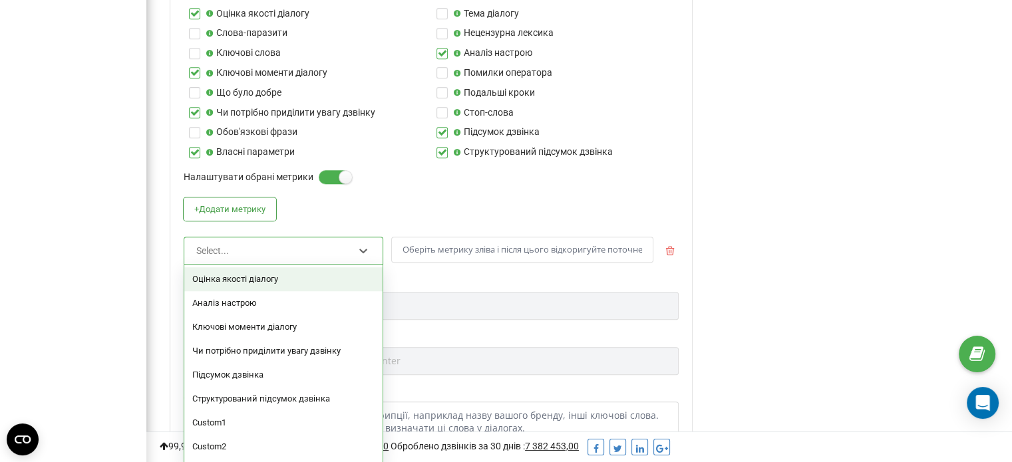
scroll to position [790, 0]
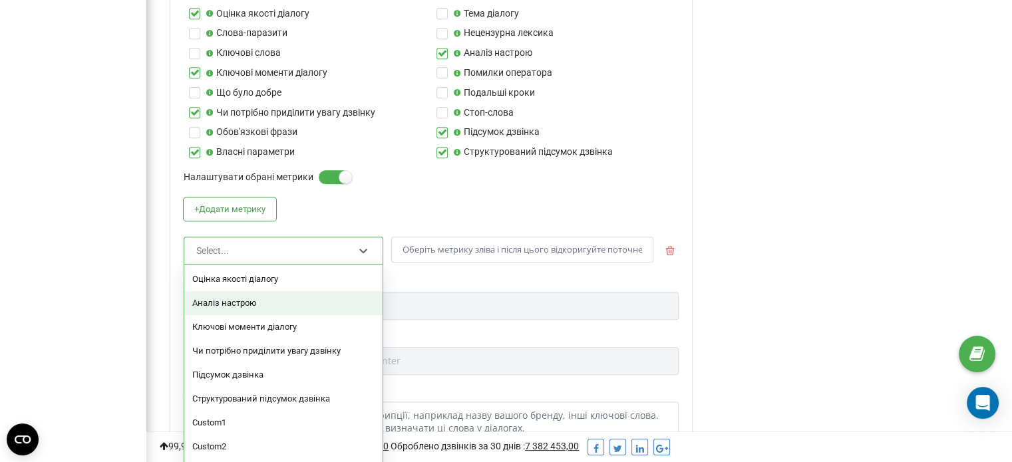
click at [280, 295] on div "Аналіз настрою" at bounding box center [283, 303] width 198 height 24
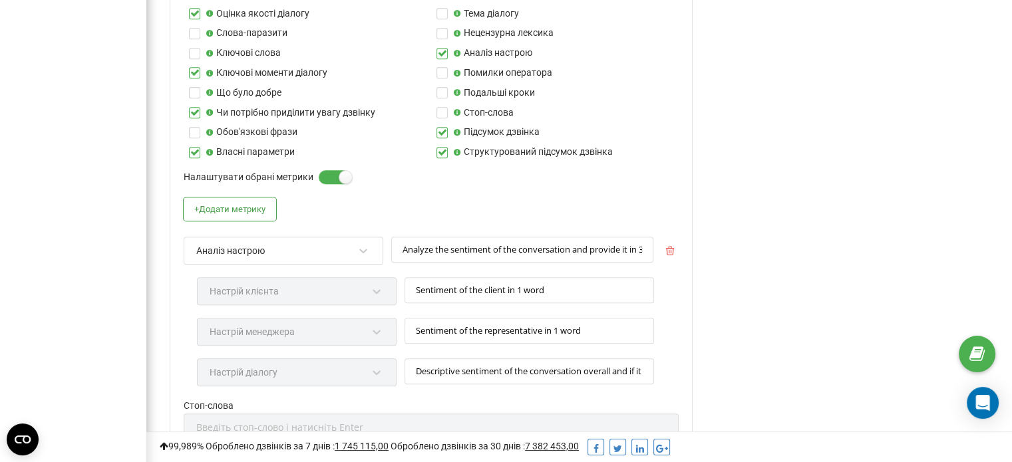
scroll to position [812, 0]
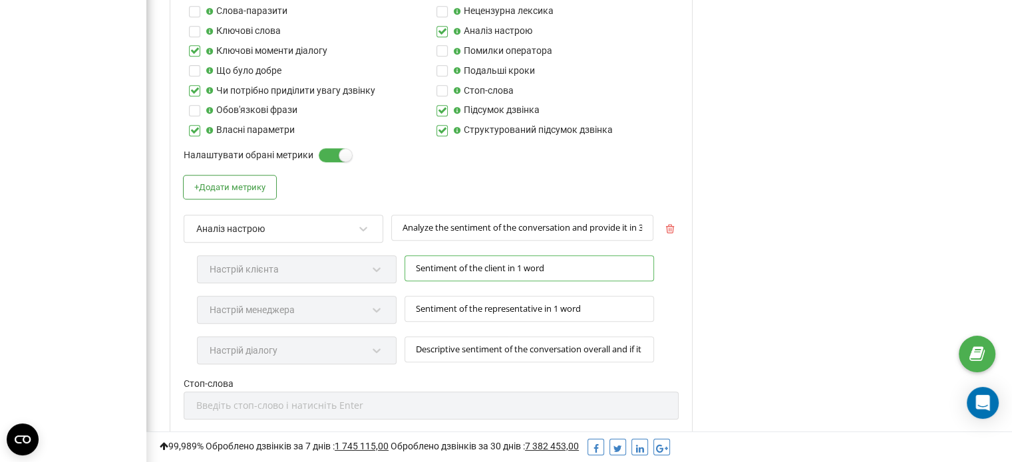
click at [477, 265] on input "Sentiment of the client in 1 word" at bounding box center [528, 268] width 249 height 26
click at [489, 304] on input "Sentiment of the representative in 1 word" at bounding box center [528, 309] width 249 height 26
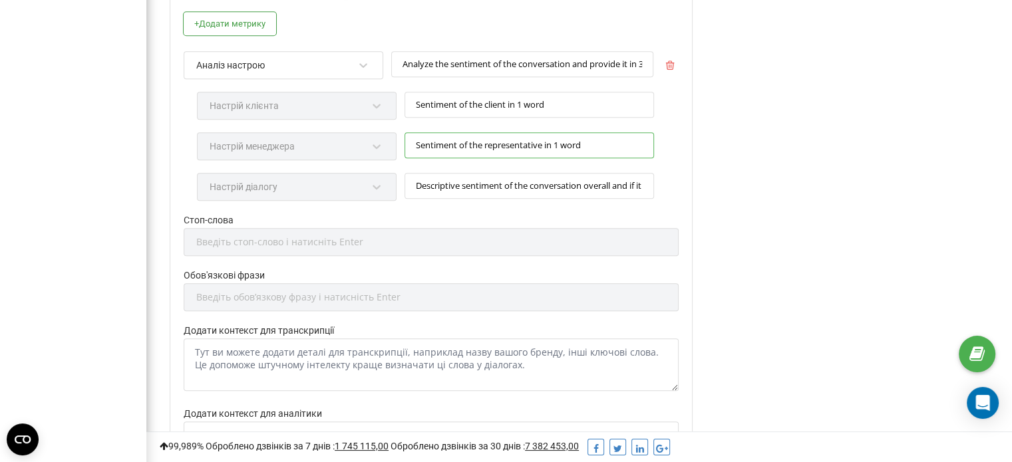
scroll to position [977, 0]
